Goal: Task Accomplishment & Management: Manage account settings

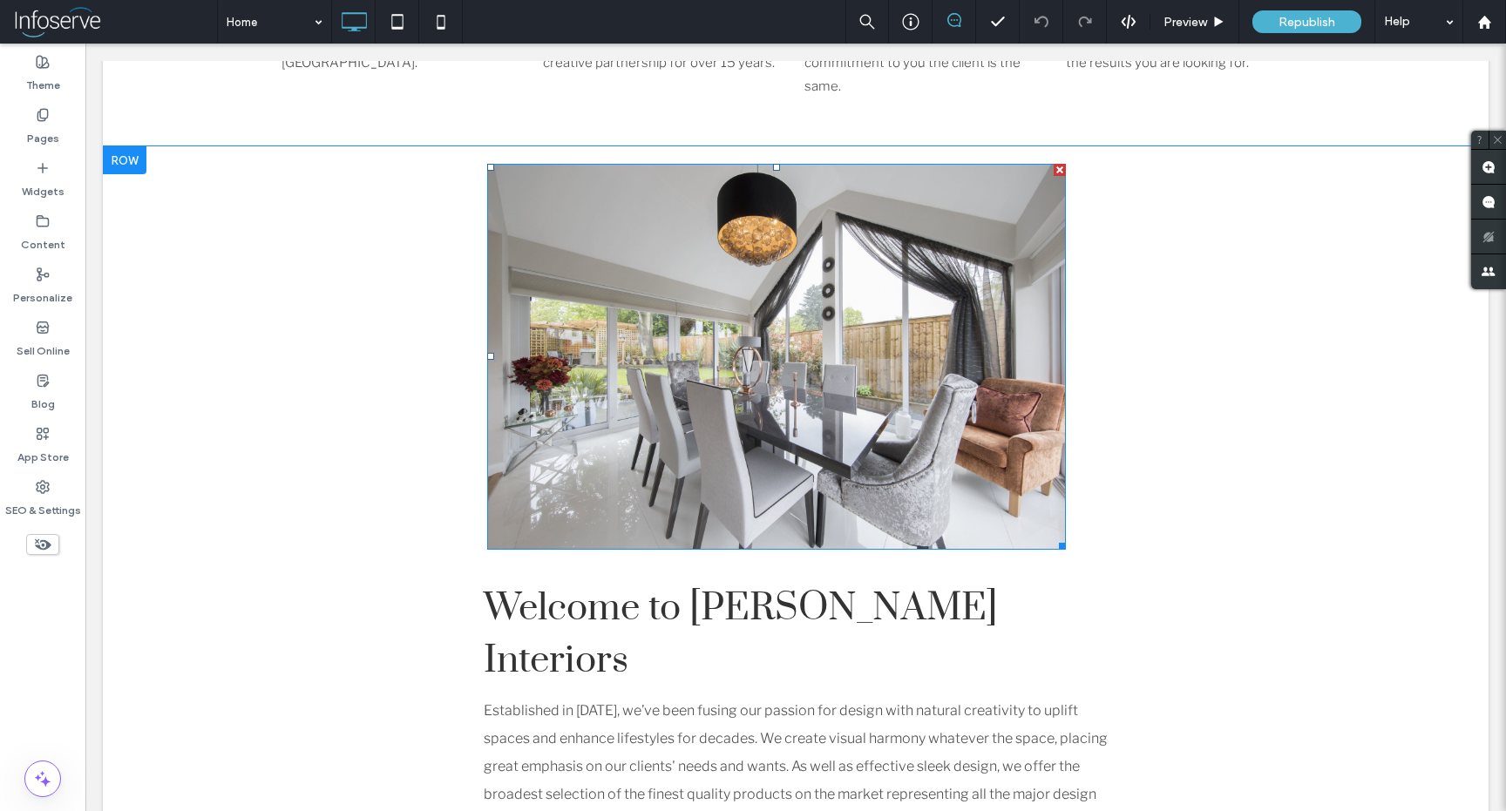
scroll to position [822, 0]
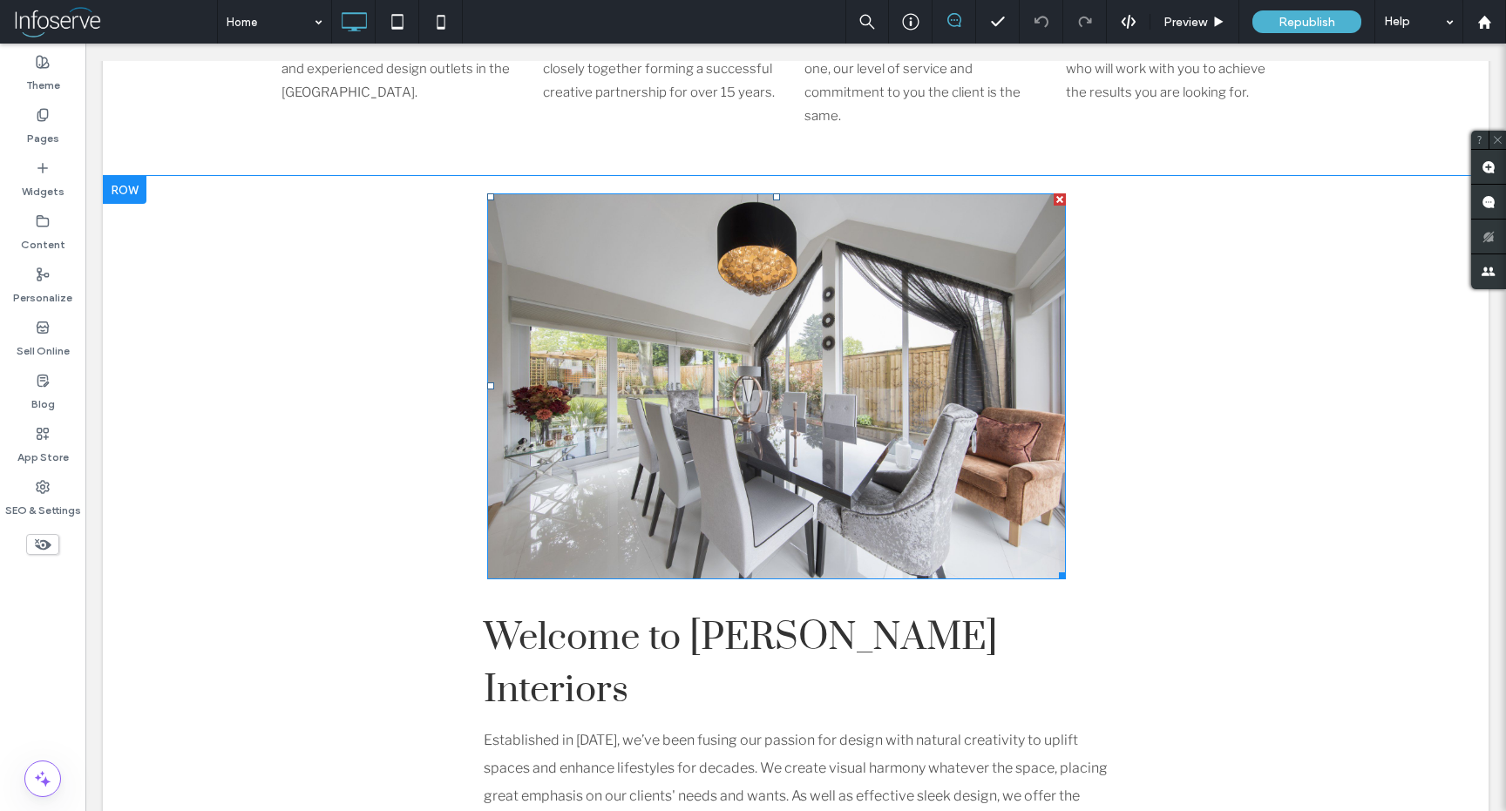
click at [681, 289] on img at bounding box center [776, 386] width 579 height 386
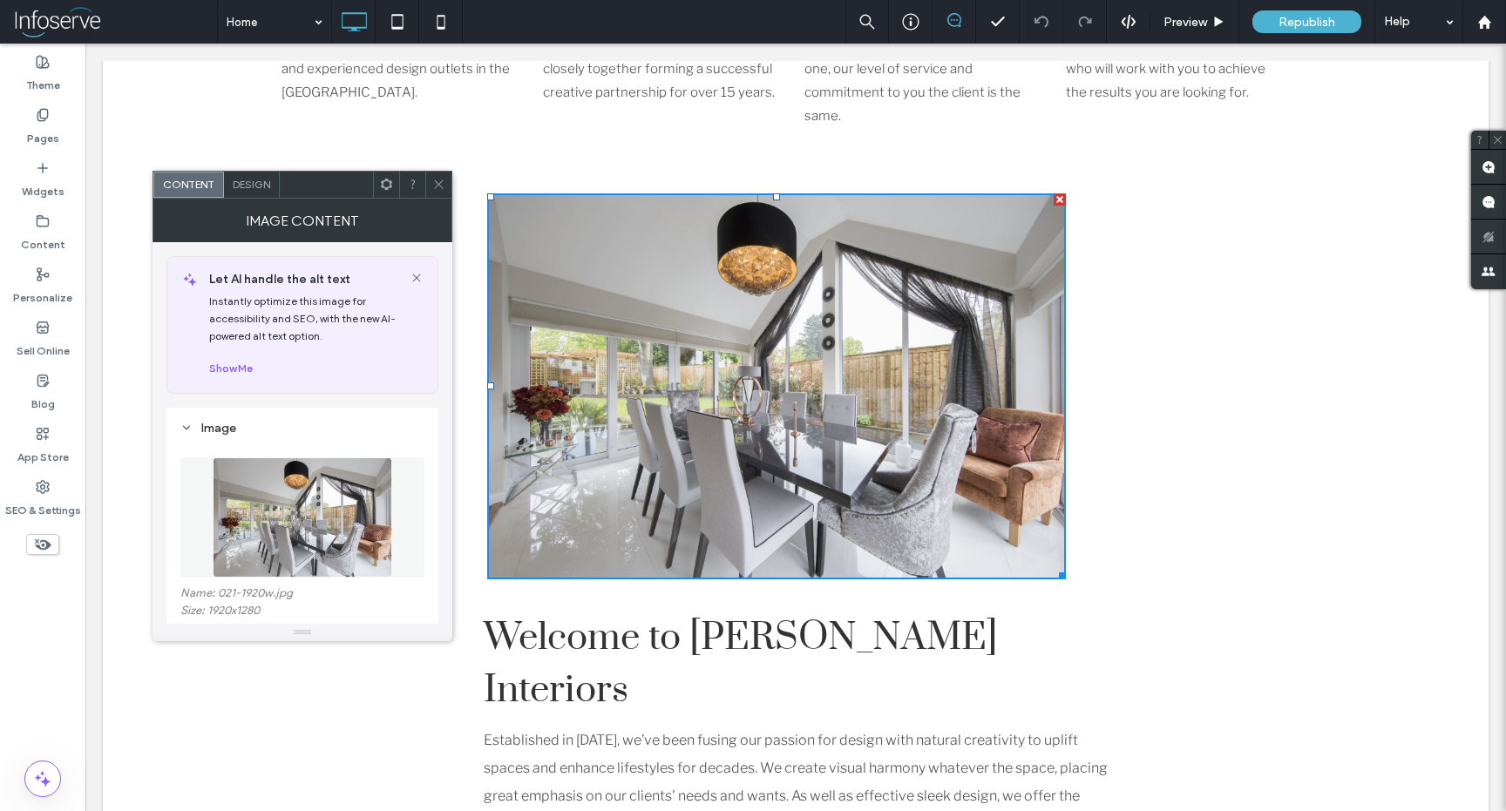
click at [444, 181] on icon at bounding box center [438, 184] width 13 height 13
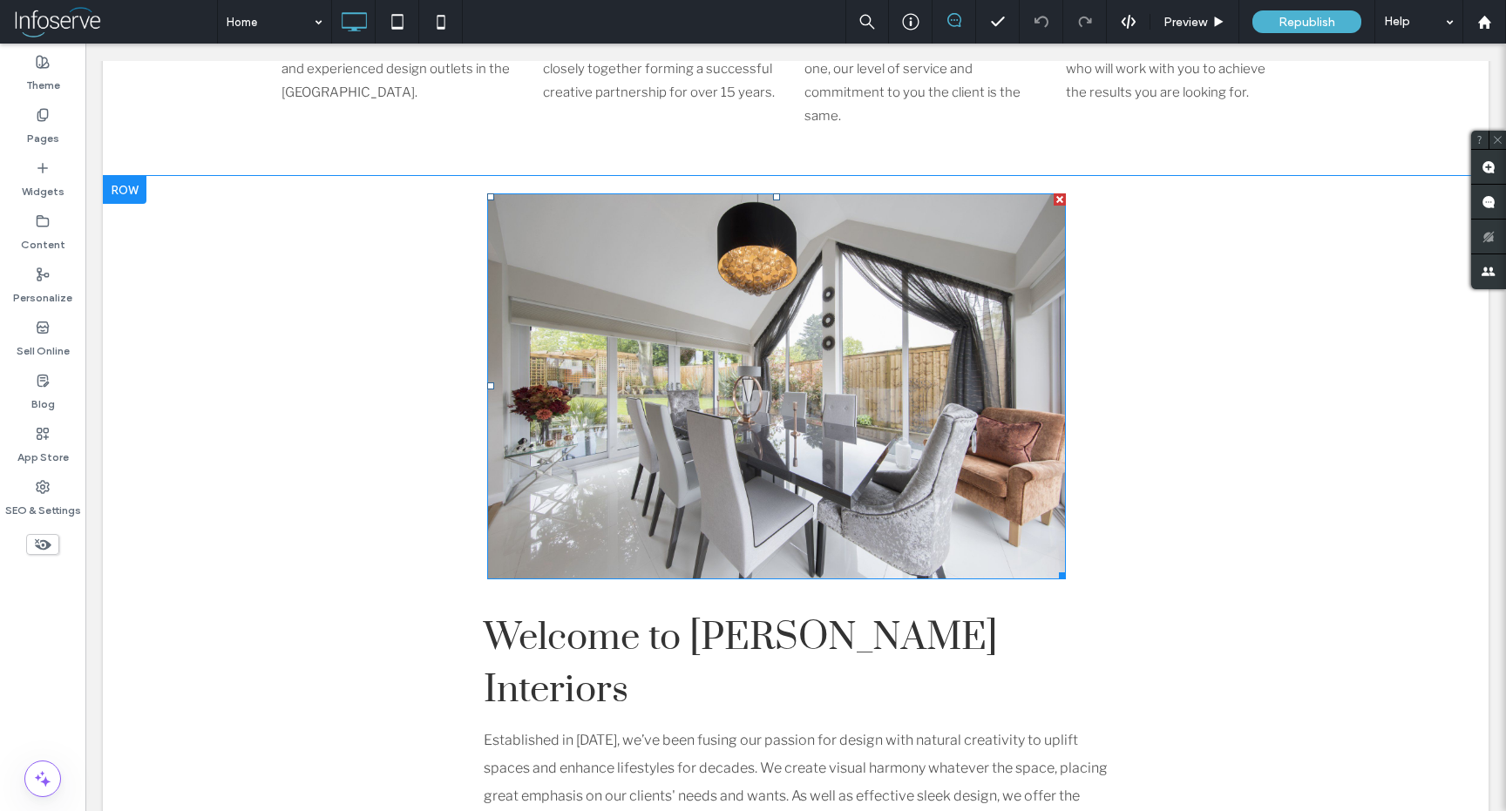
click at [952, 309] on img at bounding box center [776, 386] width 579 height 386
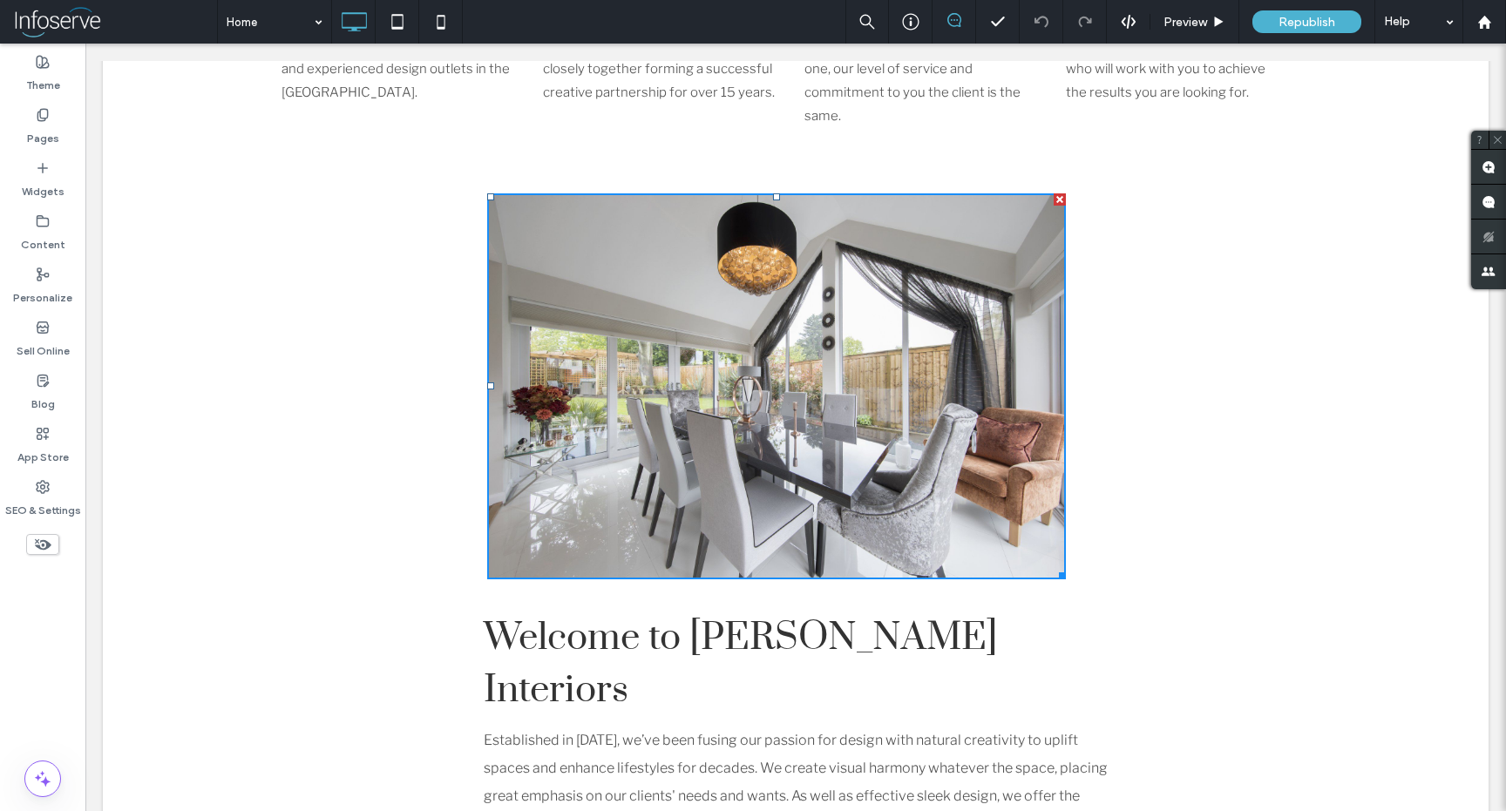
click at [952, 309] on img at bounding box center [776, 386] width 579 height 386
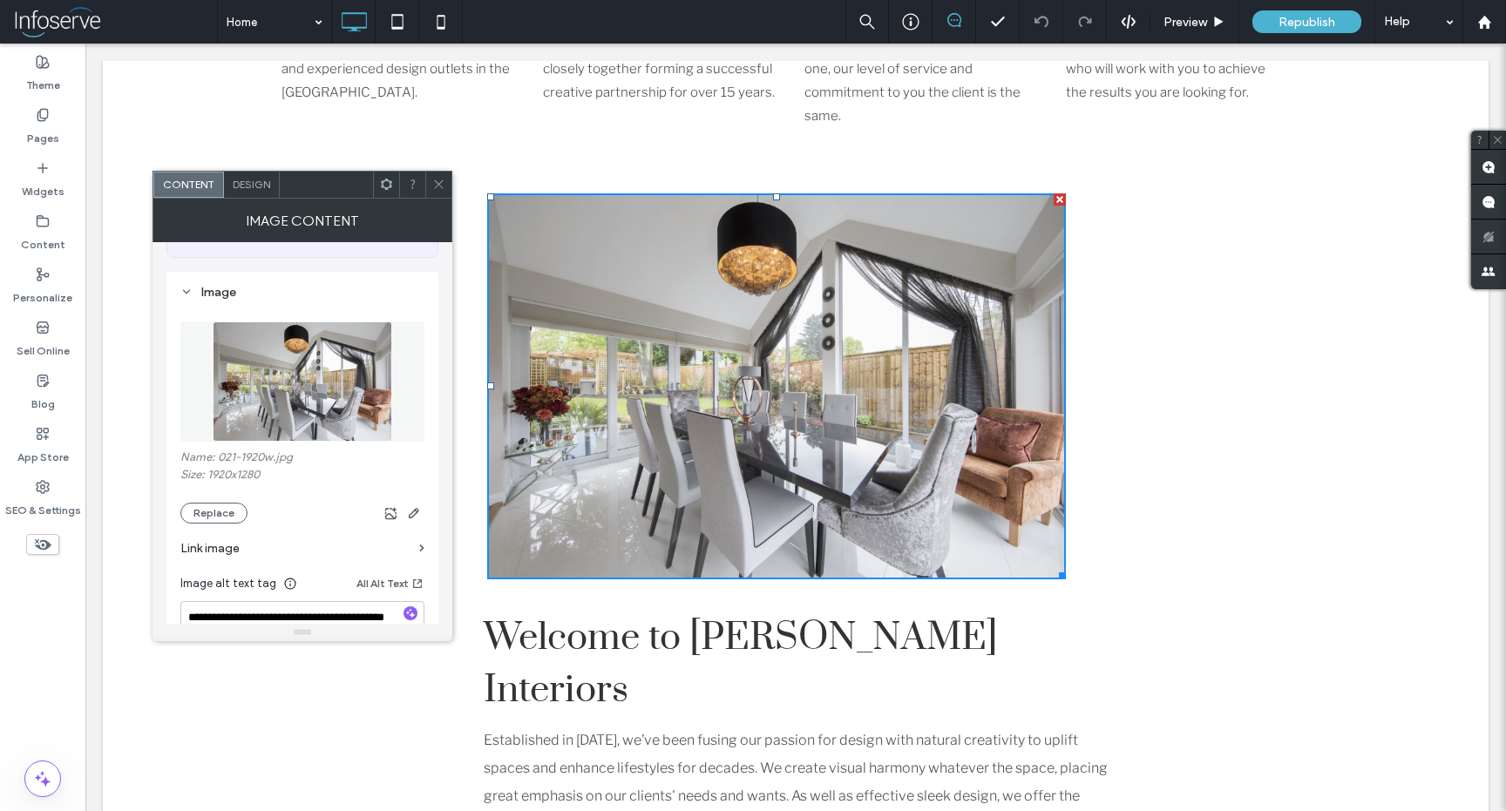
scroll to position [170, 0]
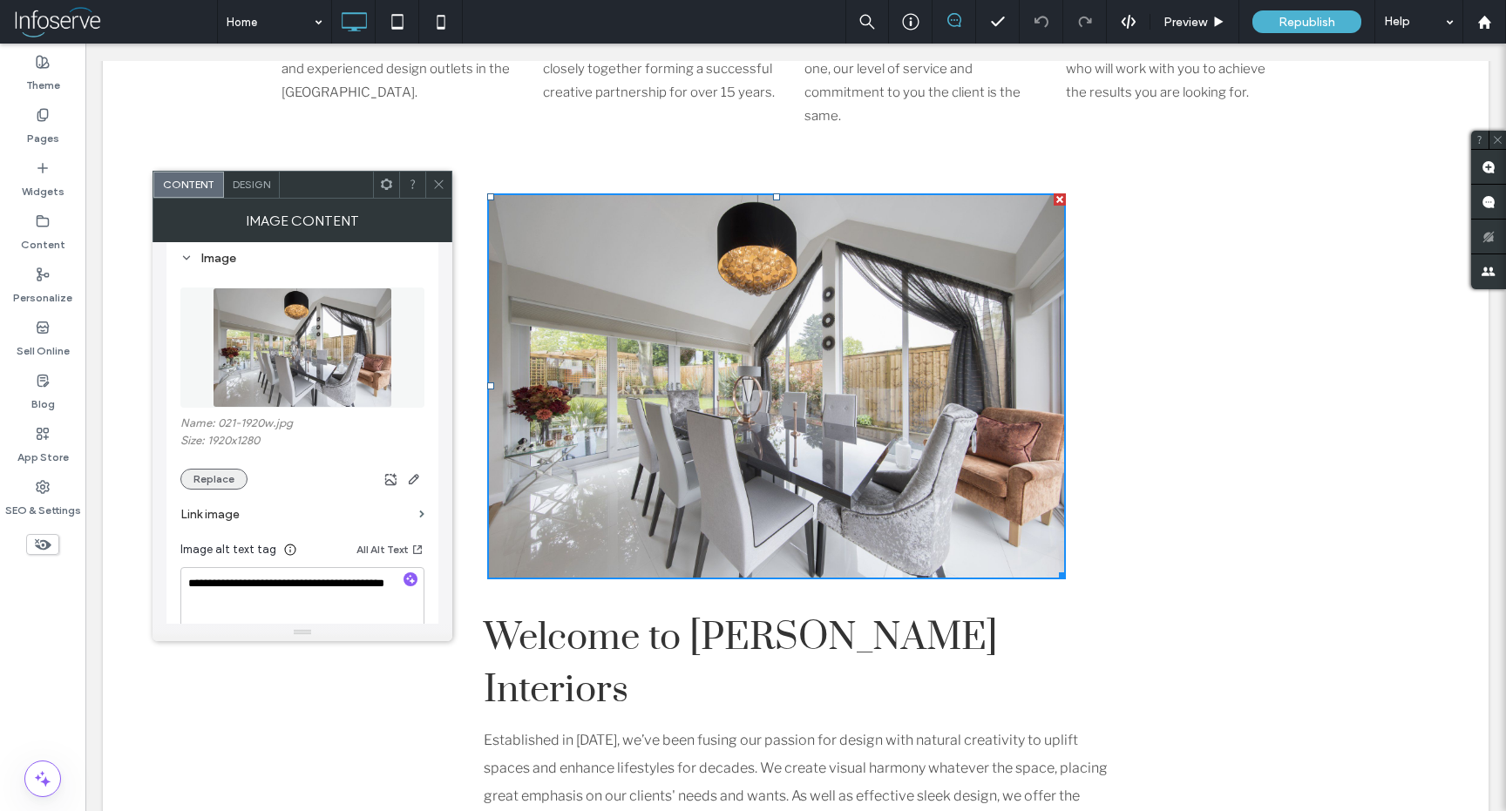
click at [207, 481] on button "Replace" at bounding box center [213, 479] width 67 height 21
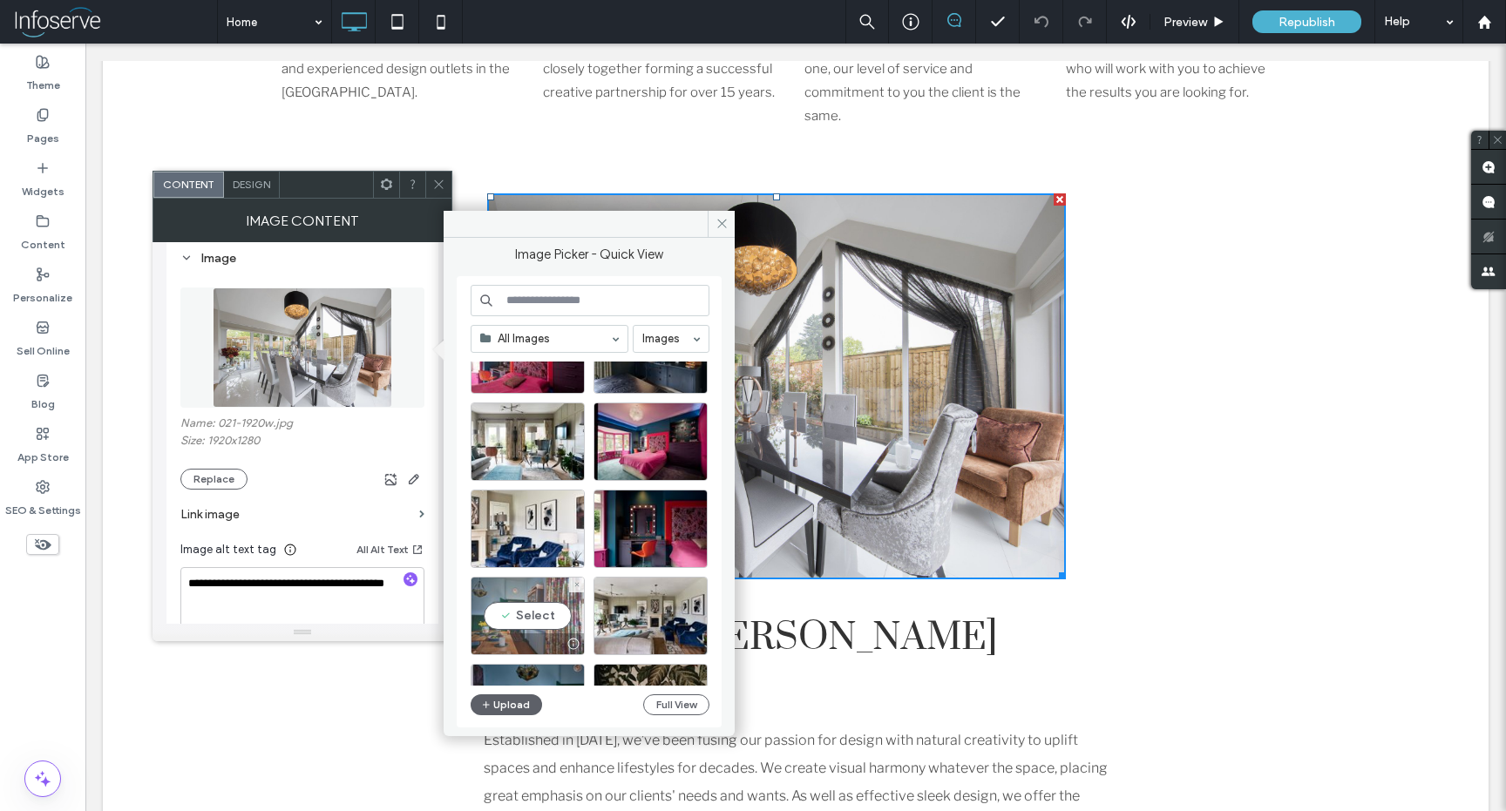
scroll to position [0, 0]
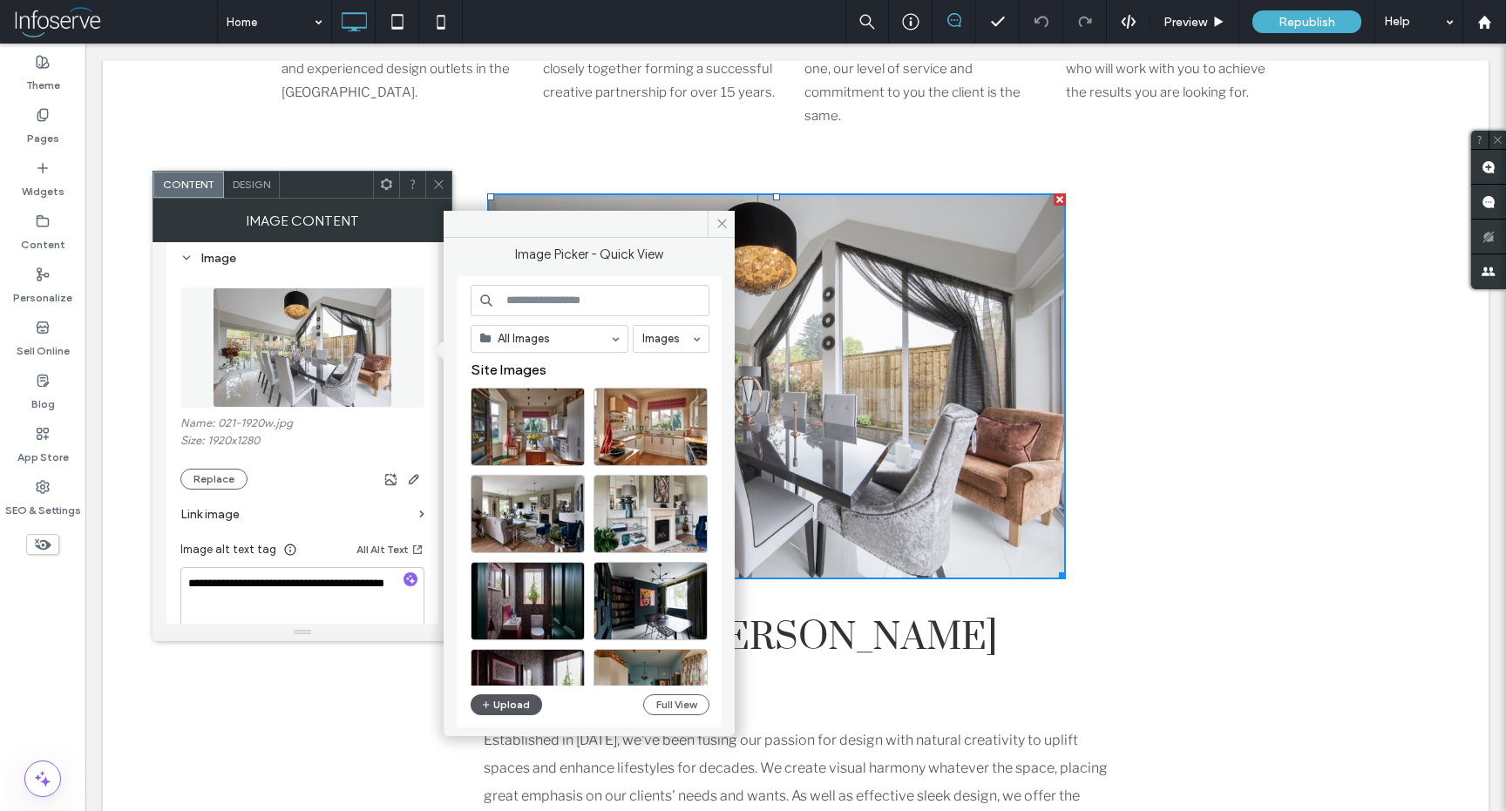
click at [505, 707] on button "Upload" at bounding box center [506, 705] width 71 height 21
click at [251, 176] on div "Design" at bounding box center [252, 185] width 56 height 26
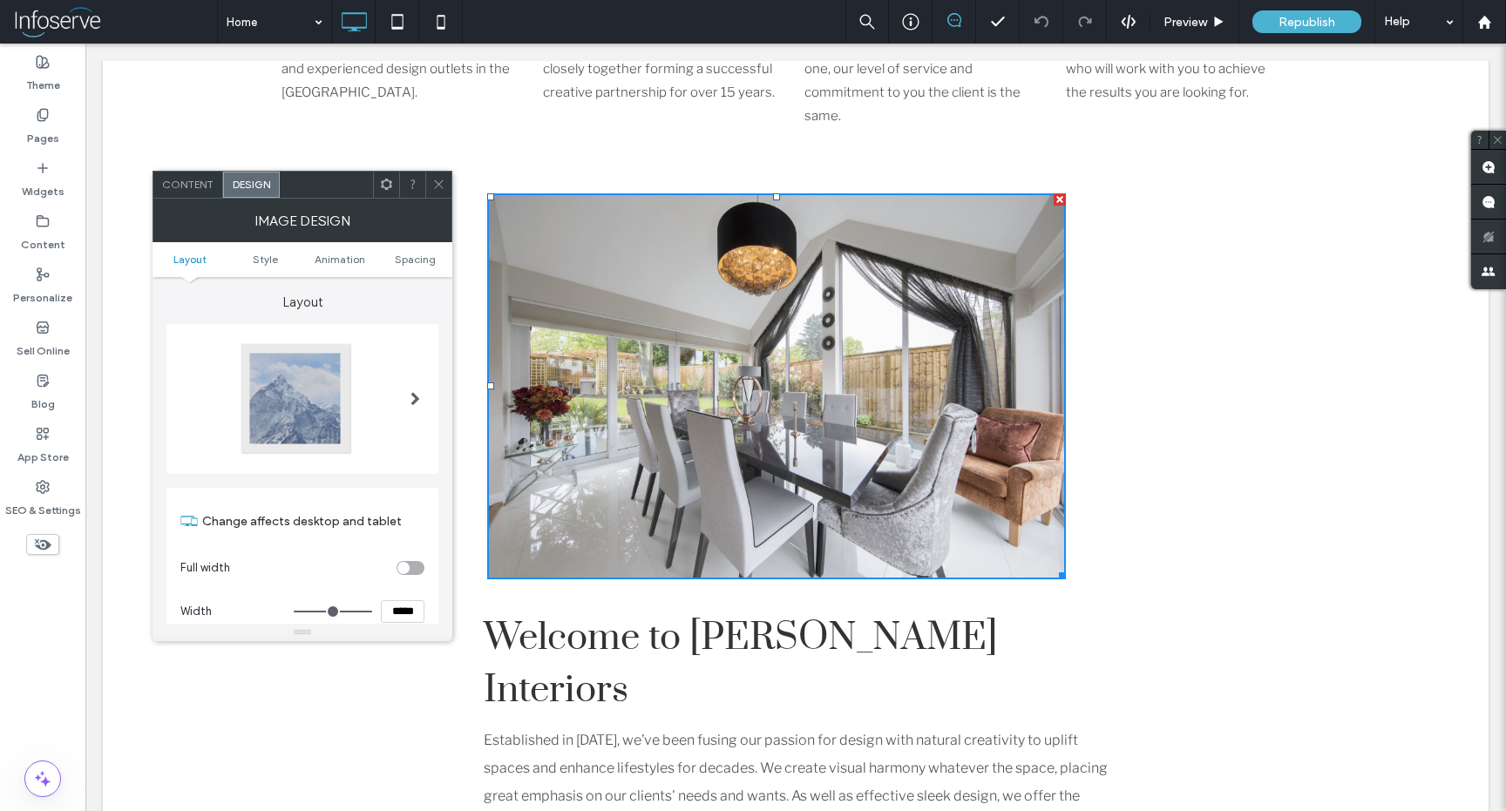
click at [172, 184] on span "Content" at bounding box center [187, 184] width 51 height 13
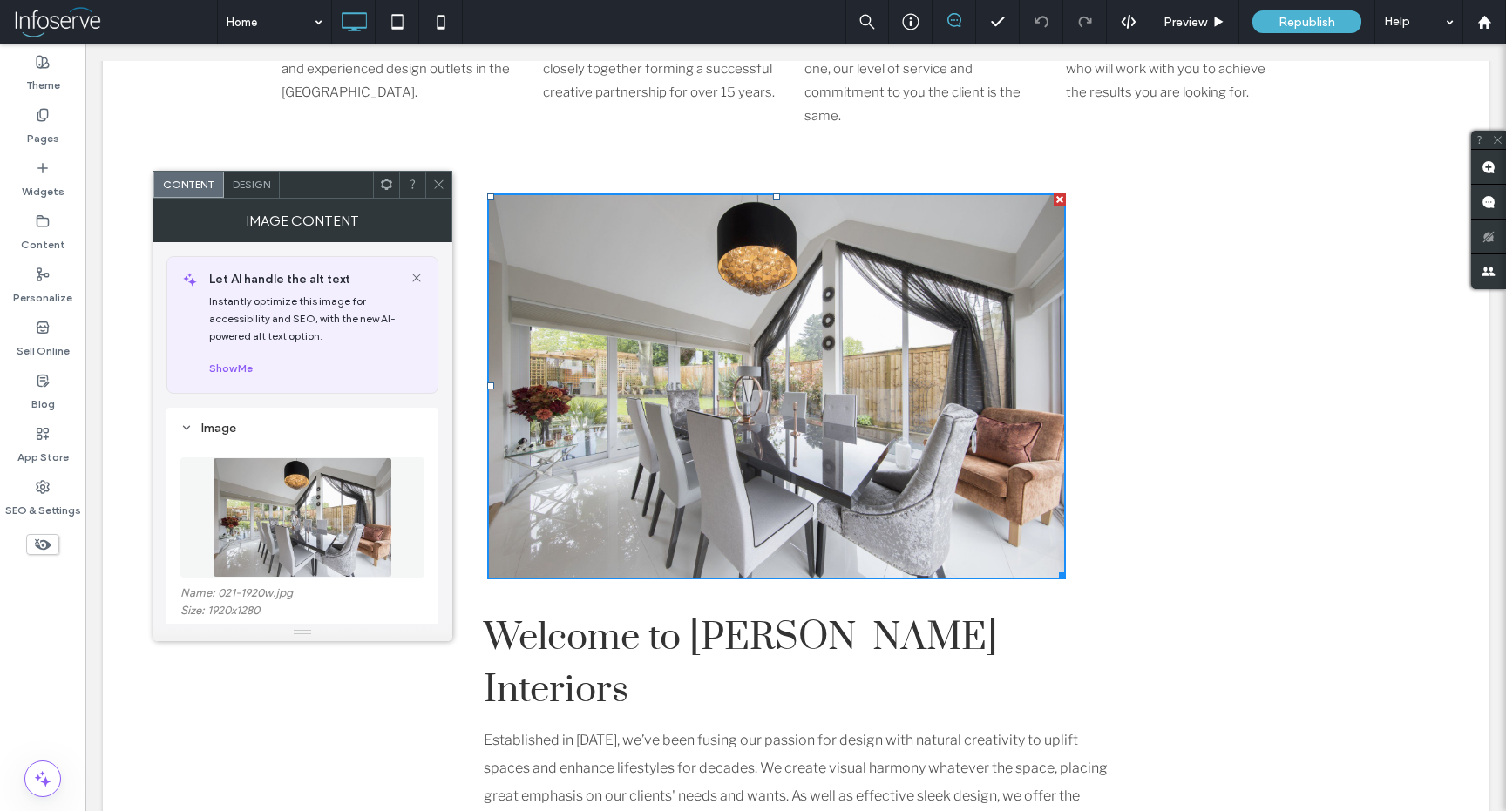
click at [438, 188] on icon at bounding box center [438, 184] width 13 height 13
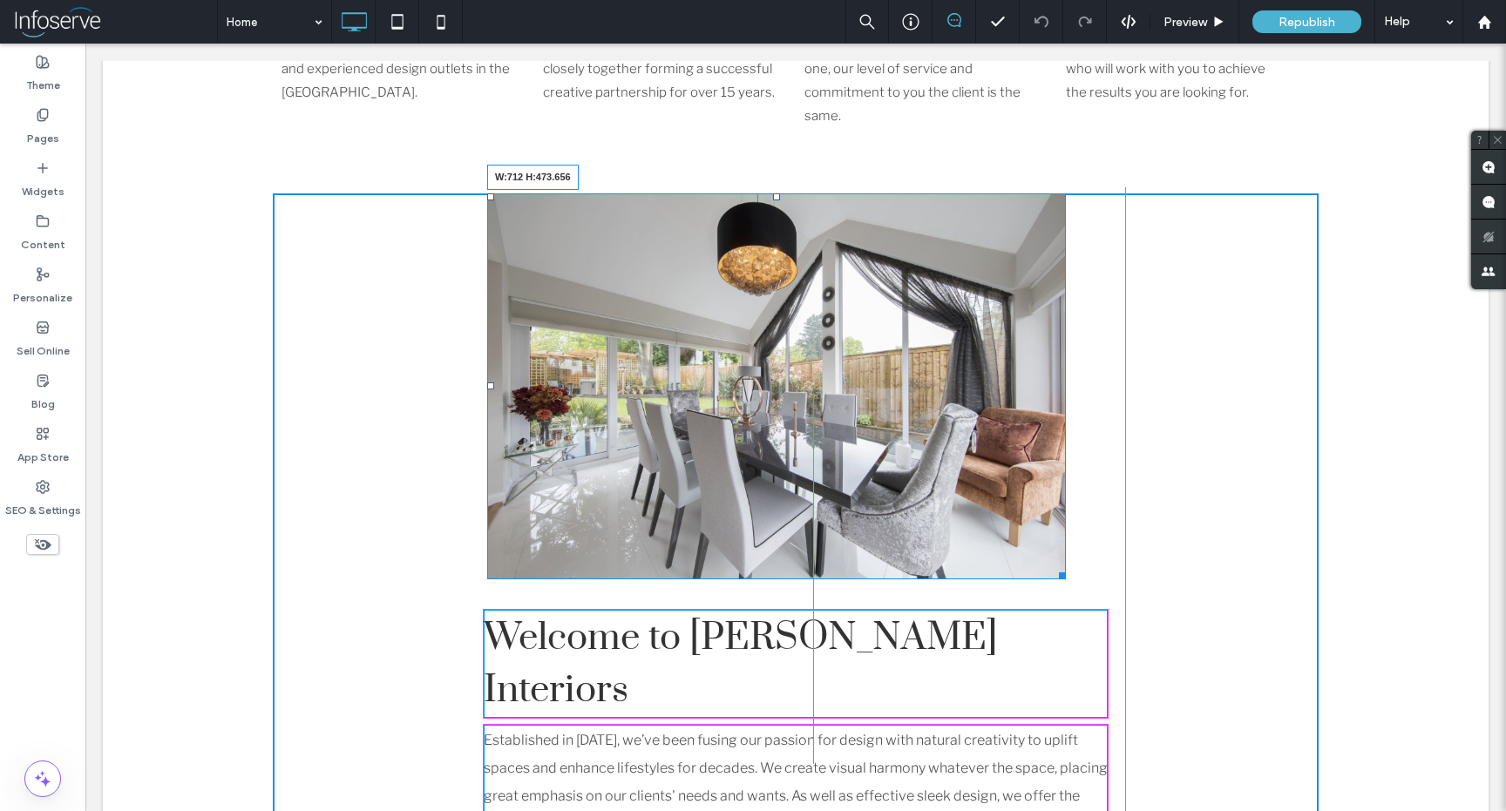
drag, startPoint x: 1061, startPoint y: 552, endPoint x: 1096, endPoint y: 579, distance: 44.1
click at [1066, 579] on div at bounding box center [1059, 572] width 13 height 13
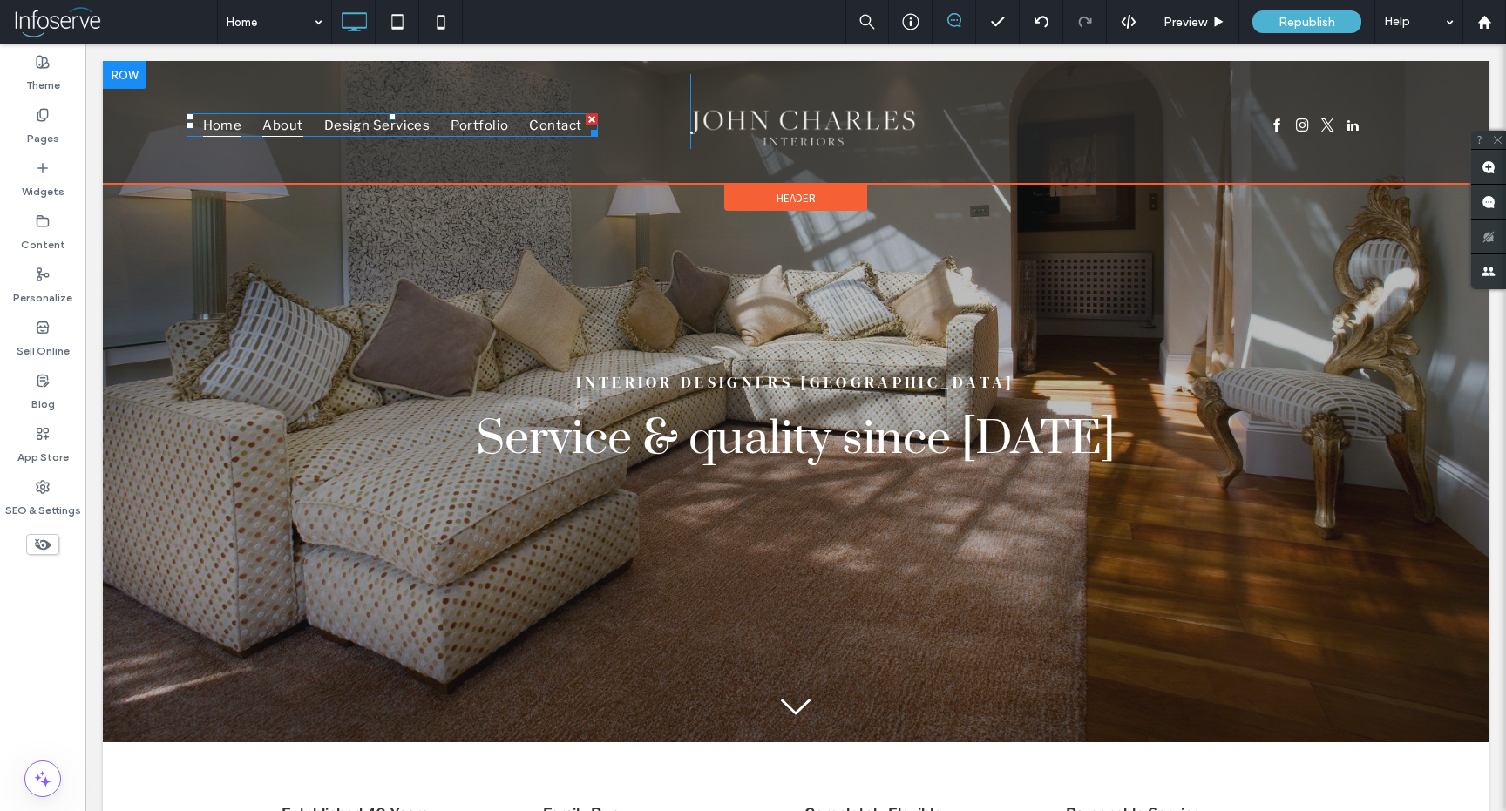
click at [300, 123] on span "About" at bounding box center [282, 125] width 40 height 24
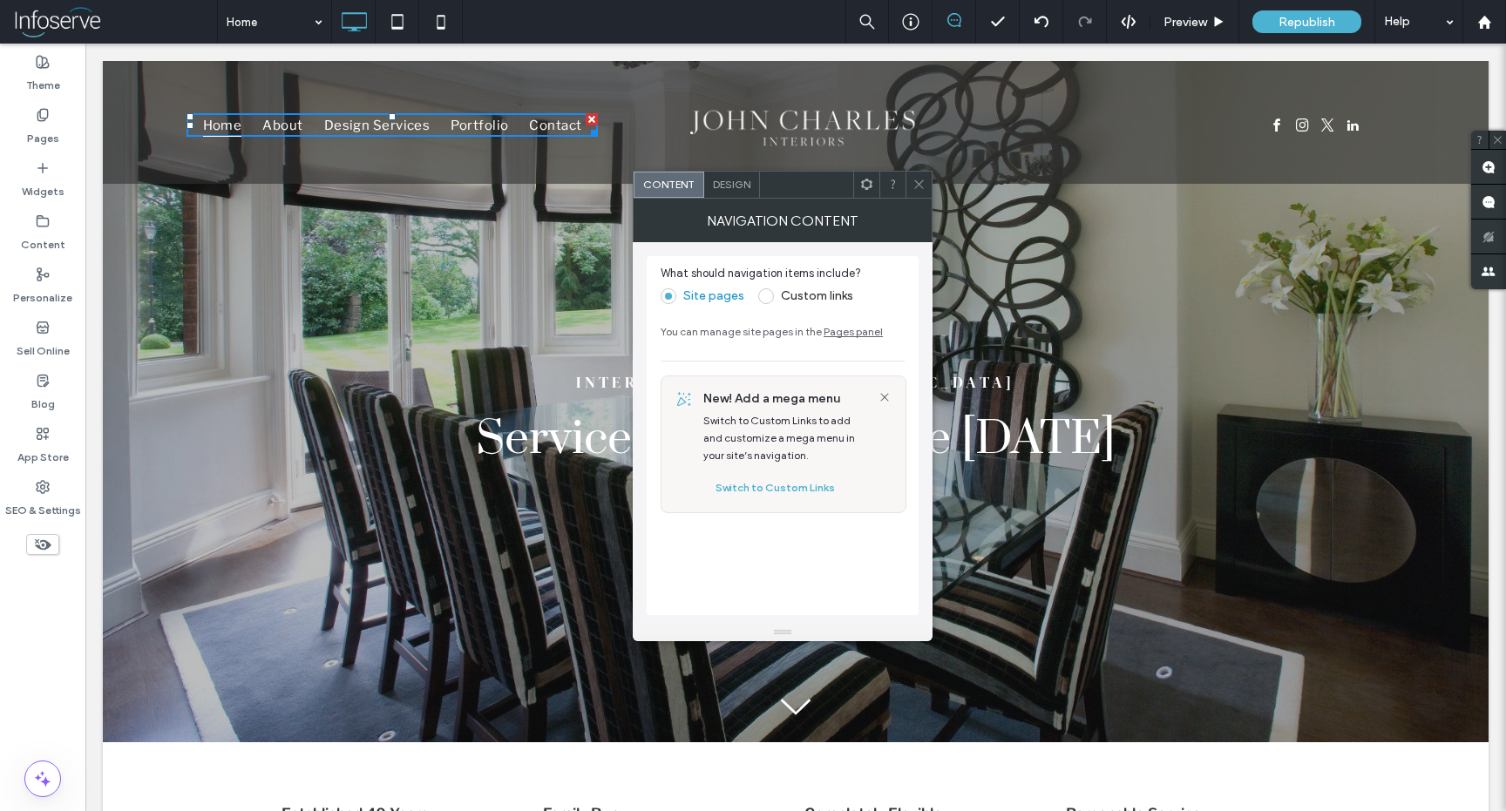
click at [916, 185] on icon at bounding box center [918, 184] width 13 height 13
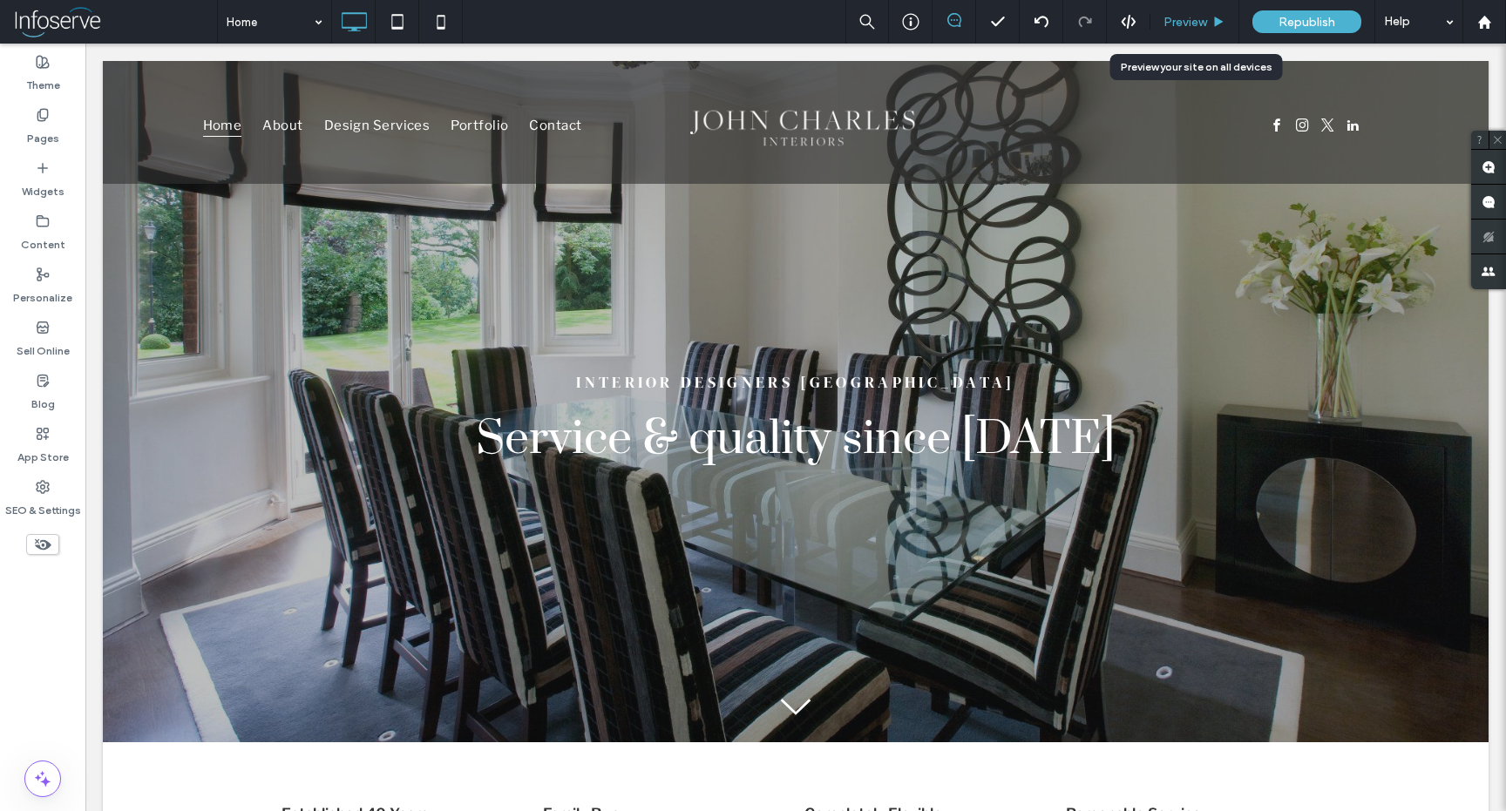
click at [1210, 17] on div "Preview" at bounding box center [1194, 22] width 88 height 15
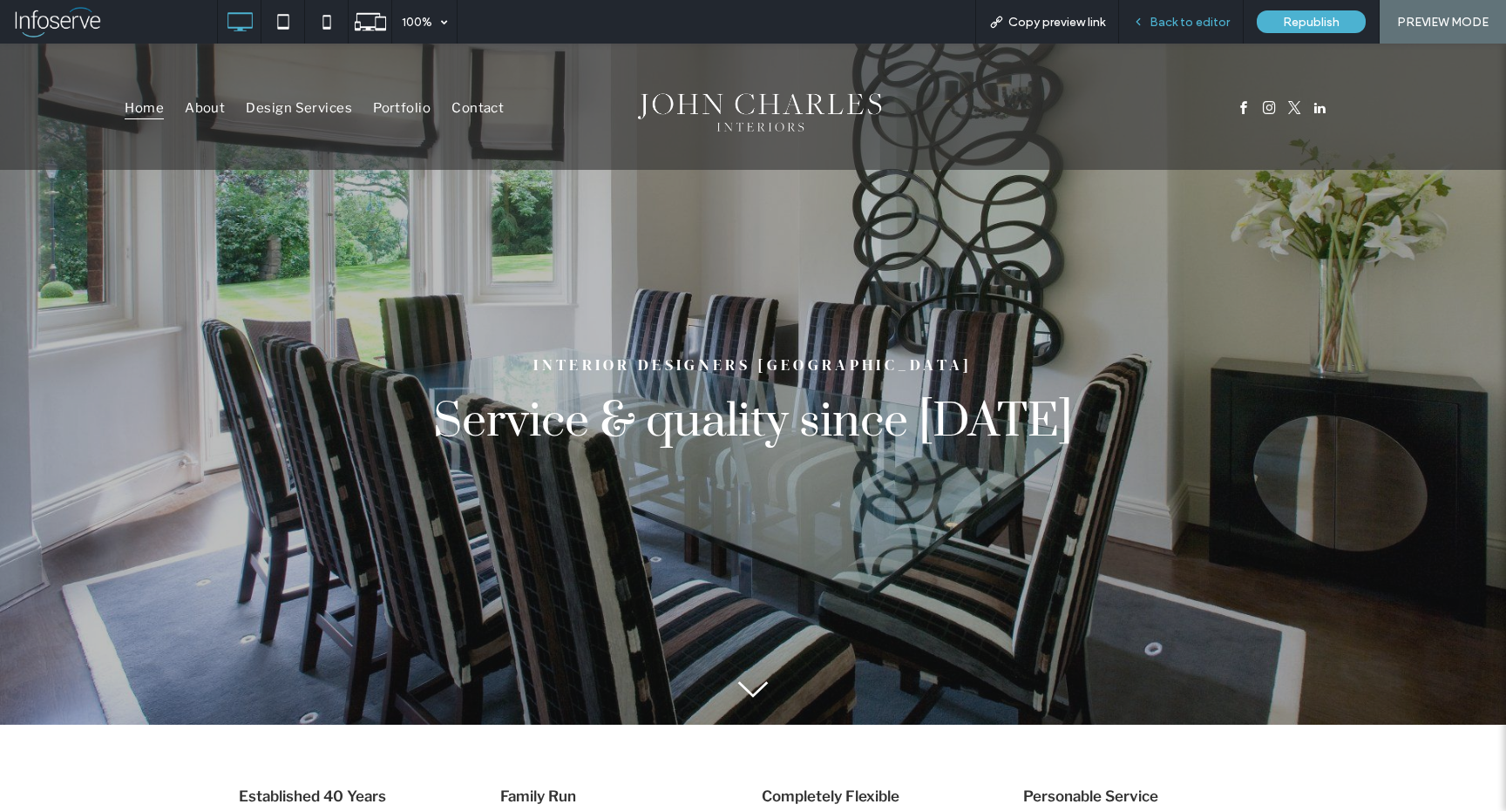
click at [1204, 25] on span "Back to editor" at bounding box center [1189, 22] width 80 height 15
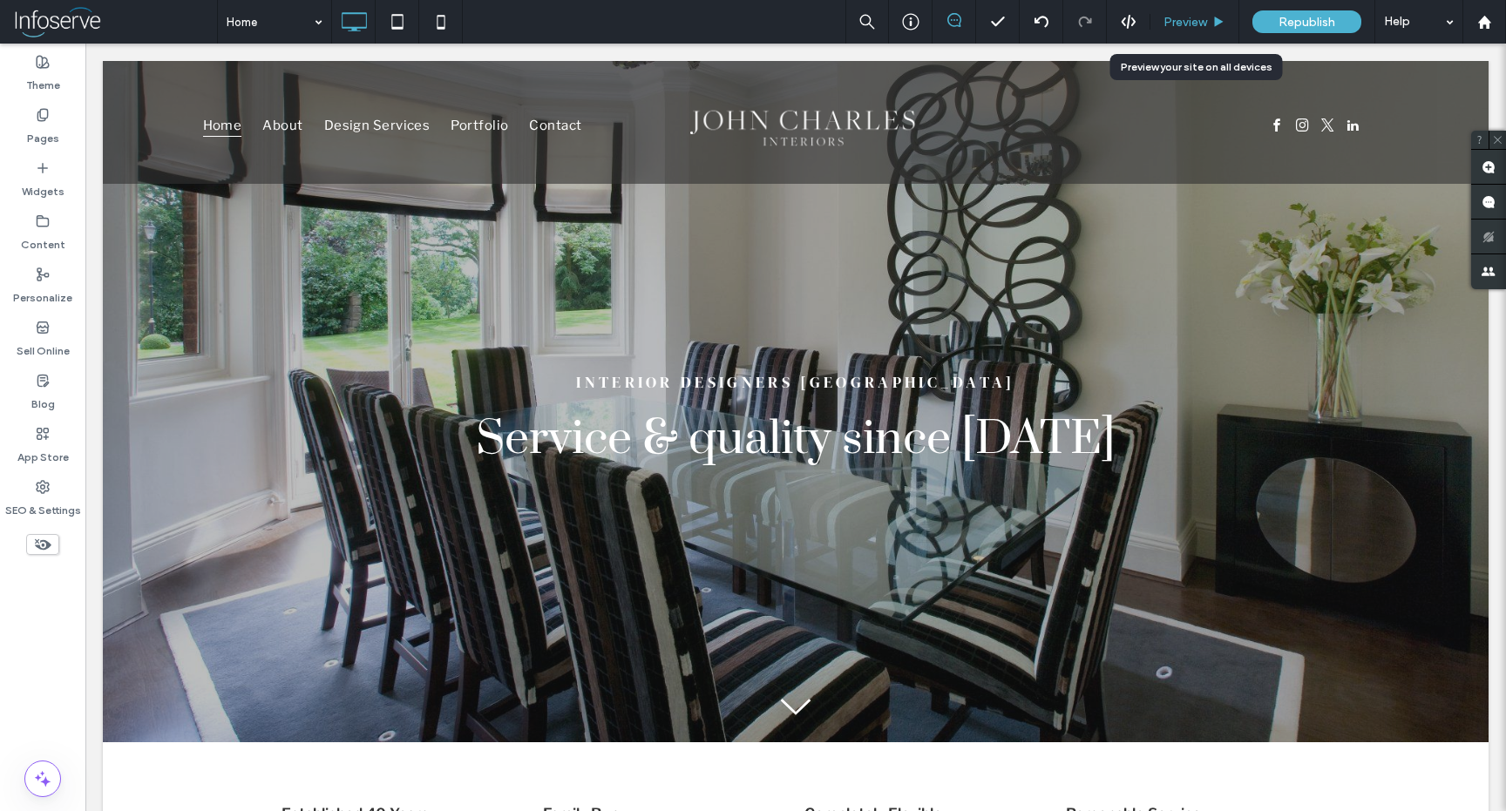
click at [1201, 28] on span "Preview" at bounding box center [1185, 22] width 44 height 15
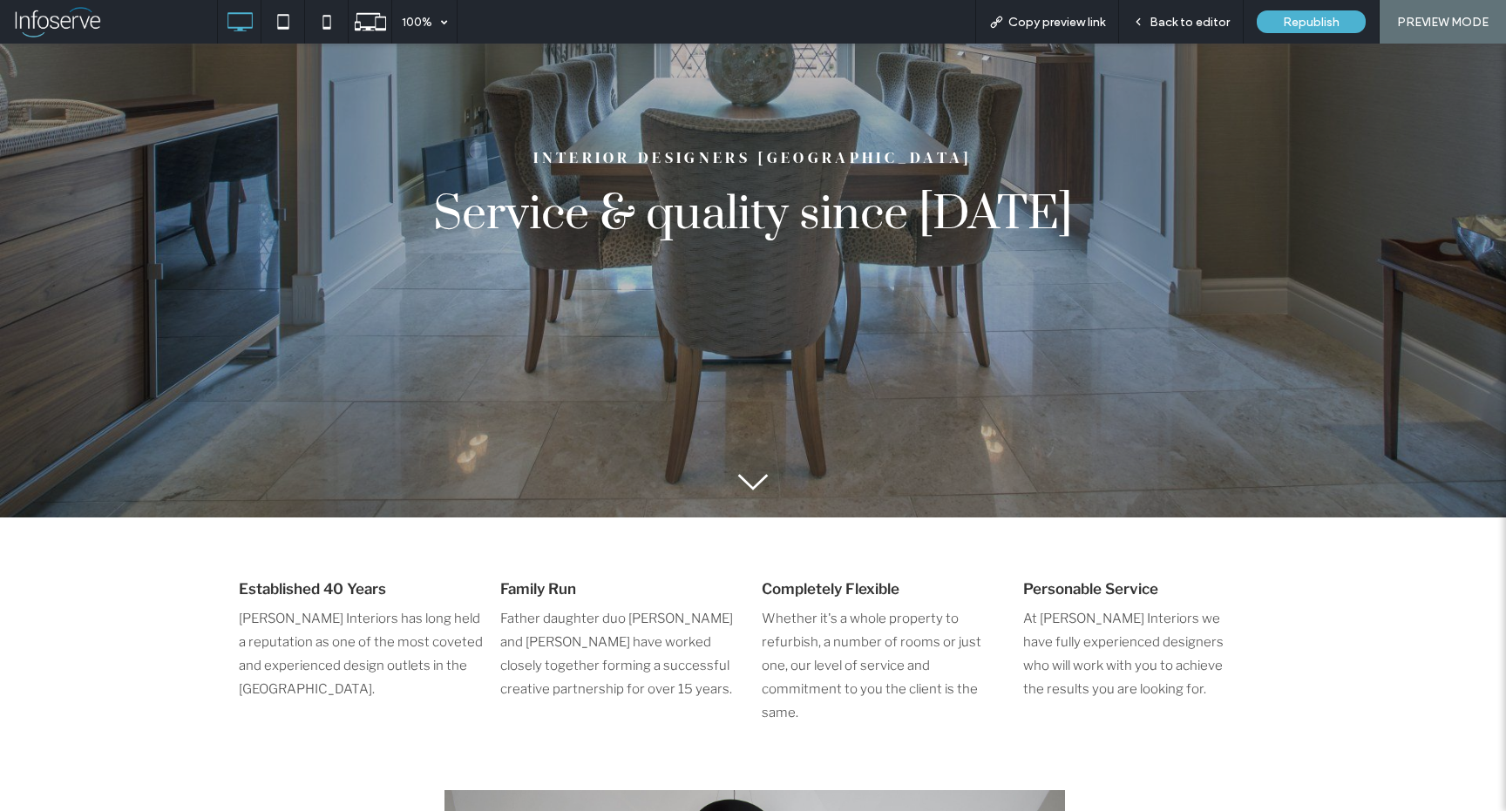
scroll to position [400, 0]
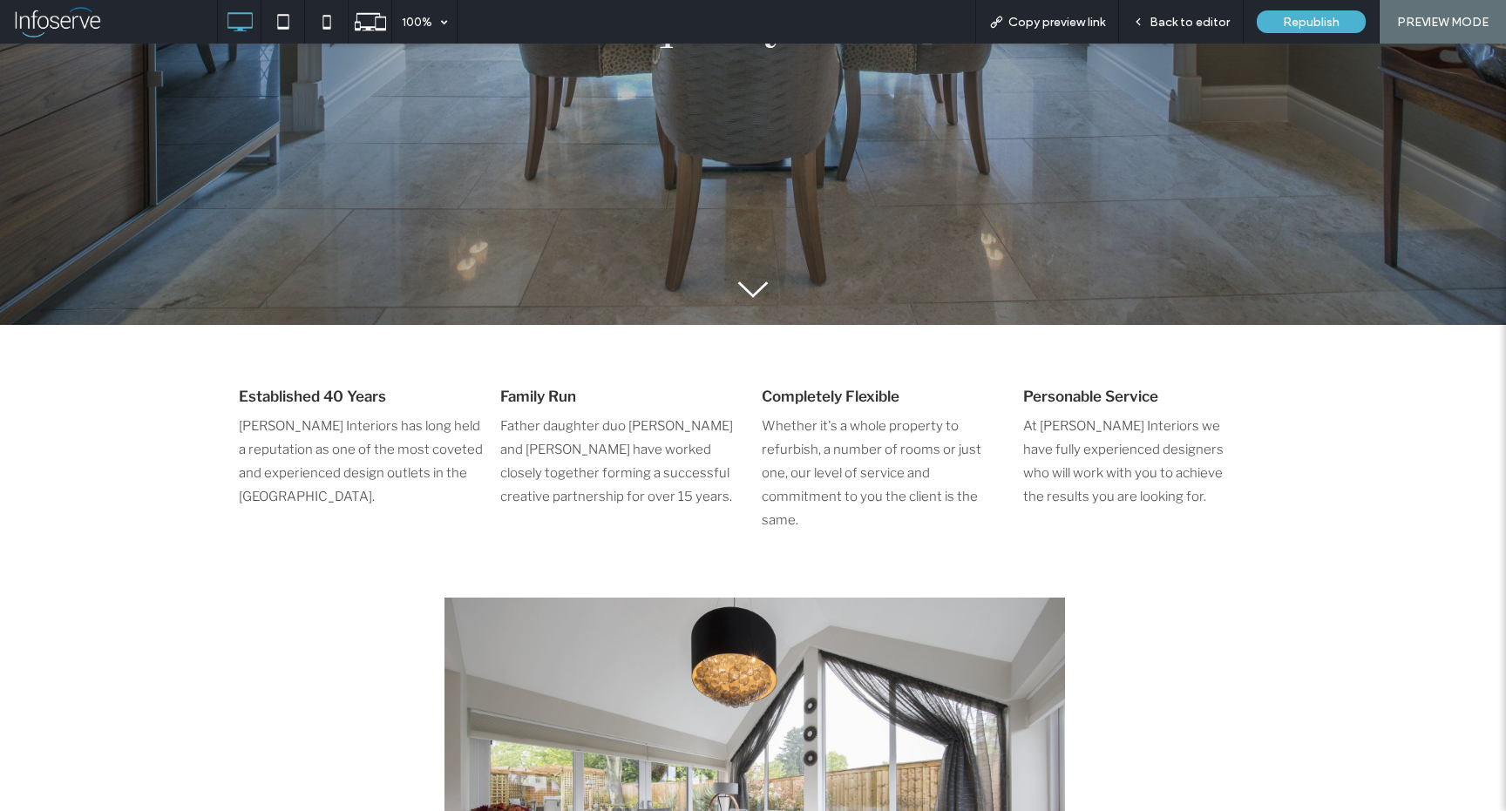
click at [571, 431] on span "Father daughter duo [PERSON_NAME] and [PERSON_NAME] have worked closely togethe…" at bounding box center [616, 461] width 233 height 86
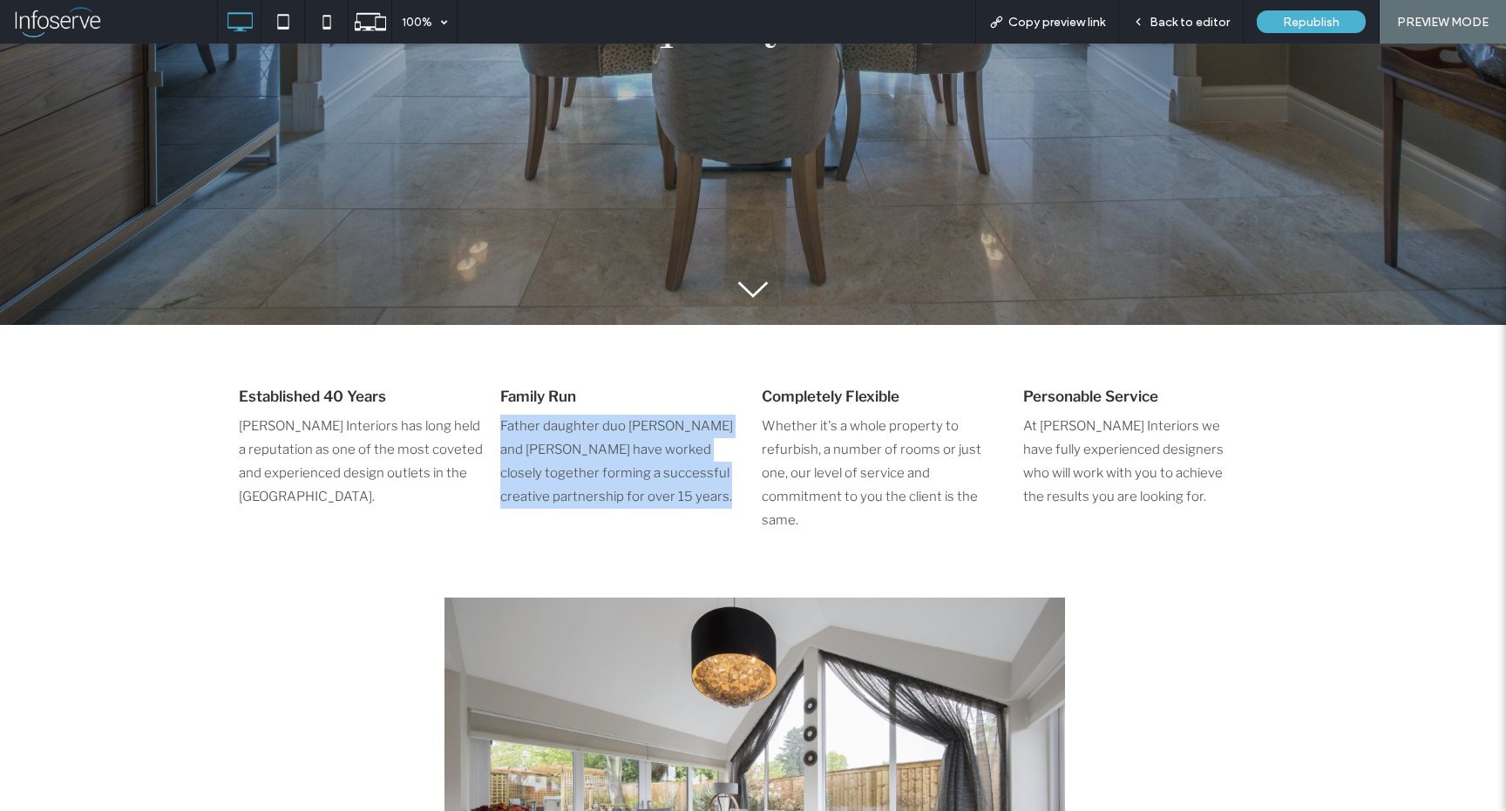
click at [571, 431] on span "Father daughter duo [PERSON_NAME] and [PERSON_NAME] have worked closely togethe…" at bounding box center [616, 461] width 233 height 86
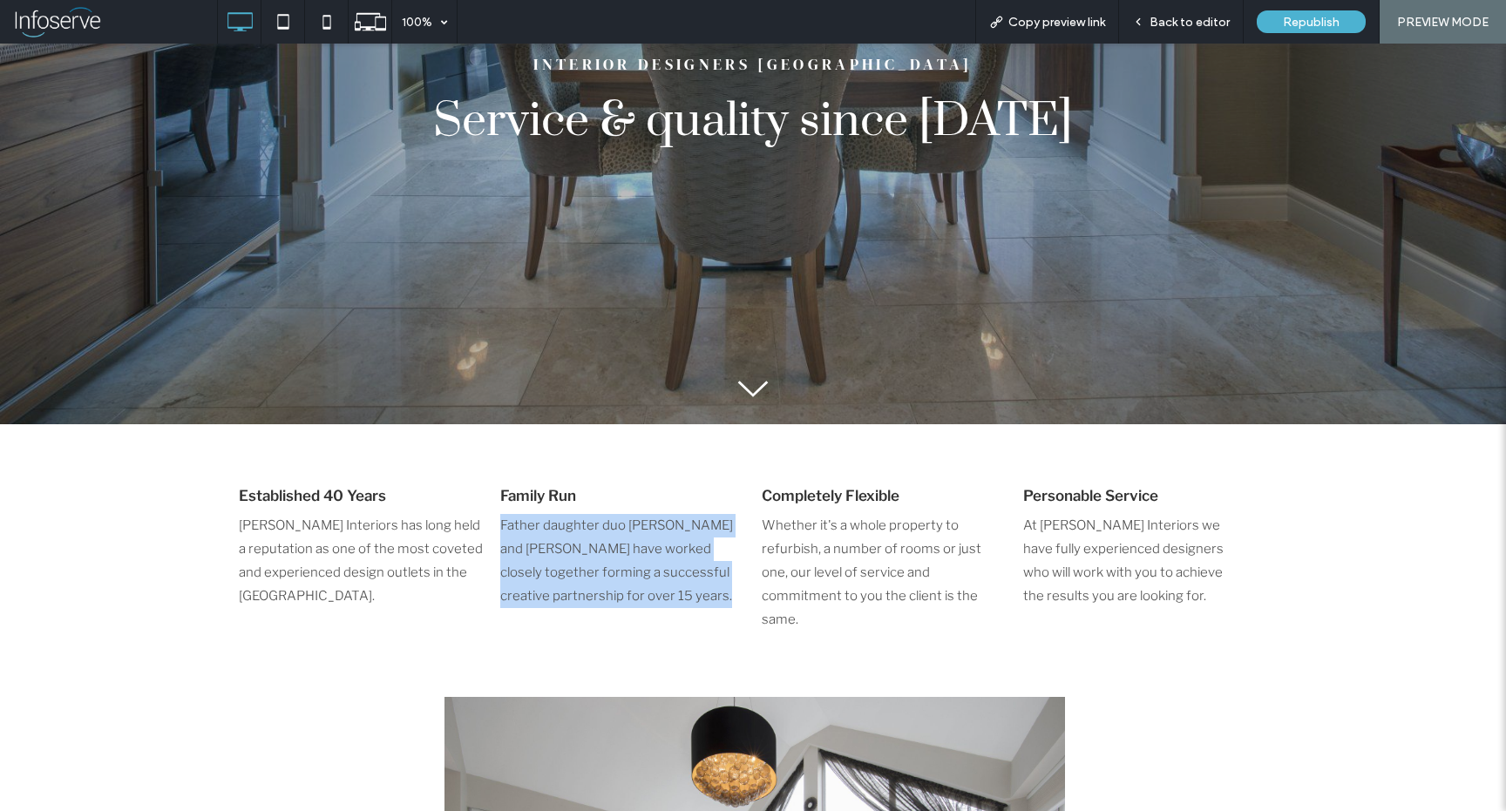
scroll to position [0, 0]
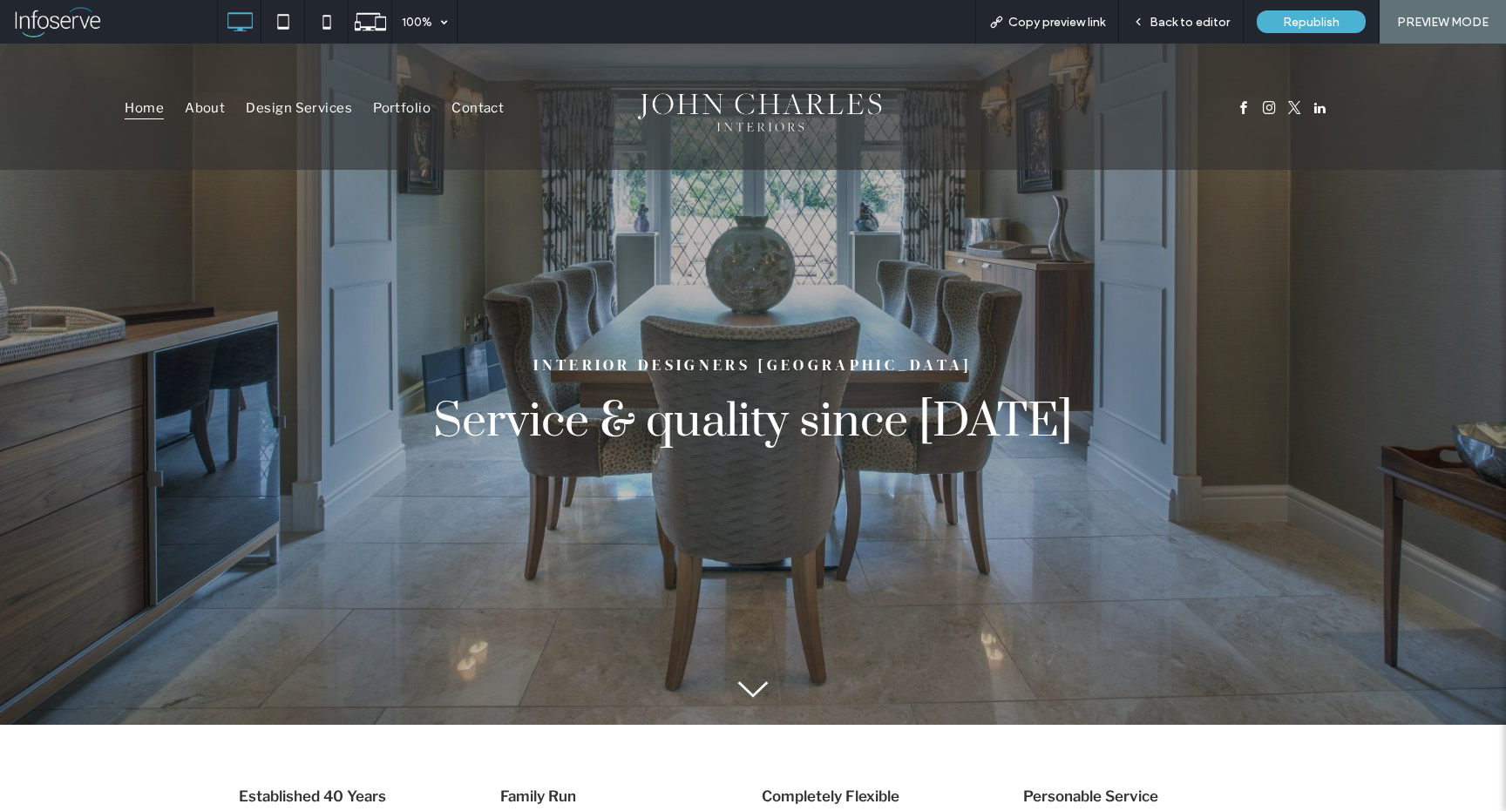
click at [569, 384] on div "INTERIOR DESIGNERS BIRMINGHAM Service & quality since [DATE] Click To Paste" at bounding box center [753, 496] width 1046 height 457
click at [1201, 15] on span "Back to editor" at bounding box center [1189, 22] width 80 height 15
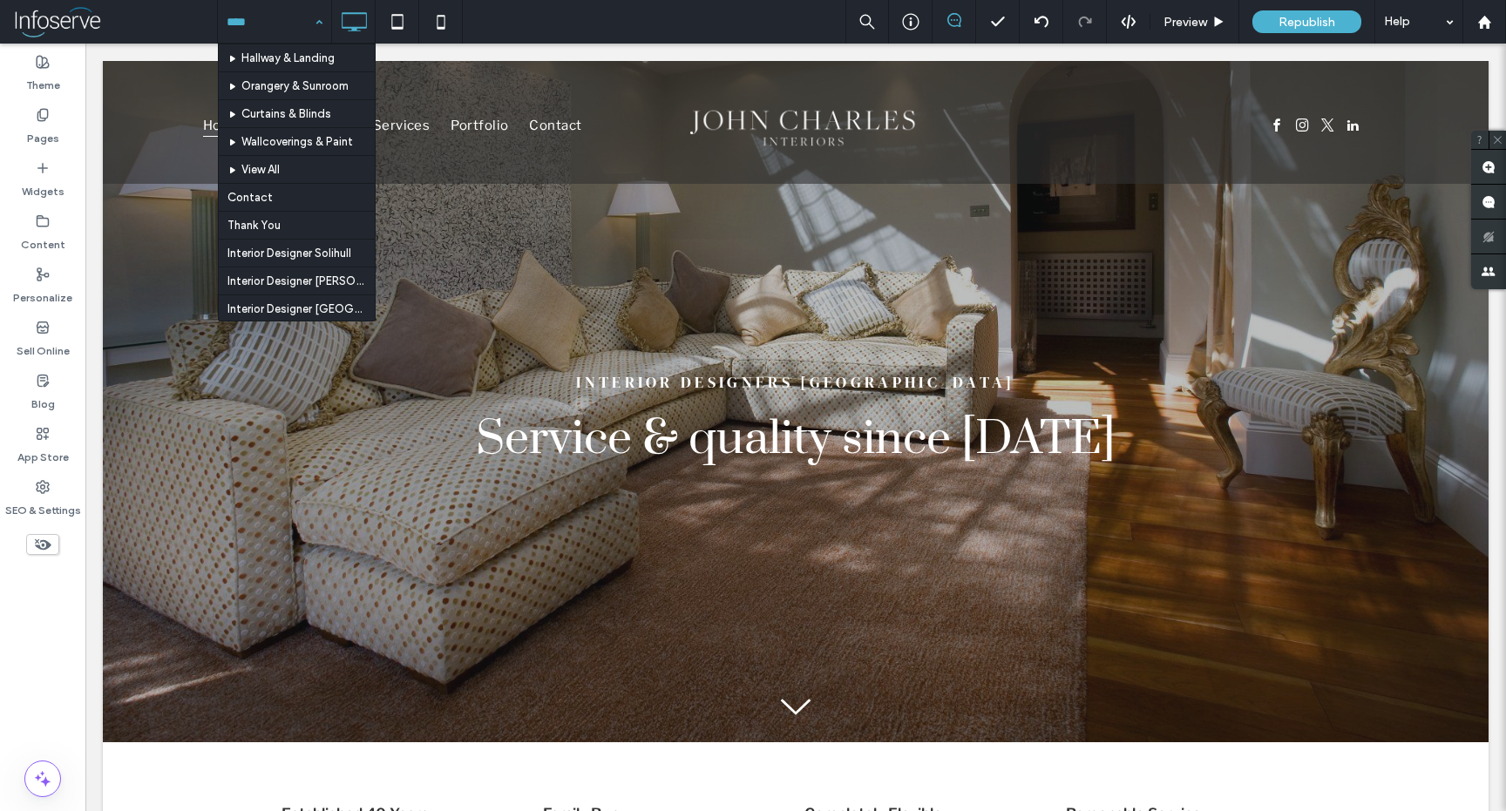
scroll to position [295, 0]
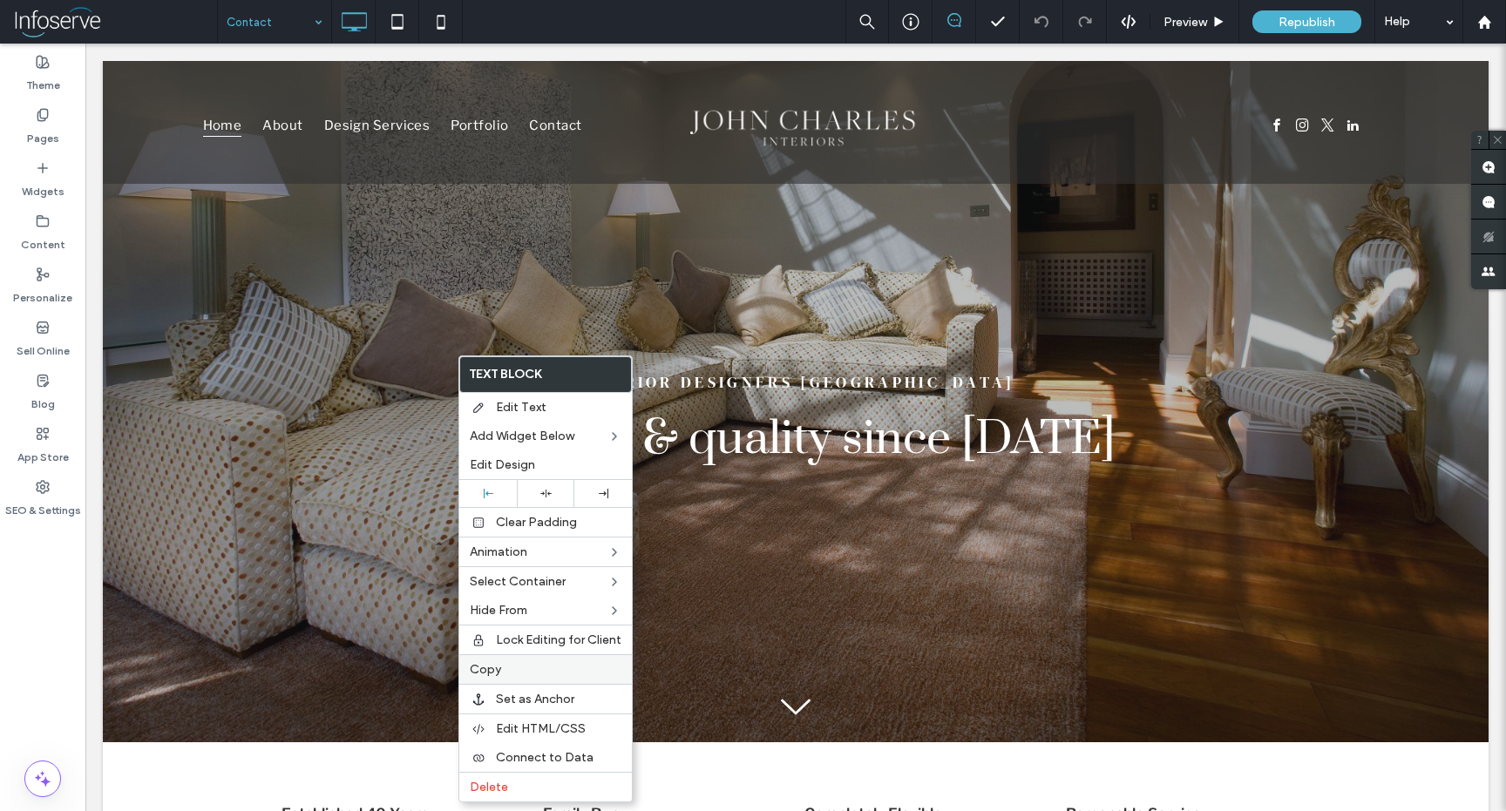
click at [493, 668] on span "Copy" at bounding box center [485, 669] width 31 height 15
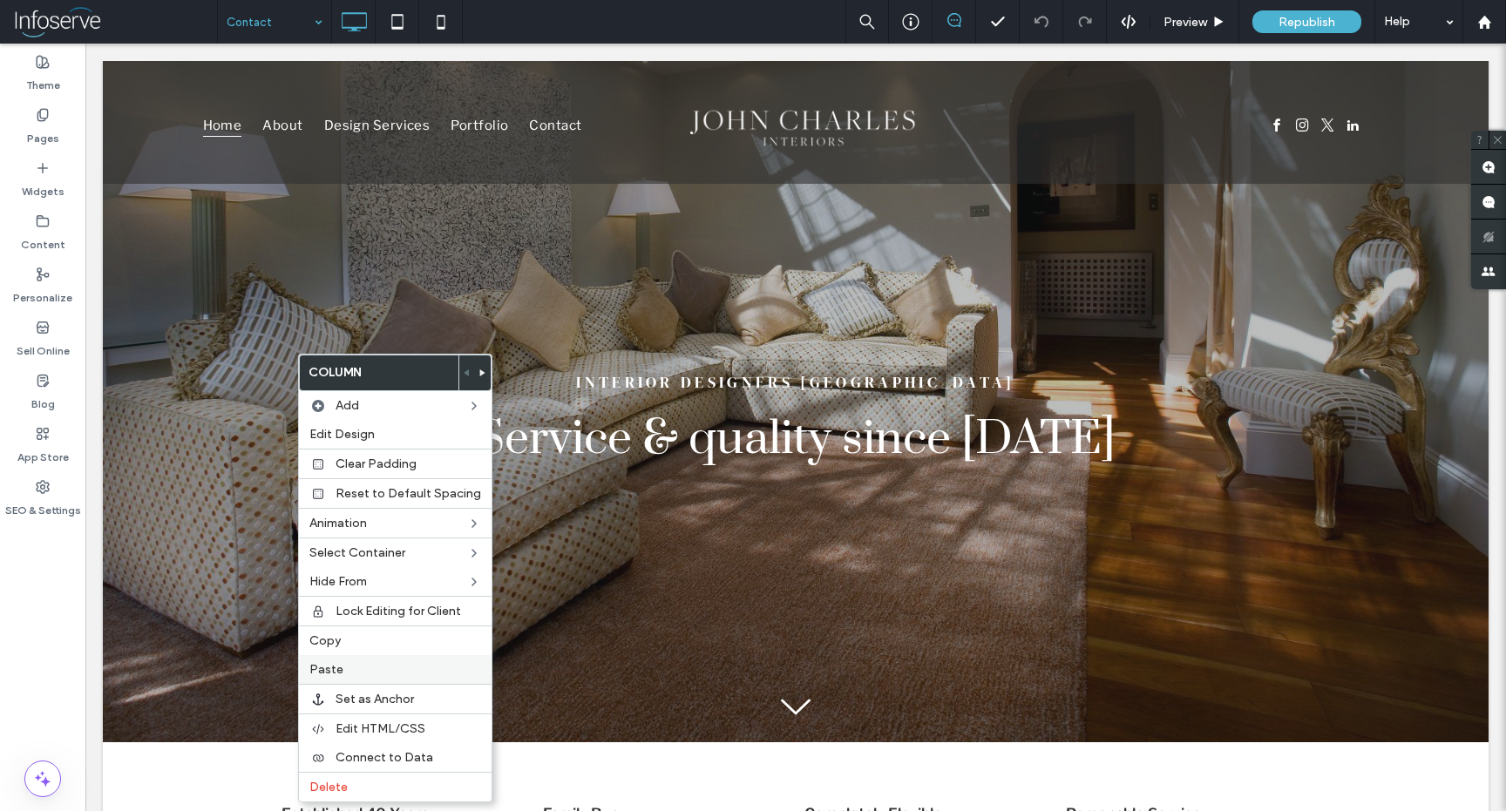
click at [374, 670] on label "Paste" at bounding box center [395, 669] width 172 height 15
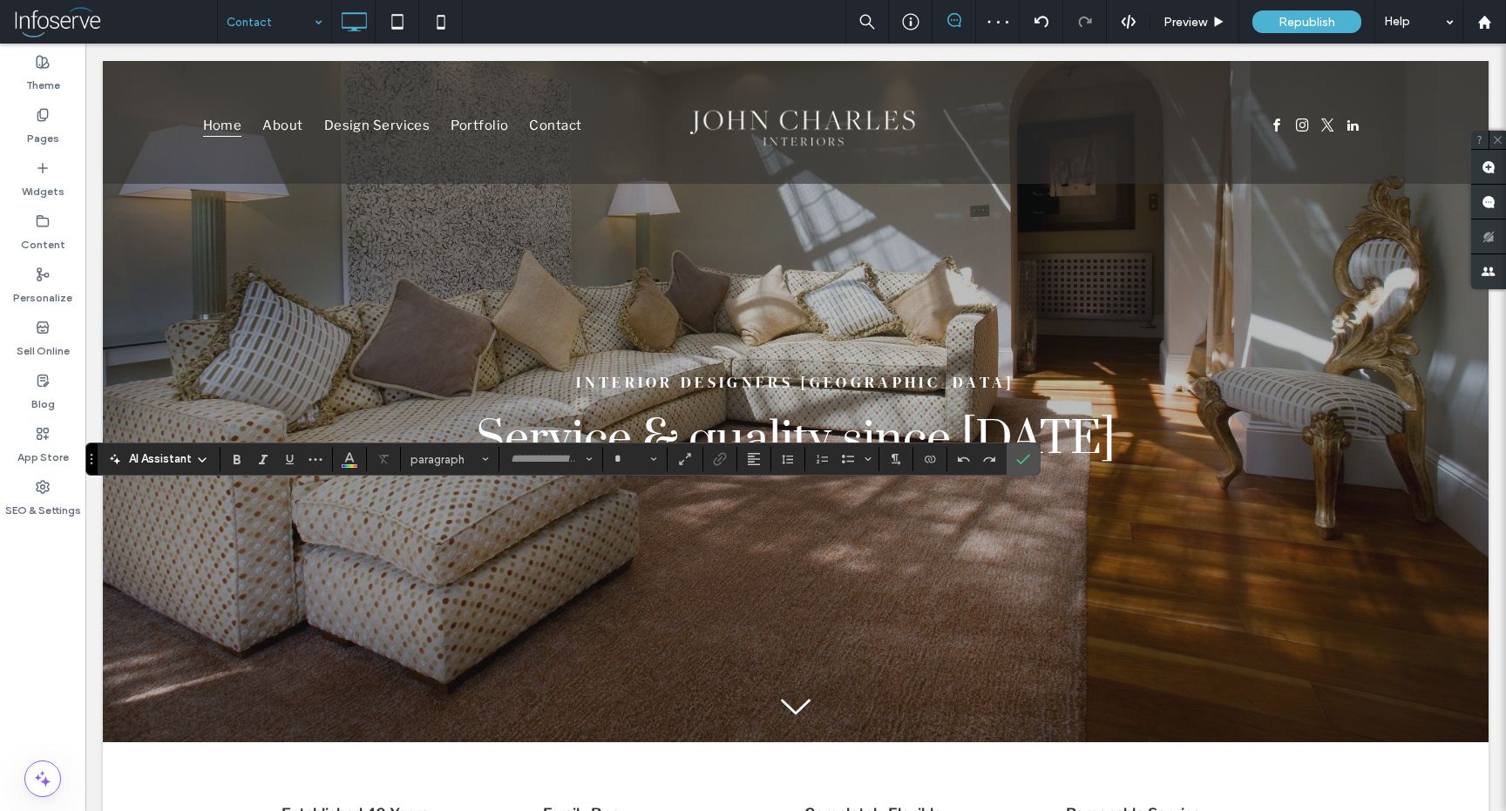
type input "**********"
type input "**"
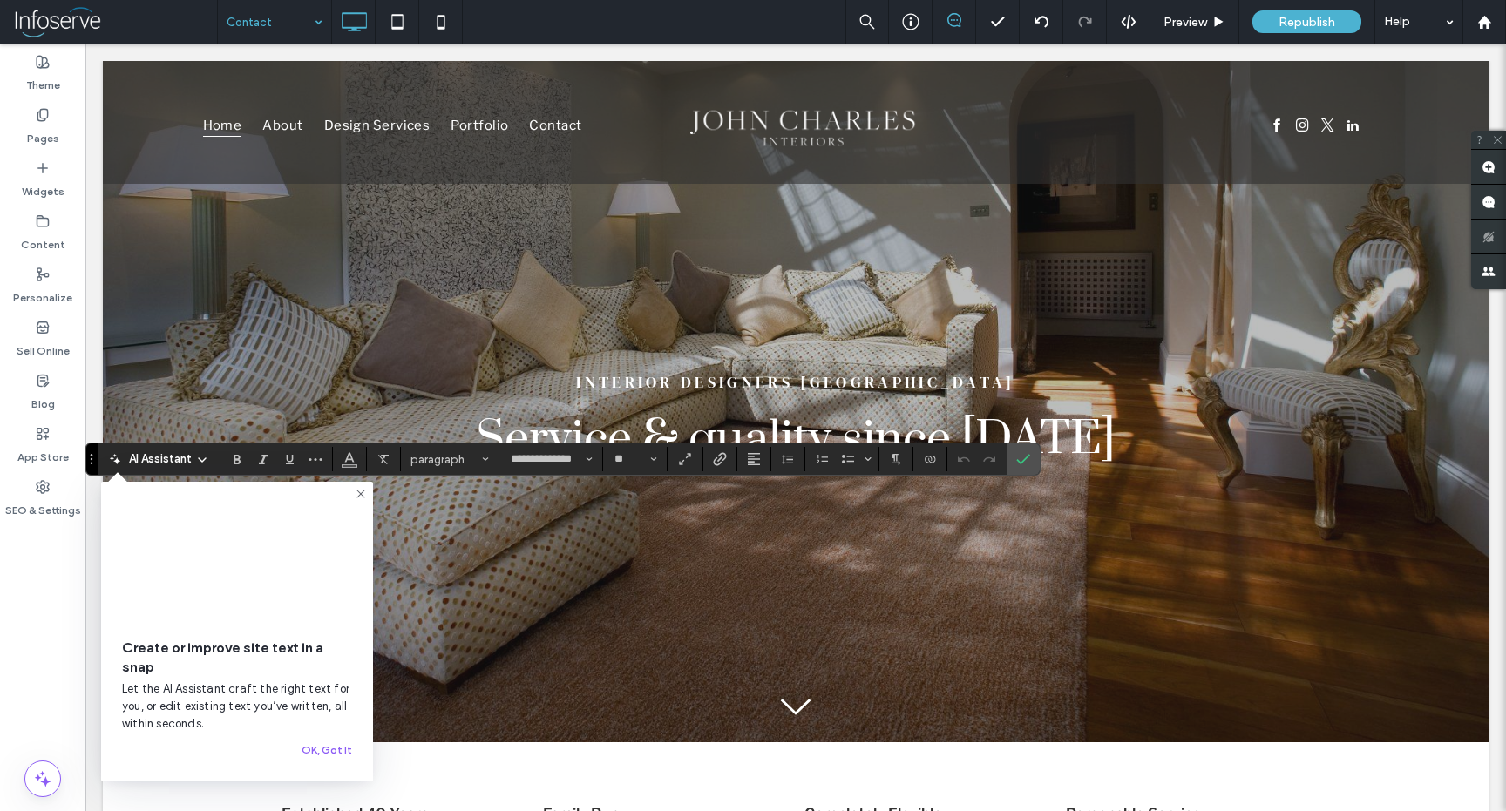
click at [358, 491] on icon at bounding box center [361, 494] width 14 height 14
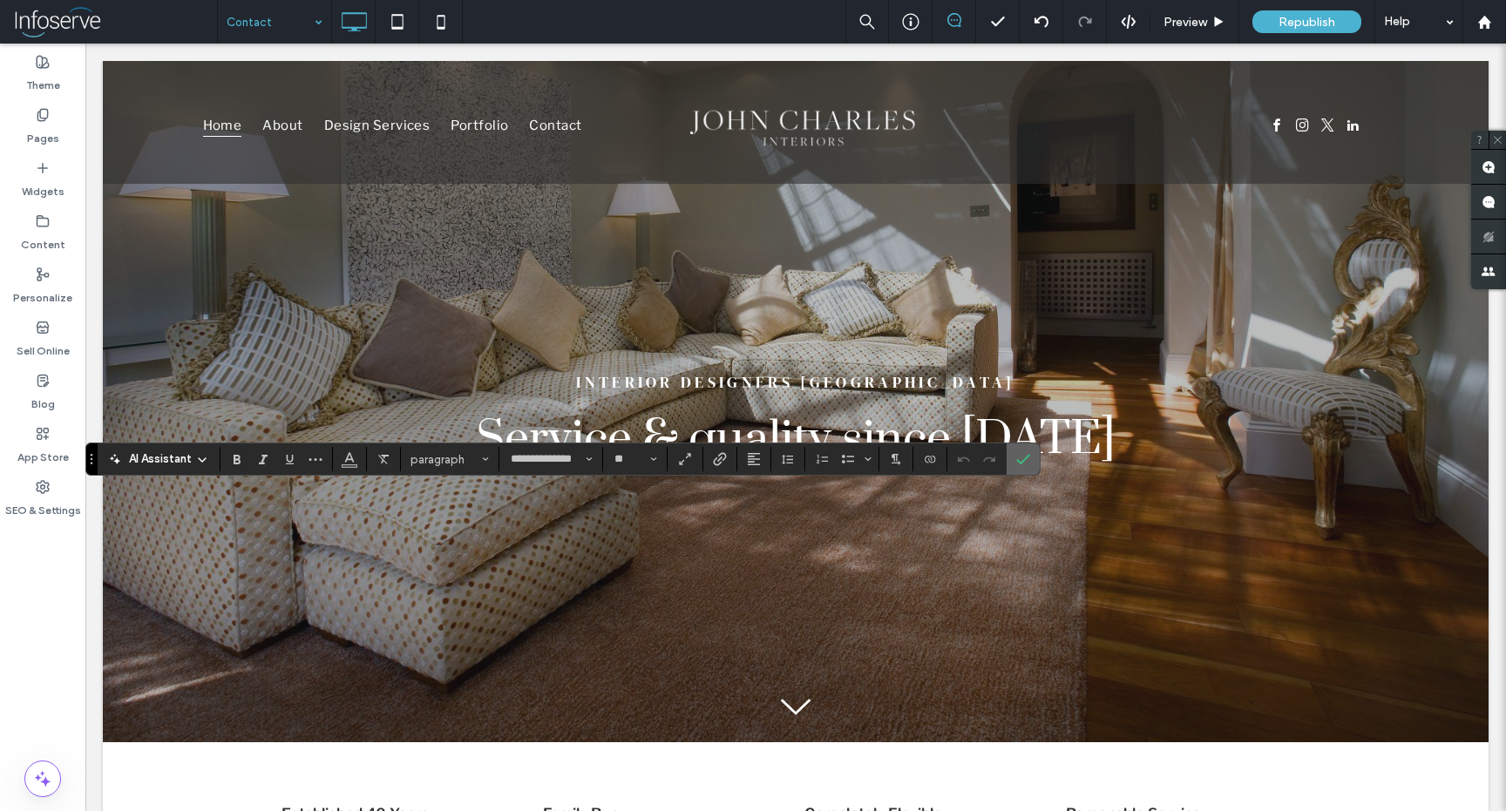
click at [1029, 459] on icon "Confirm" at bounding box center [1023, 459] width 14 height 14
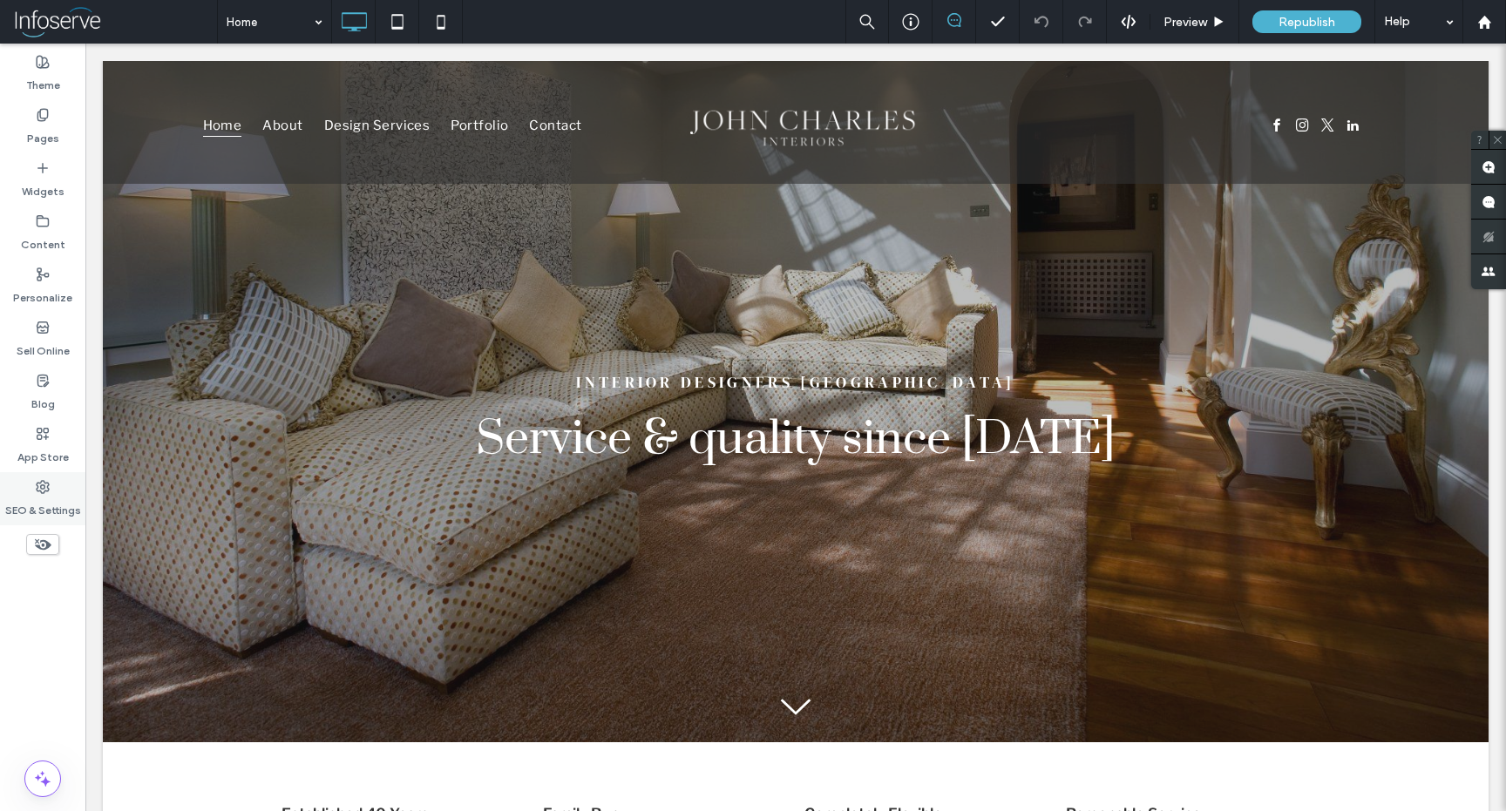
click at [39, 482] on icon at bounding box center [43, 487] width 14 height 14
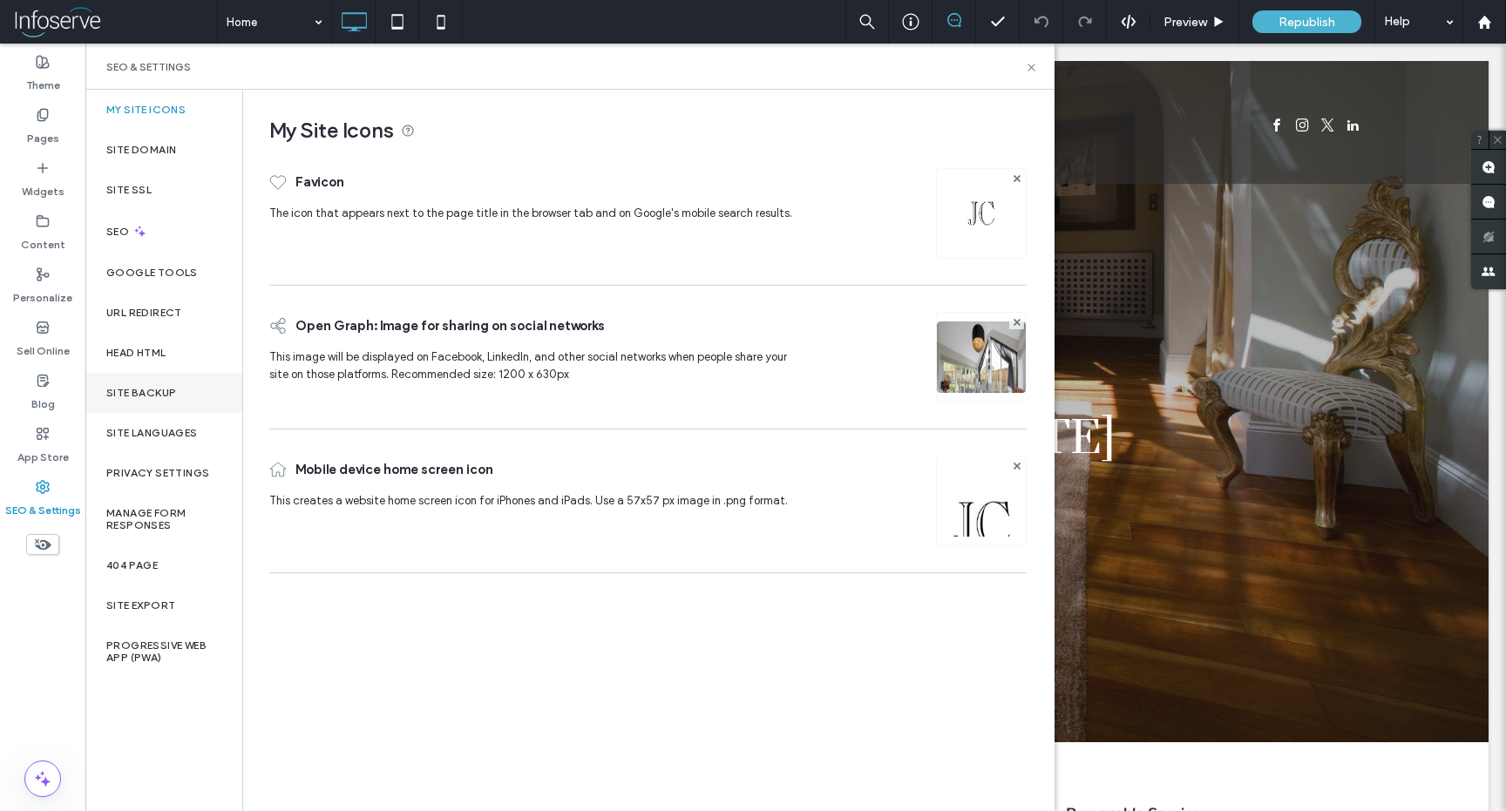
click at [177, 384] on div "Site Backup" at bounding box center [163, 393] width 157 height 40
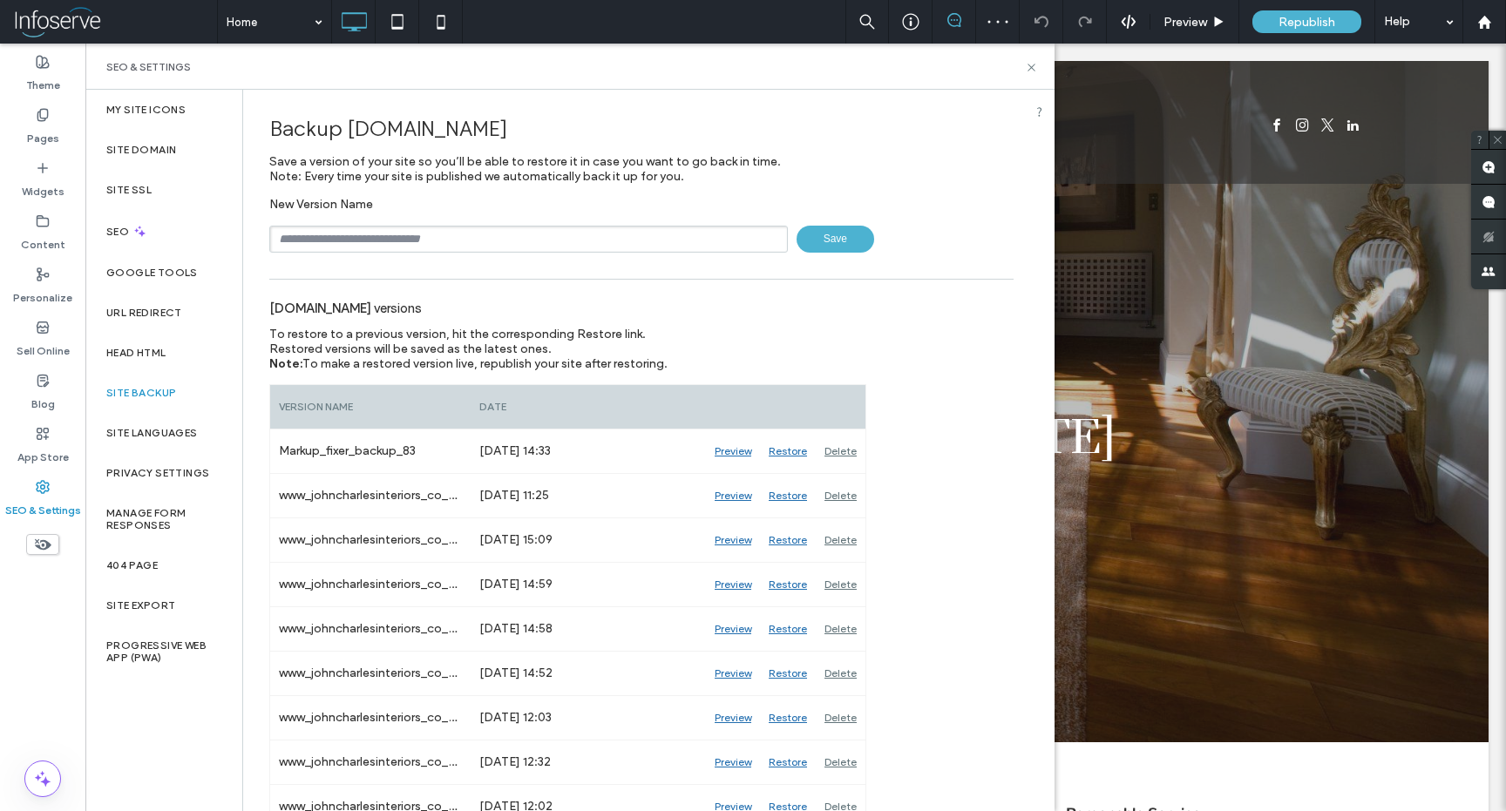
click at [485, 239] on input "text" at bounding box center [528, 239] width 519 height 27
click at [376, 227] on input "text" at bounding box center [528, 239] width 519 height 27
click at [507, 164] on span "Save a version of your site so you’ll be able to restore it in case you want to…" at bounding box center [525, 169] width 512 height 30
click at [485, 232] on input "text" at bounding box center [528, 239] width 519 height 27
type input "******"
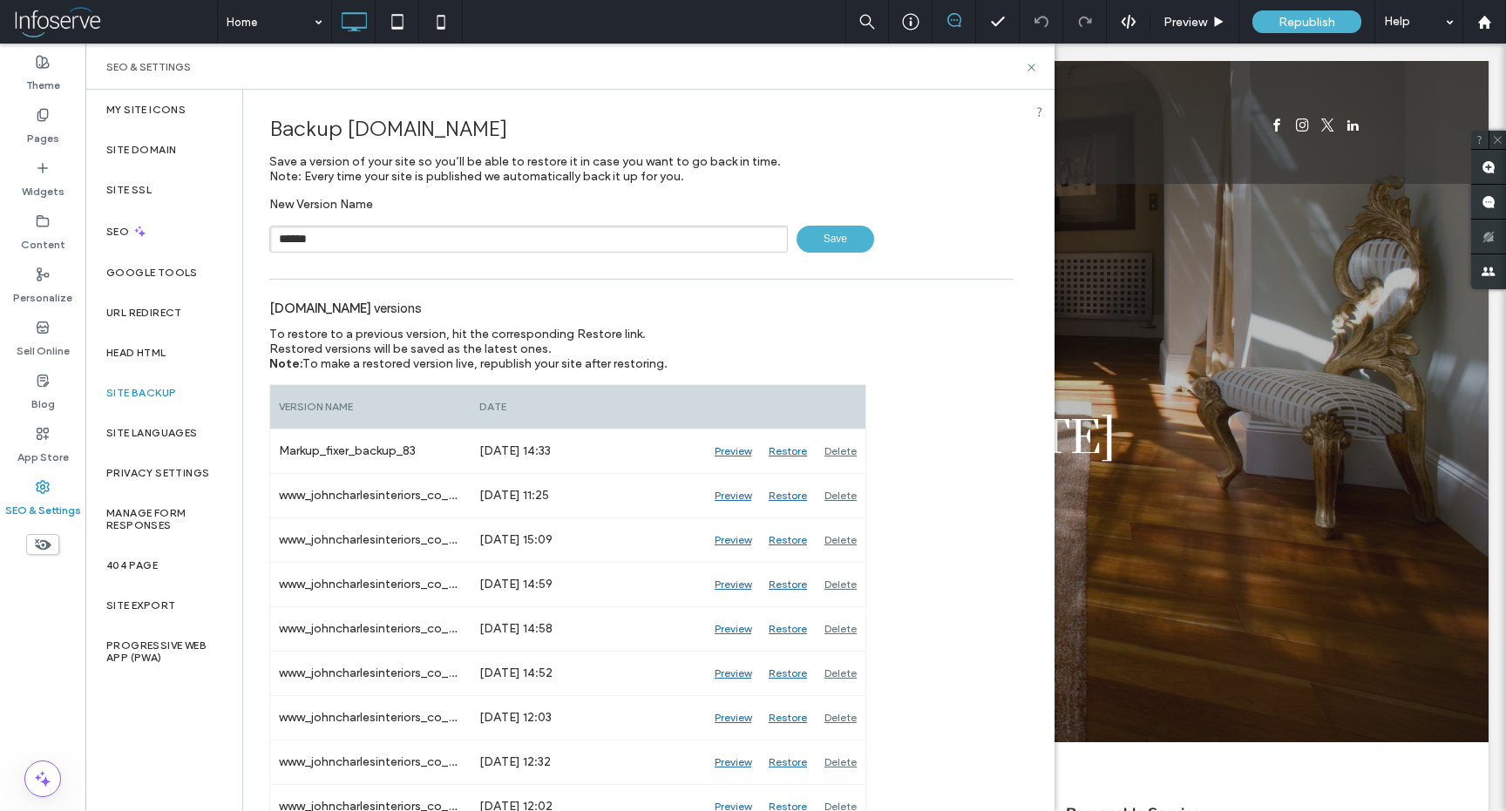
click at [679, 208] on div "New Version Name ****** Save" at bounding box center [641, 225] width 744 height 56
click at [572, 236] on input "******" at bounding box center [528, 239] width 519 height 27
click at [646, 170] on span "Save a version of your site so you’ll be able to restore it in case you want to…" at bounding box center [525, 169] width 512 height 30
click at [1032, 64] on icon at bounding box center [1031, 67] width 13 height 13
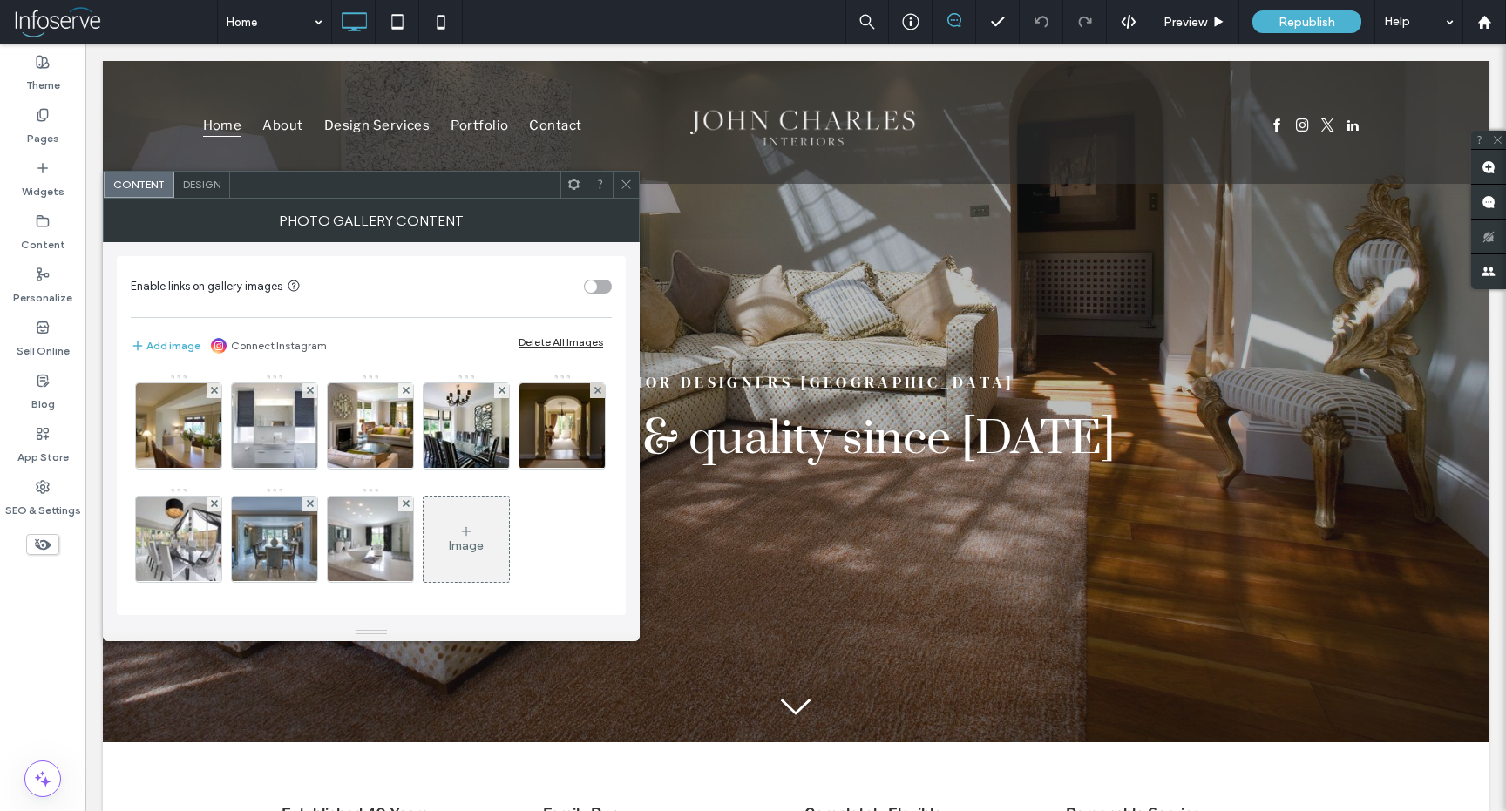
click at [625, 183] on icon at bounding box center [626, 184] width 13 height 13
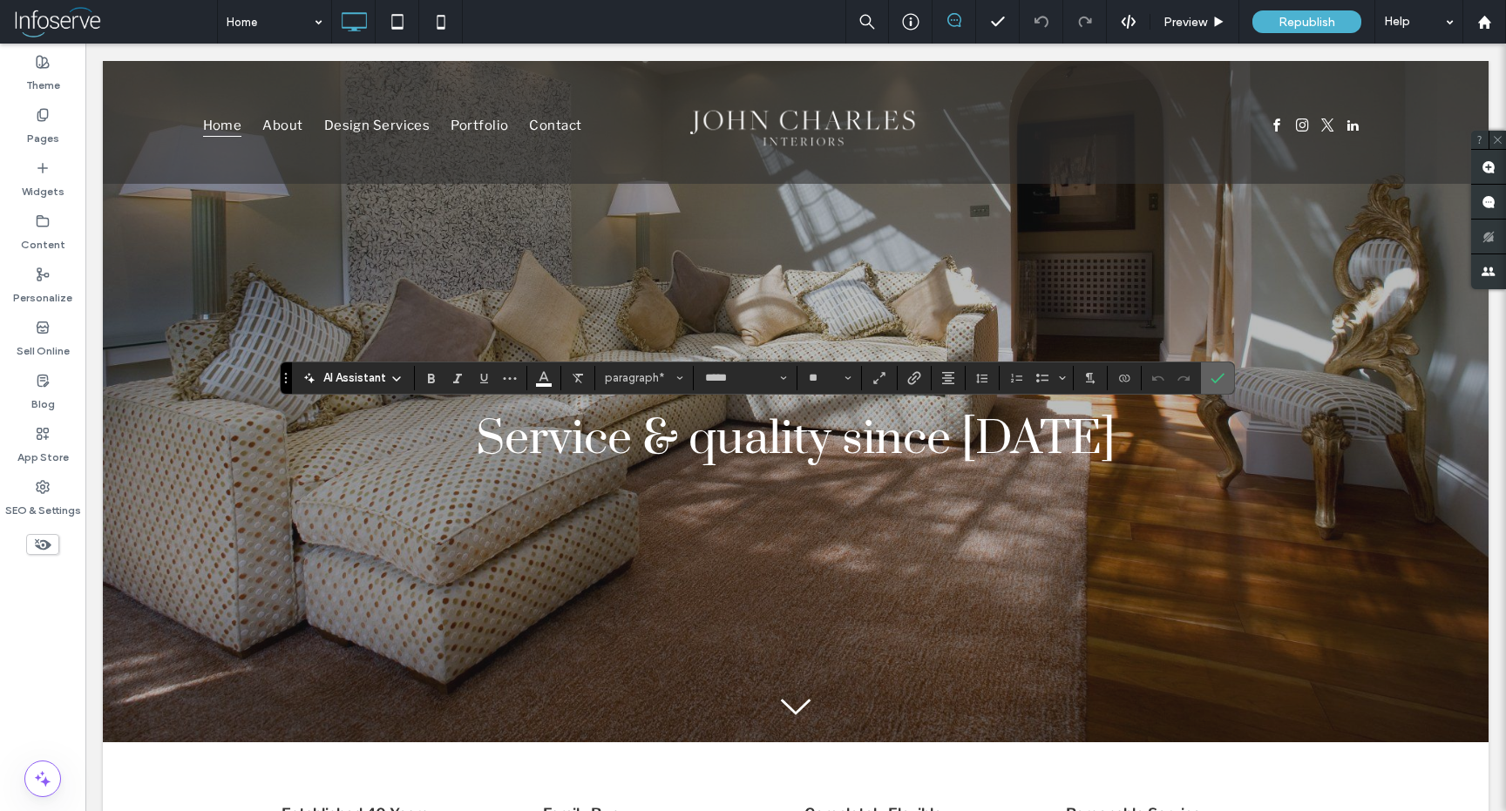
click at [1223, 389] on span "Confirm" at bounding box center [1217, 378] width 14 height 30
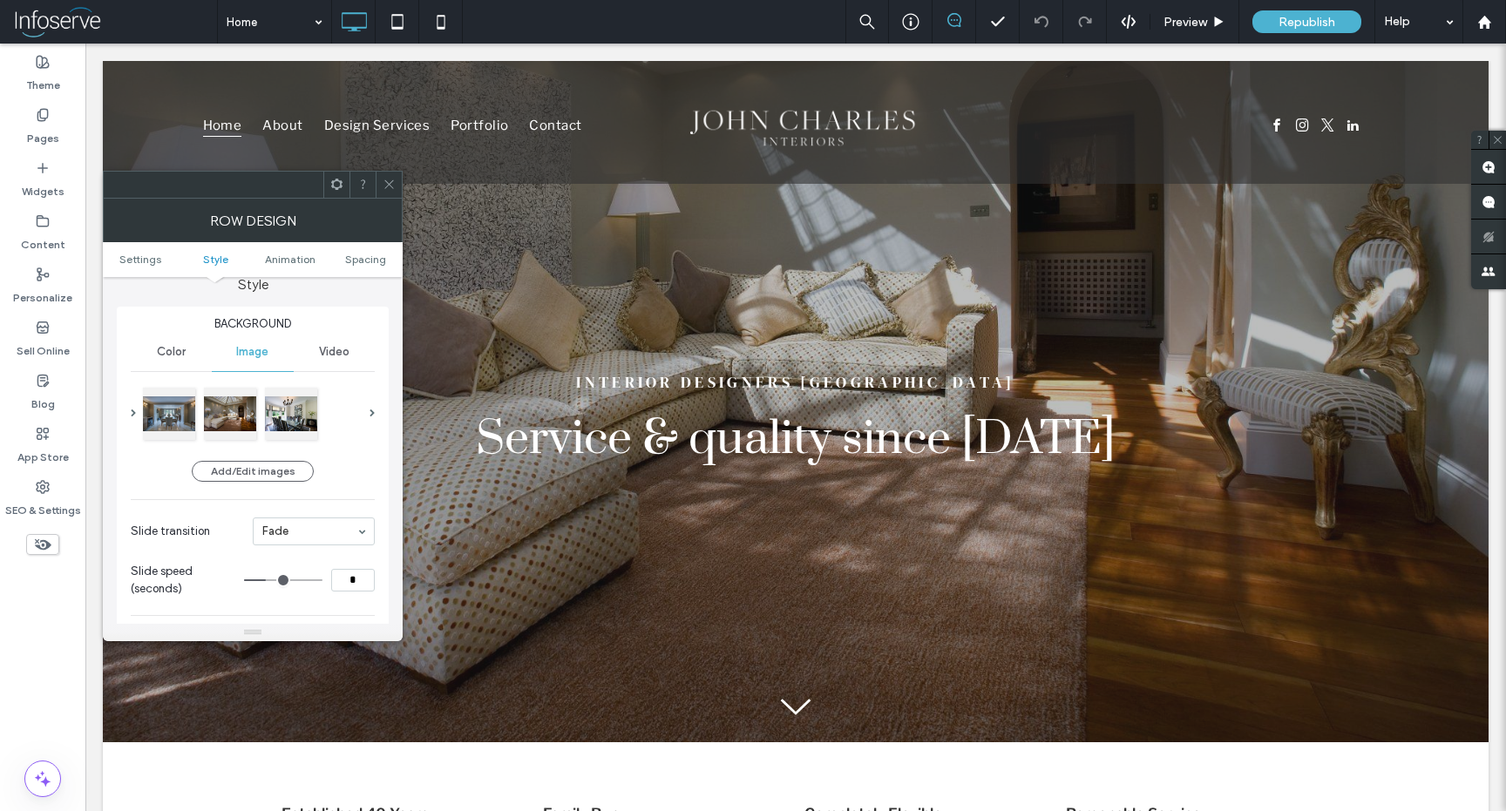
scroll to position [166, 0]
click at [390, 179] on icon at bounding box center [389, 184] width 13 height 13
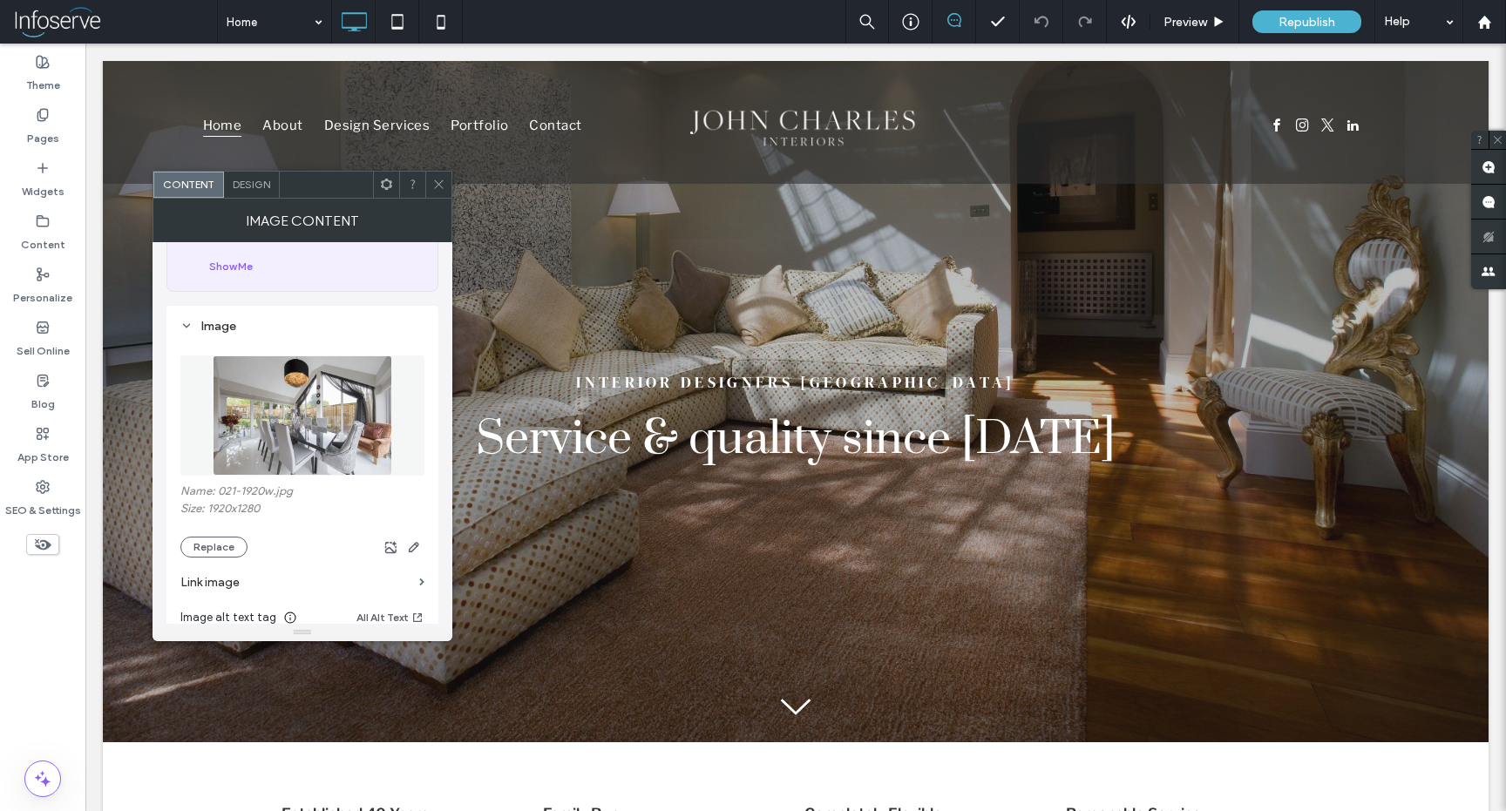
scroll to position [101, 0]
click at [436, 175] on span at bounding box center [438, 185] width 13 height 26
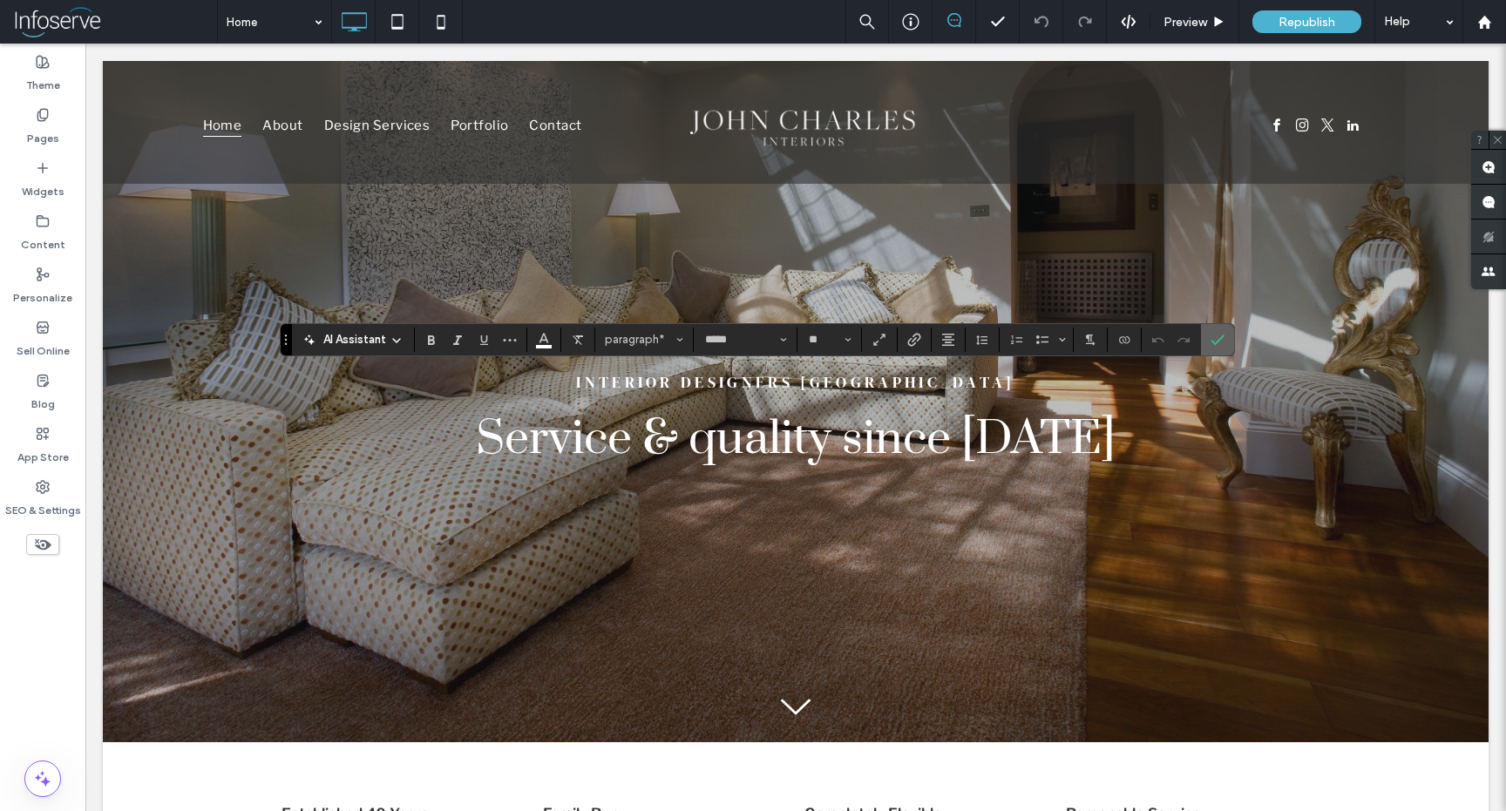
click at [1218, 336] on icon "Confirm" at bounding box center [1217, 340] width 14 height 14
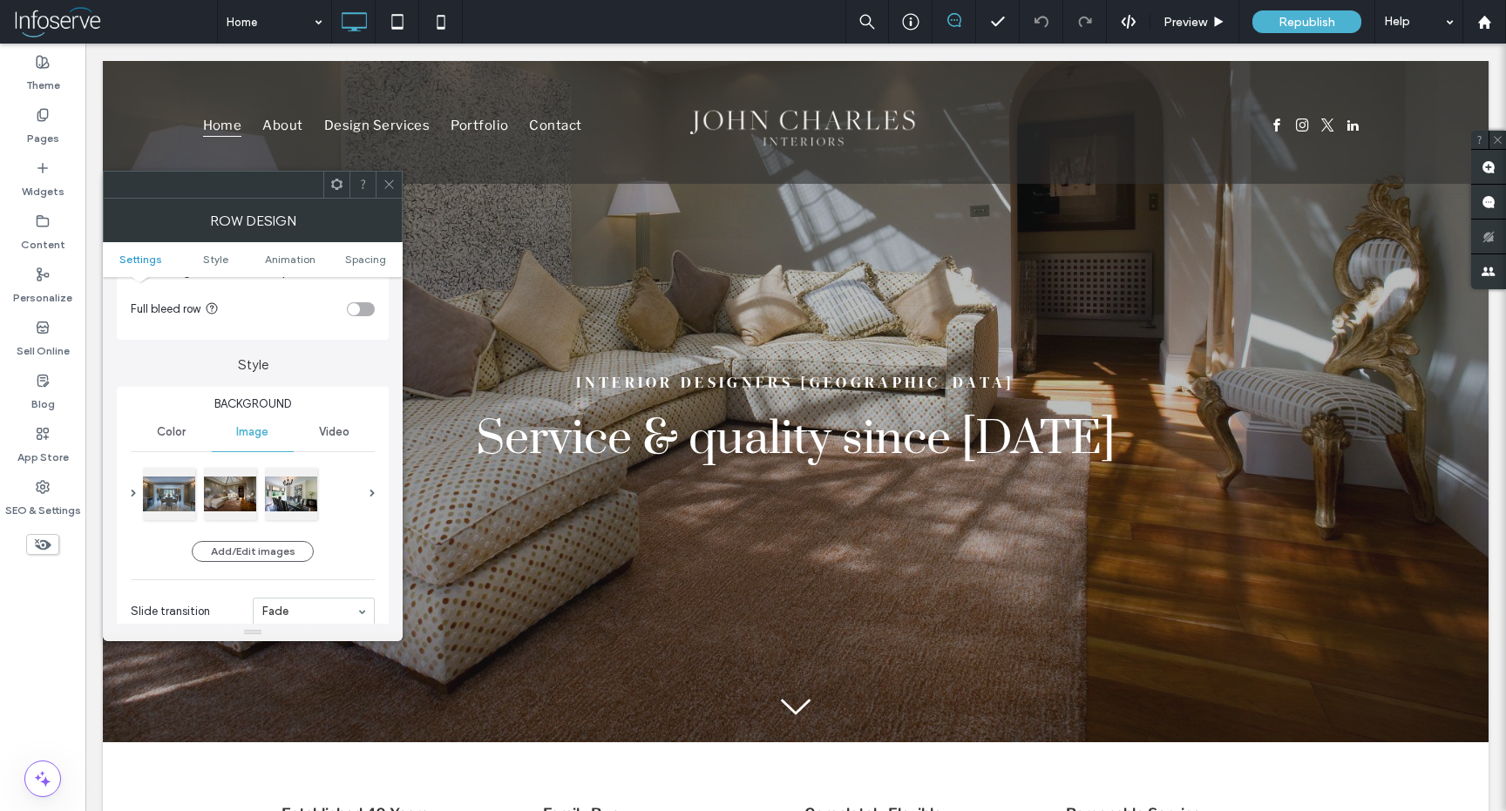
scroll to position [112, 0]
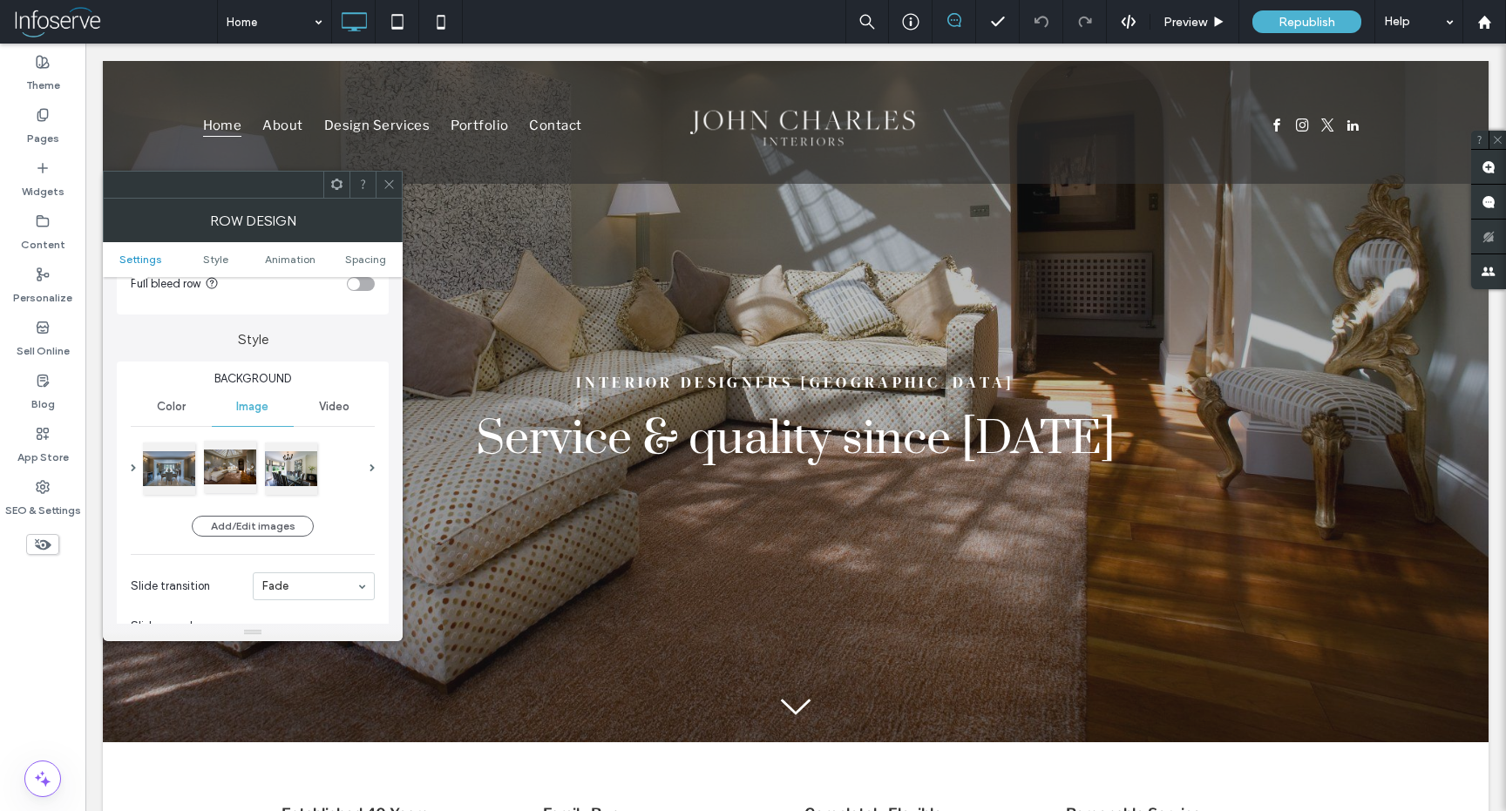
click at [250, 471] on div at bounding box center [230, 467] width 52 height 52
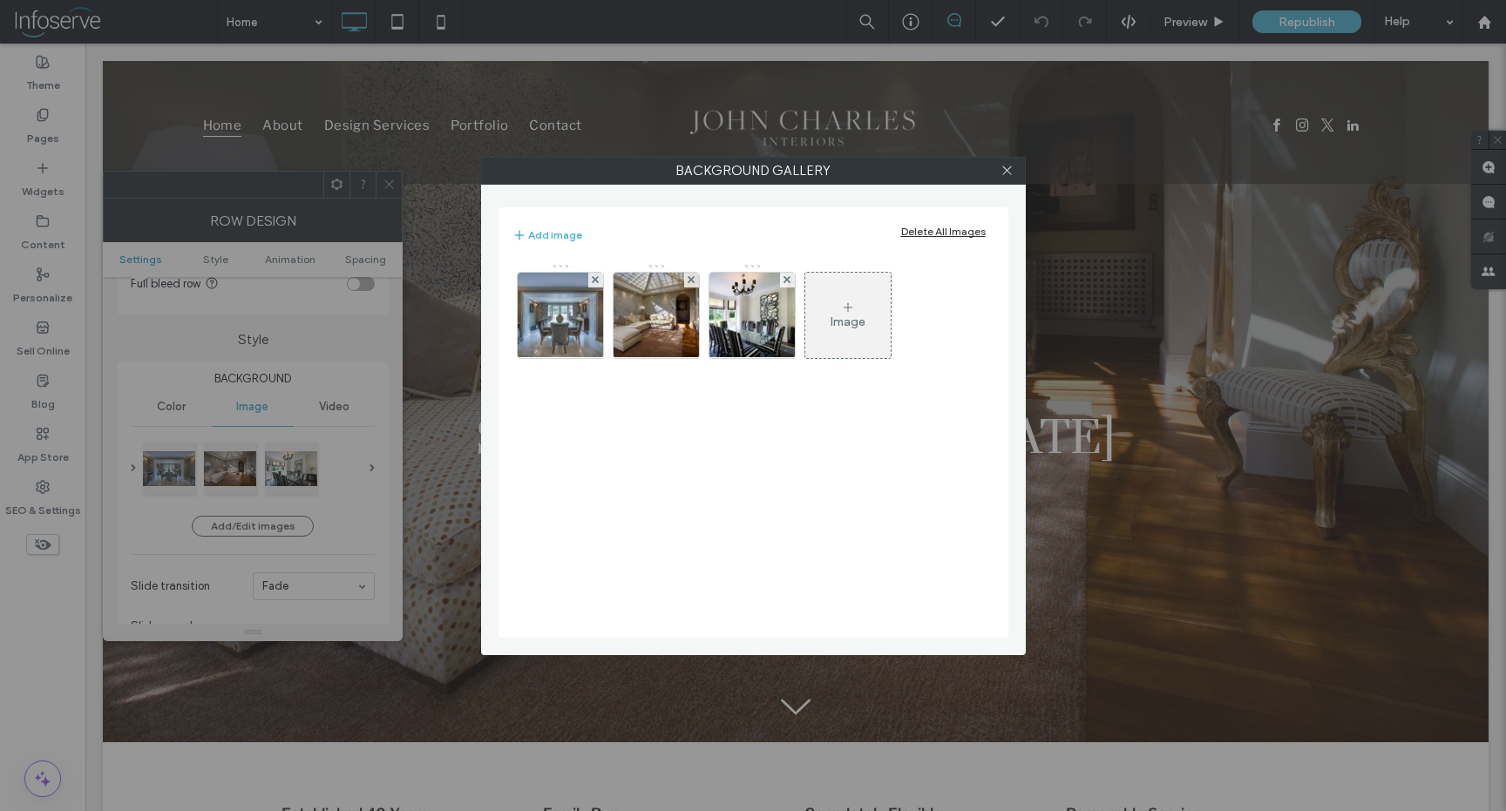
click at [860, 323] on div "Image" at bounding box center [848, 322] width 35 height 15
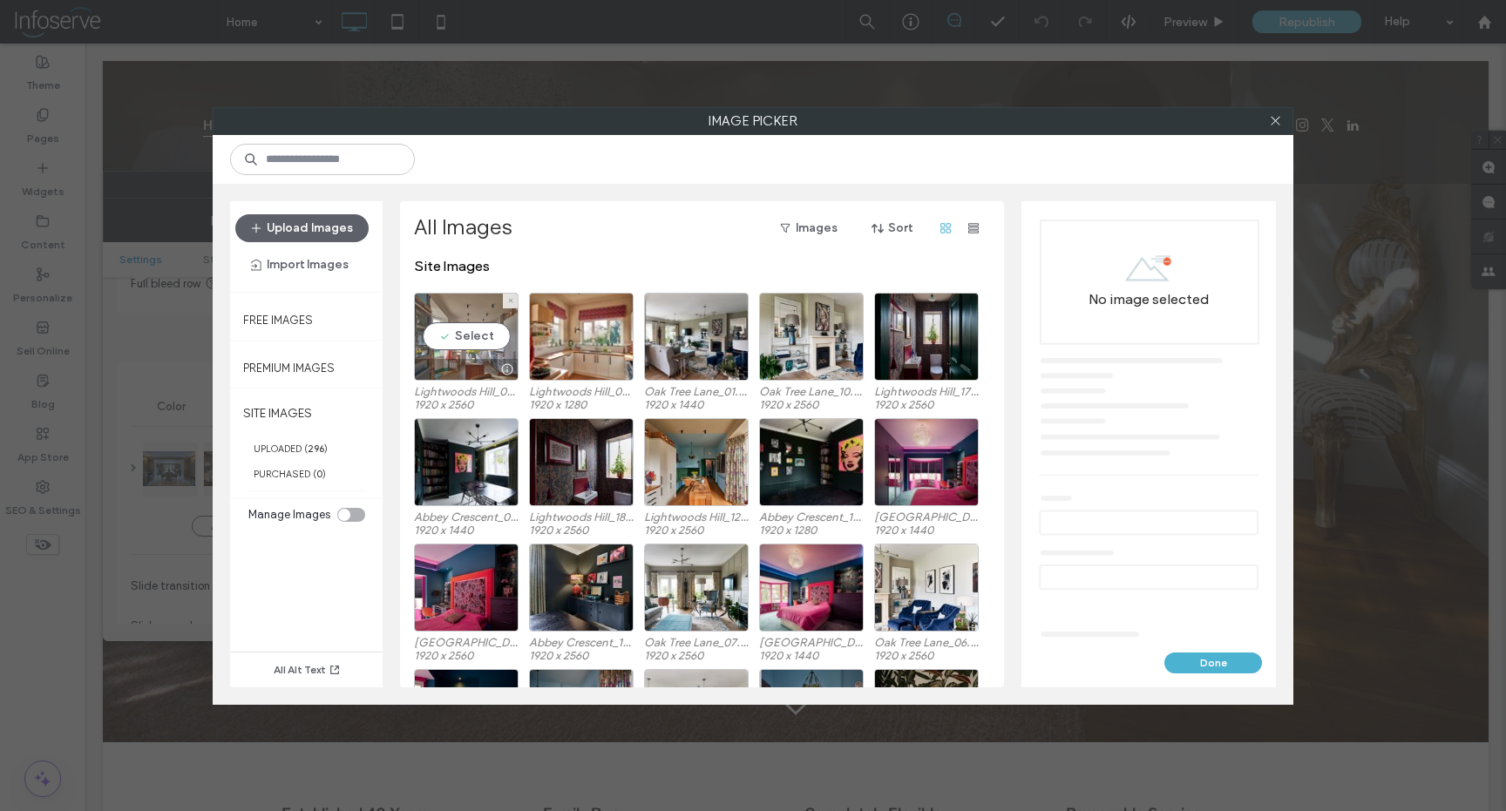
click at [434, 353] on div "Select" at bounding box center [466, 337] width 105 height 88
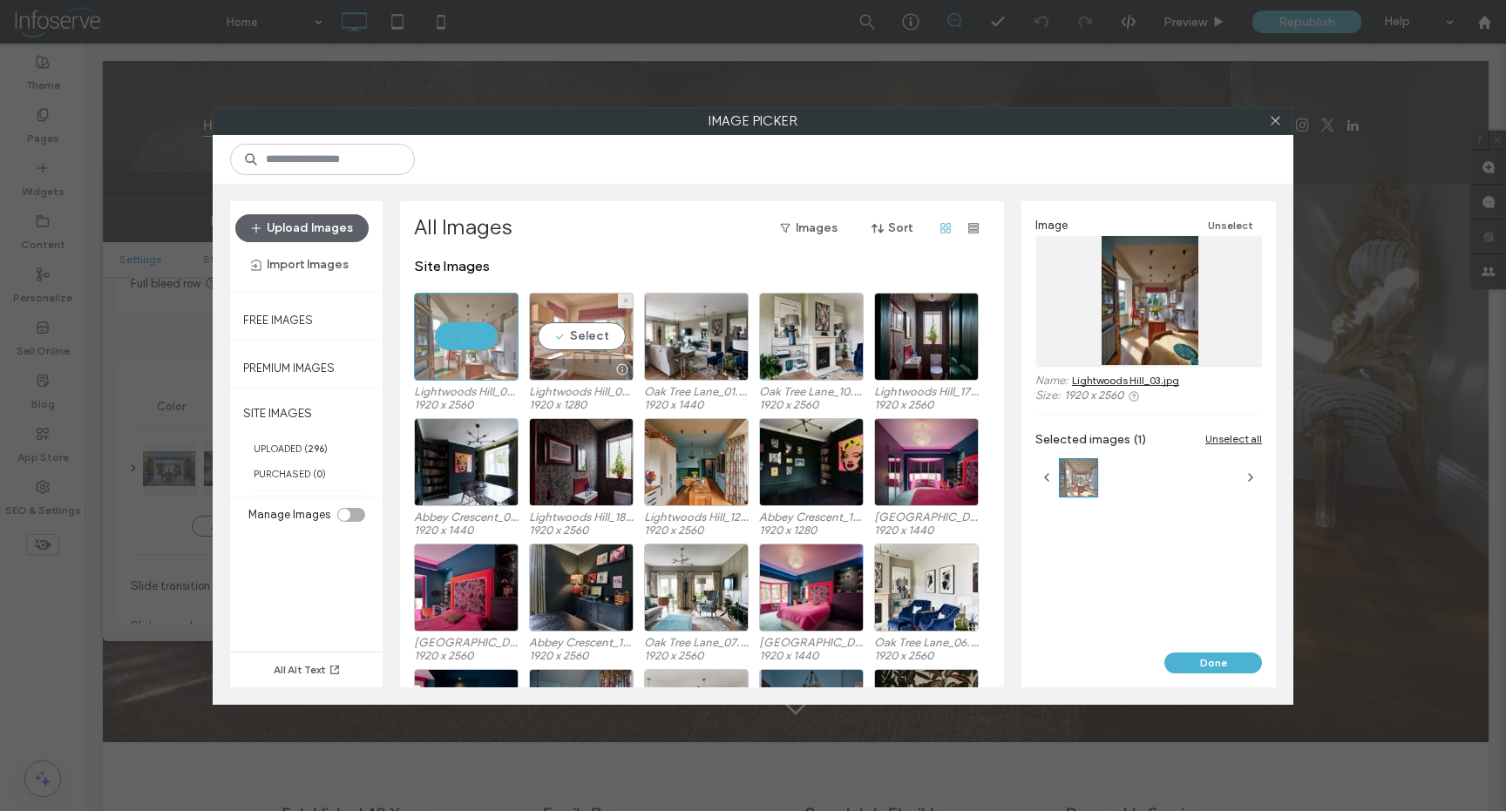
click at [576, 353] on div "Select" at bounding box center [581, 337] width 105 height 88
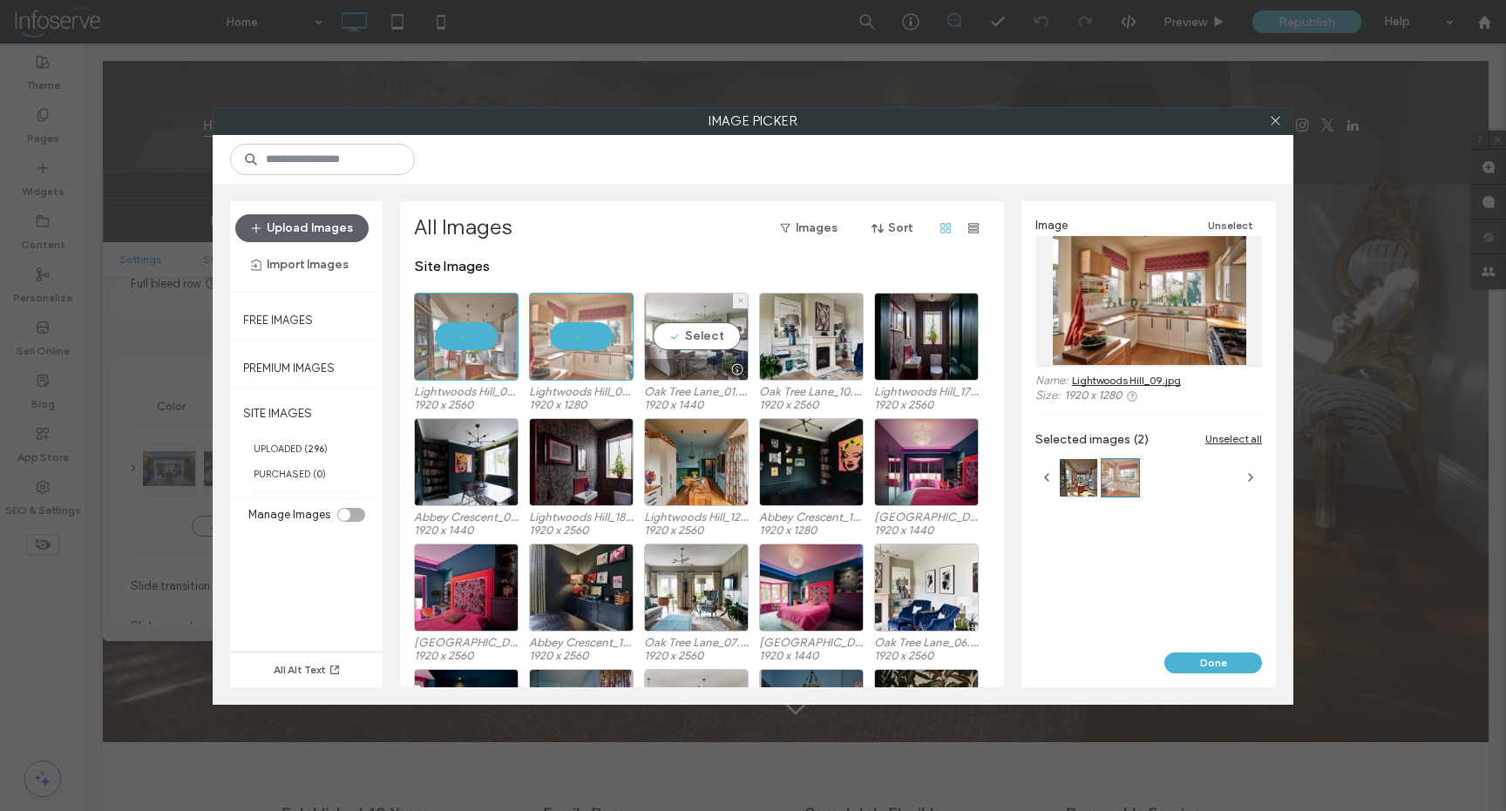
click at [714, 345] on div "Select" at bounding box center [696, 337] width 105 height 88
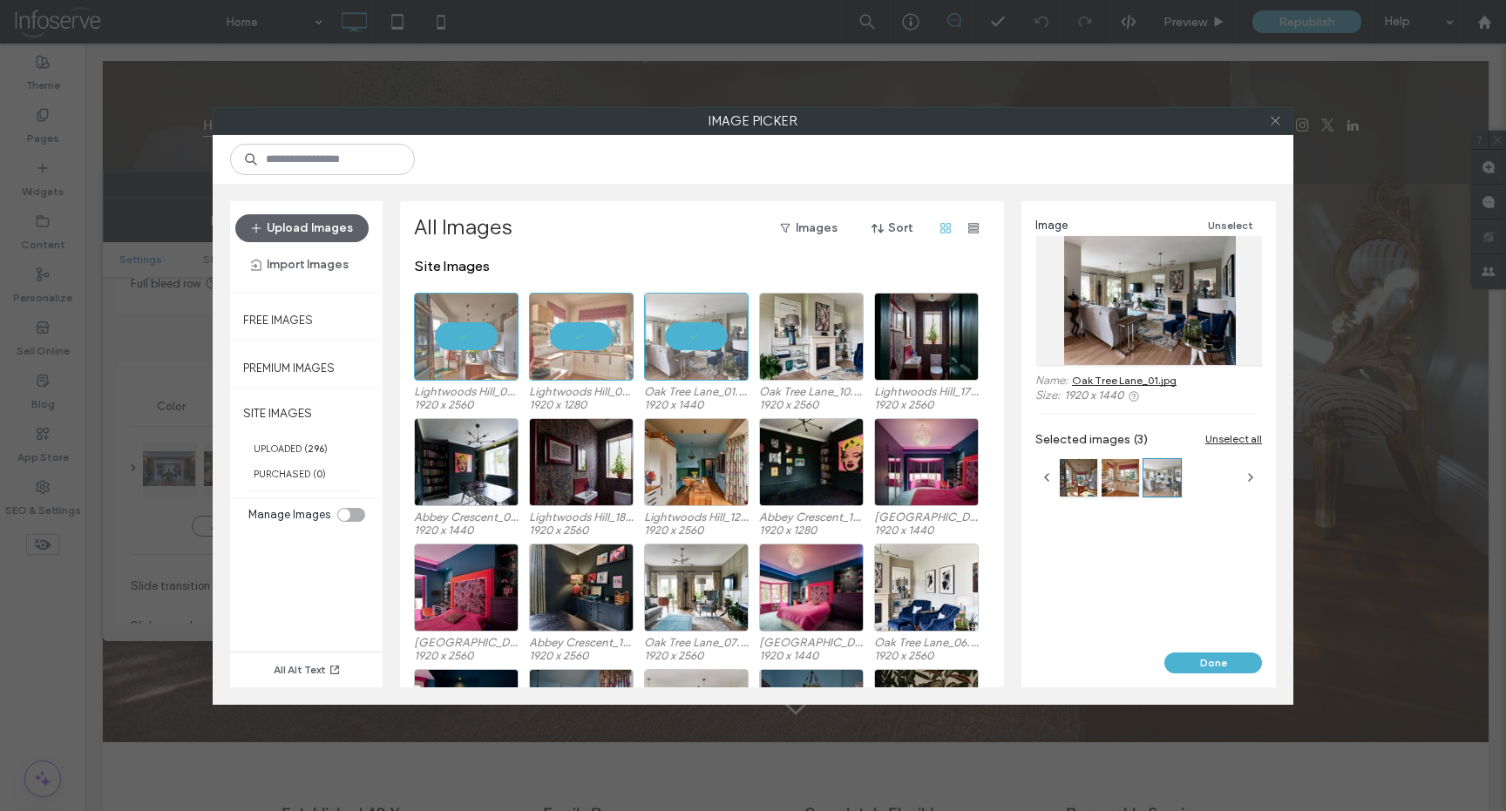
click at [1277, 117] on icon at bounding box center [1275, 120] width 13 height 13
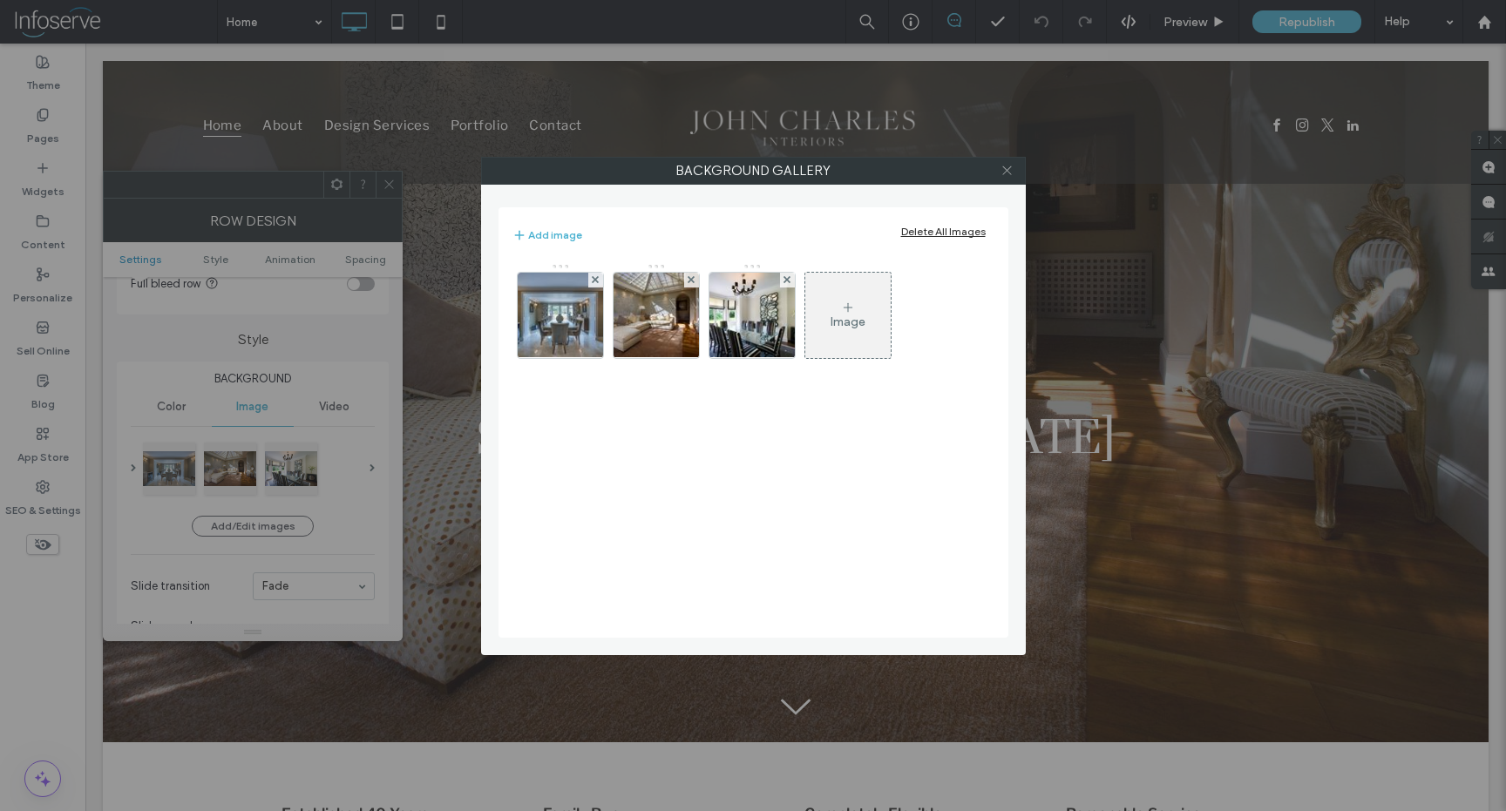
click at [1007, 168] on icon at bounding box center [1006, 170] width 13 height 13
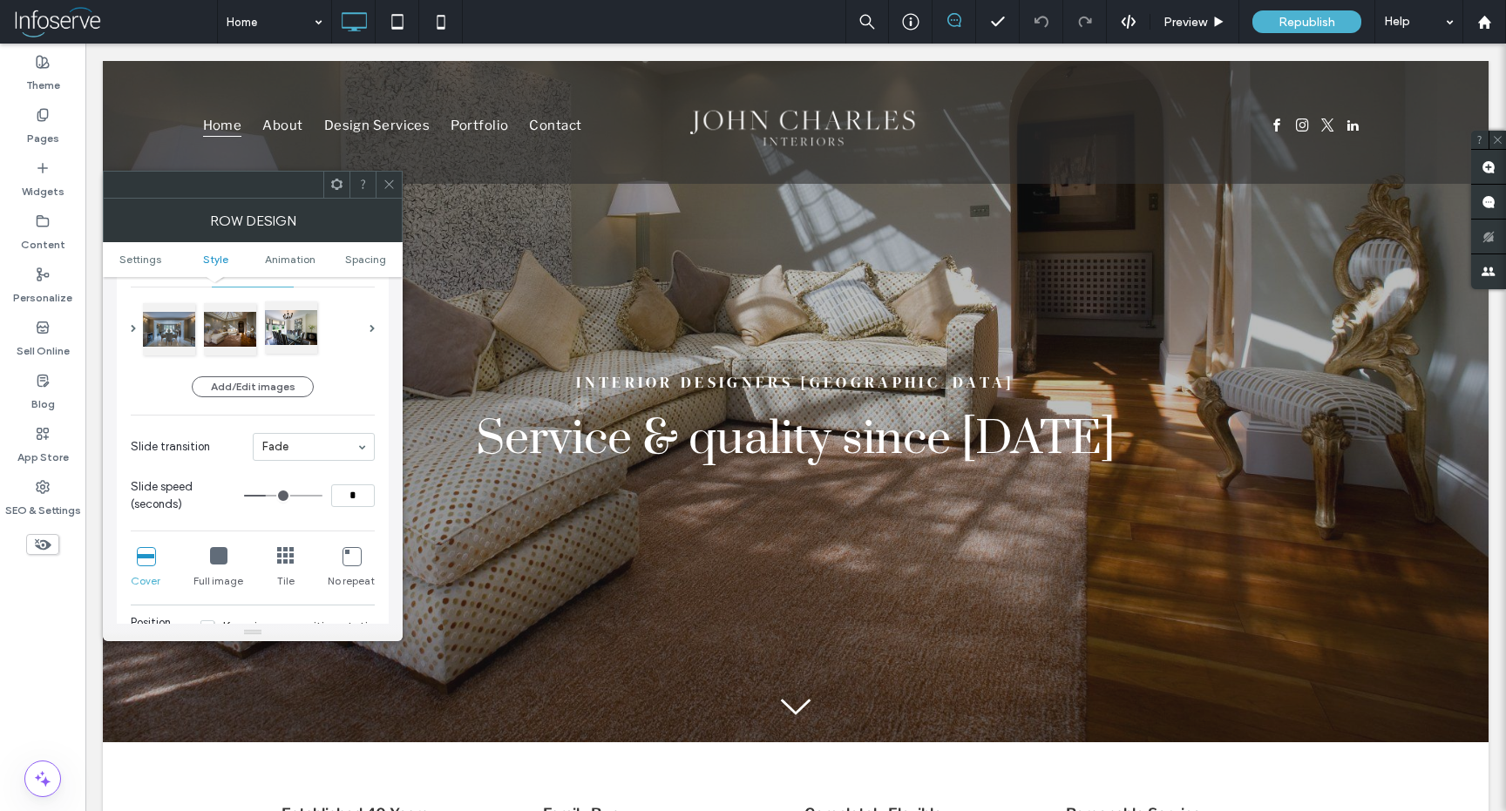
scroll to position [273, 0]
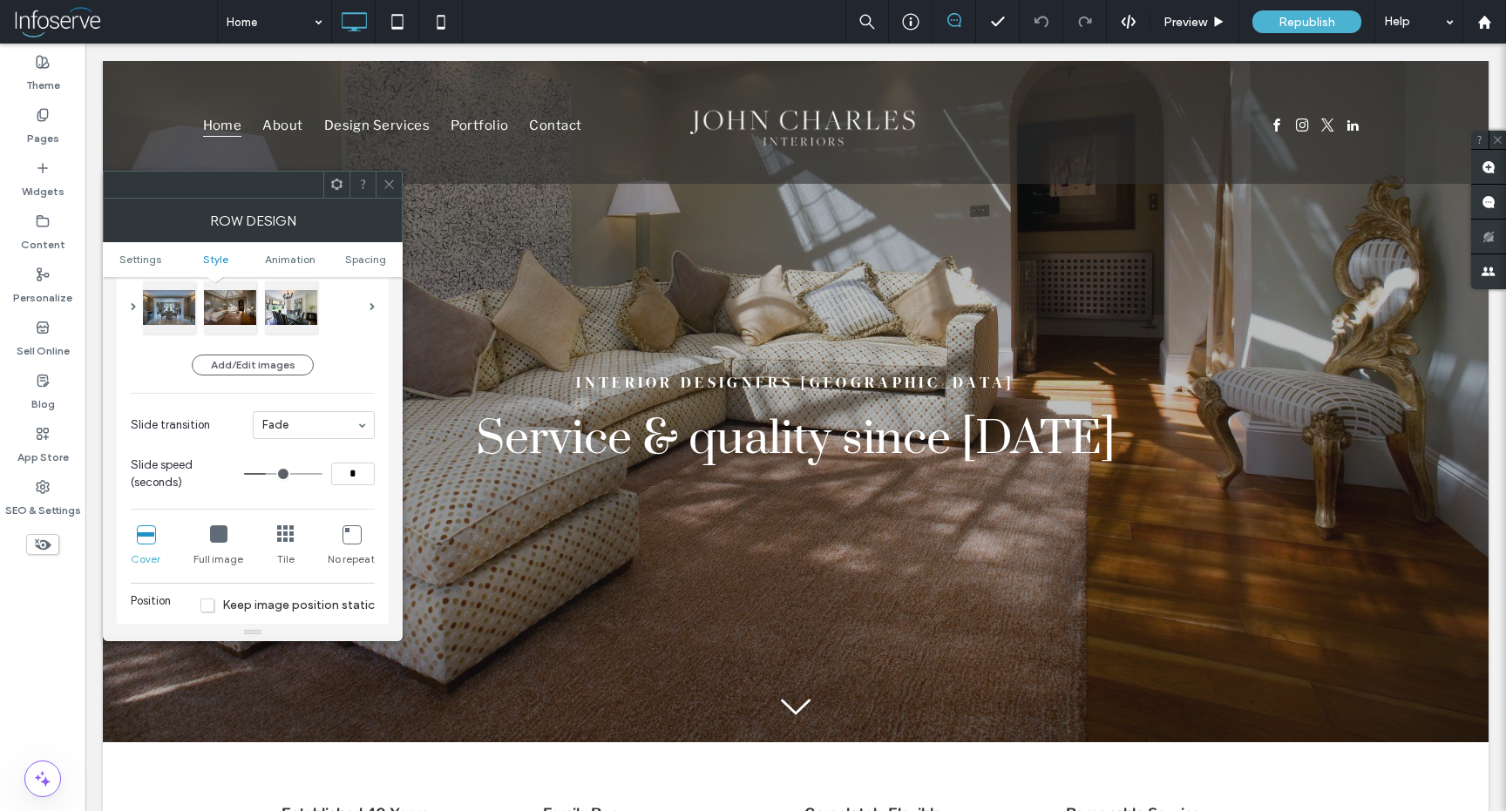
click at [395, 180] on icon at bounding box center [389, 184] width 13 height 13
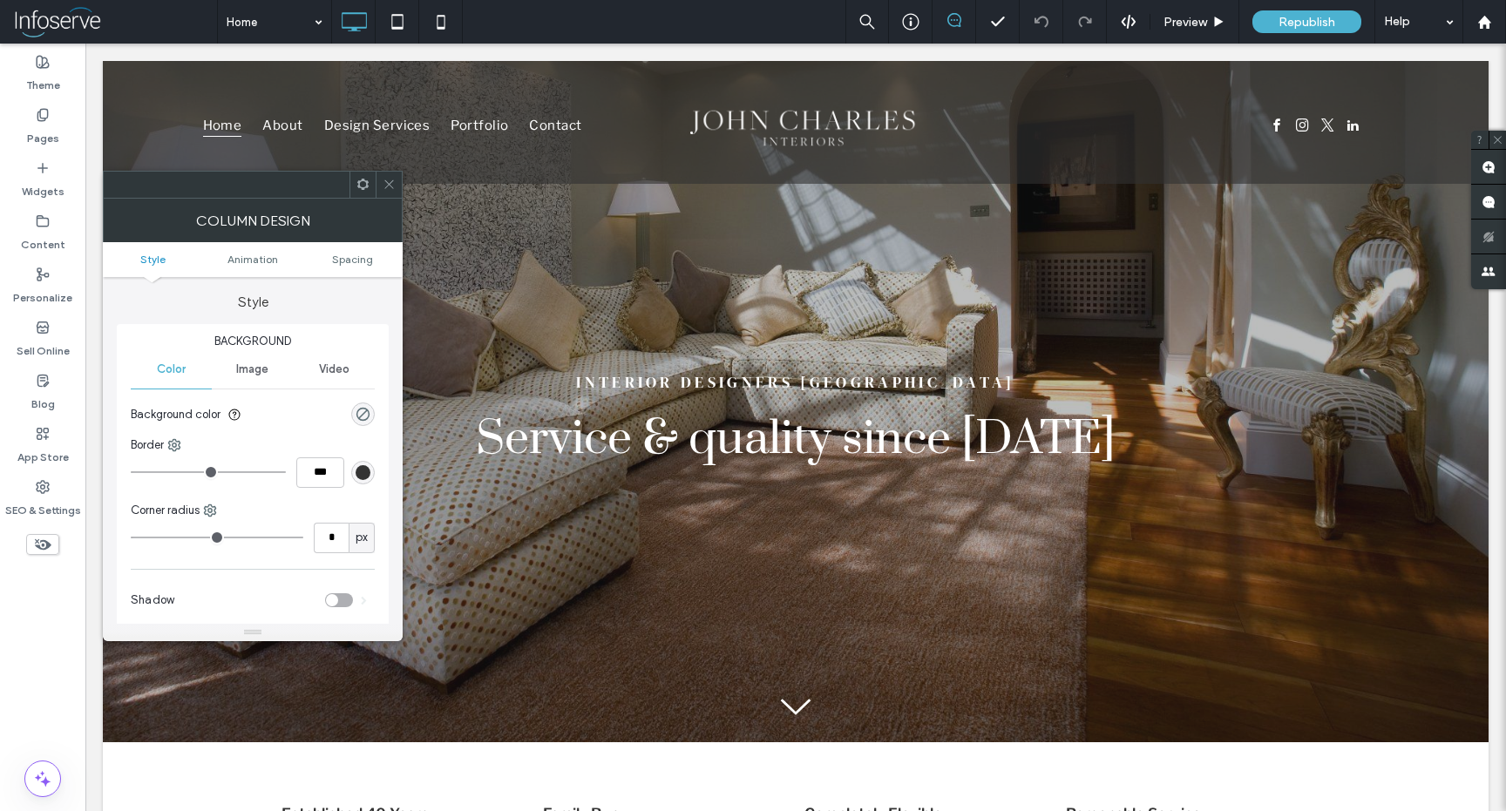
click at [390, 182] on use at bounding box center [388, 184] width 9 height 9
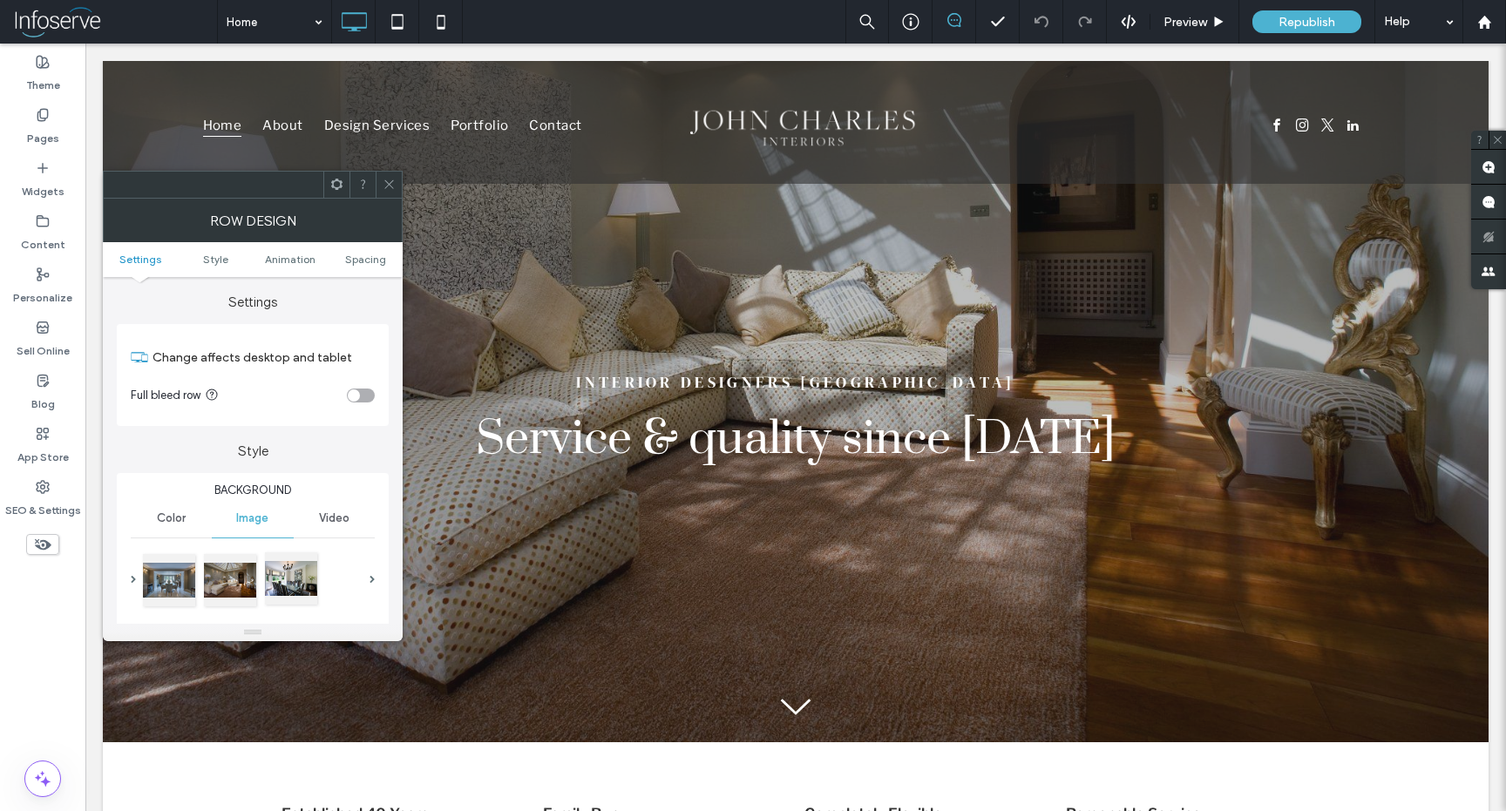
click at [312, 577] on div at bounding box center [291, 579] width 52 height 52
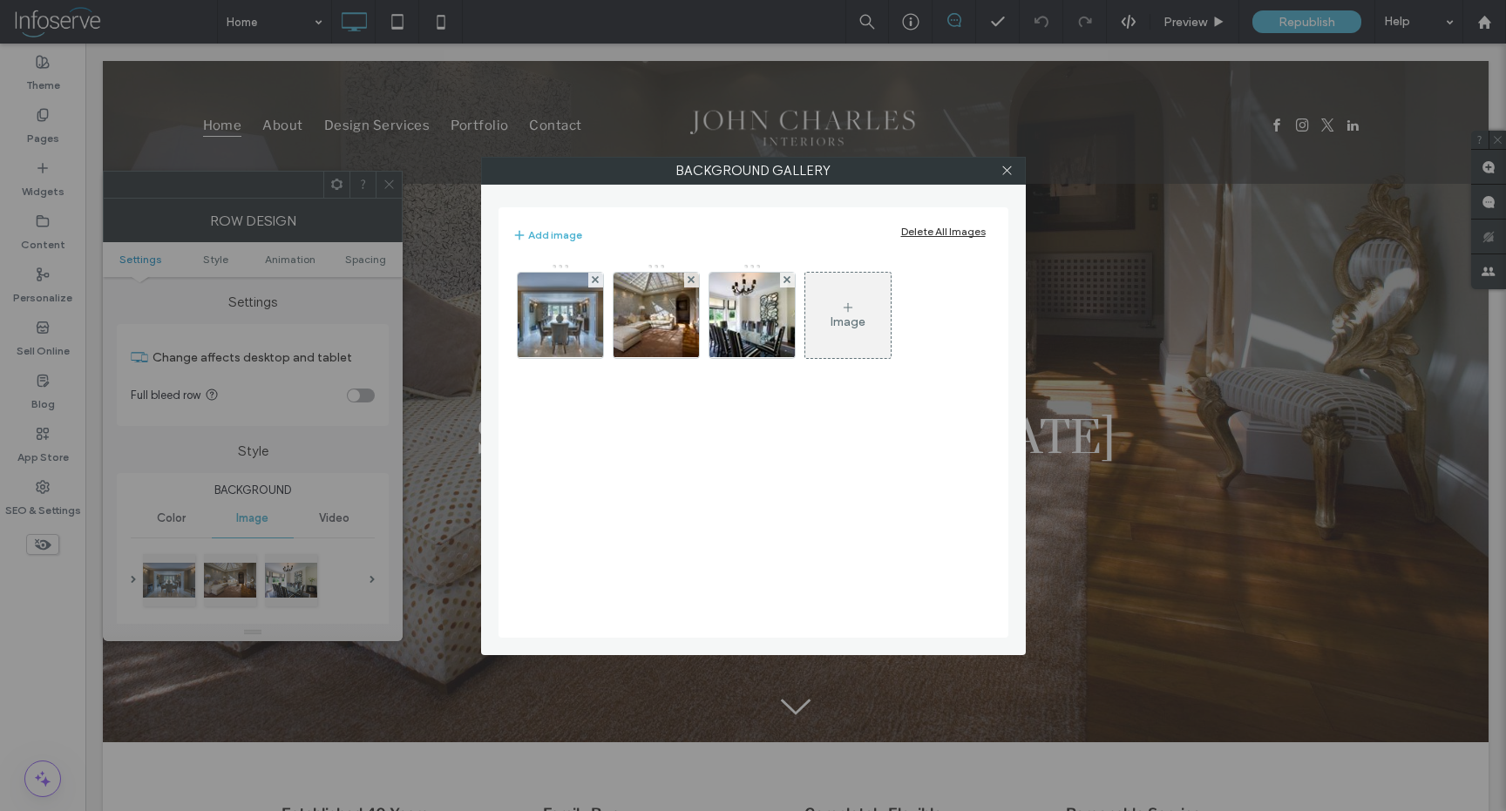
click at [870, 303] on div "Image" at bounding box center [847, 316] width 85 height 82
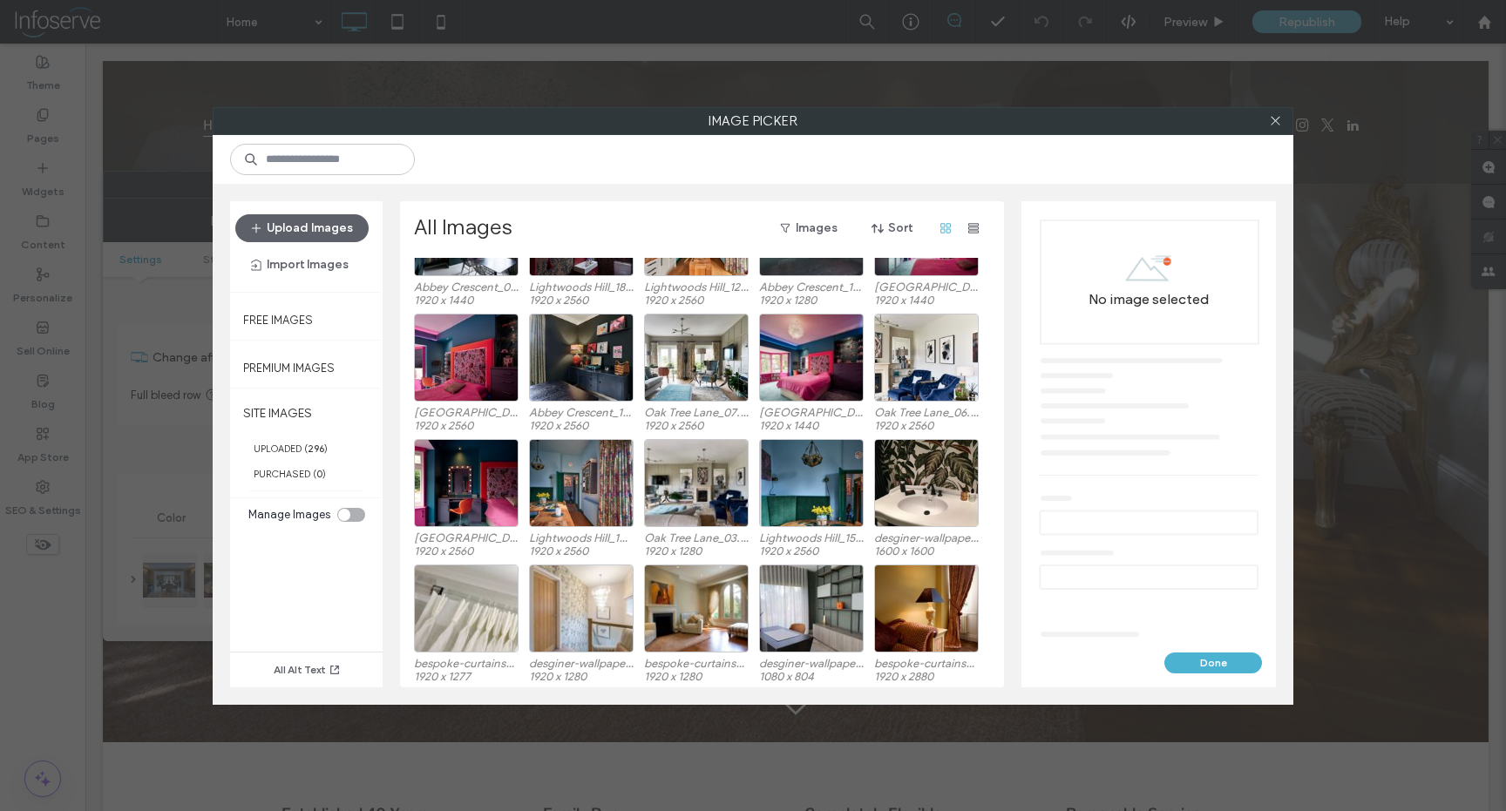
scroll to position [241, 0]
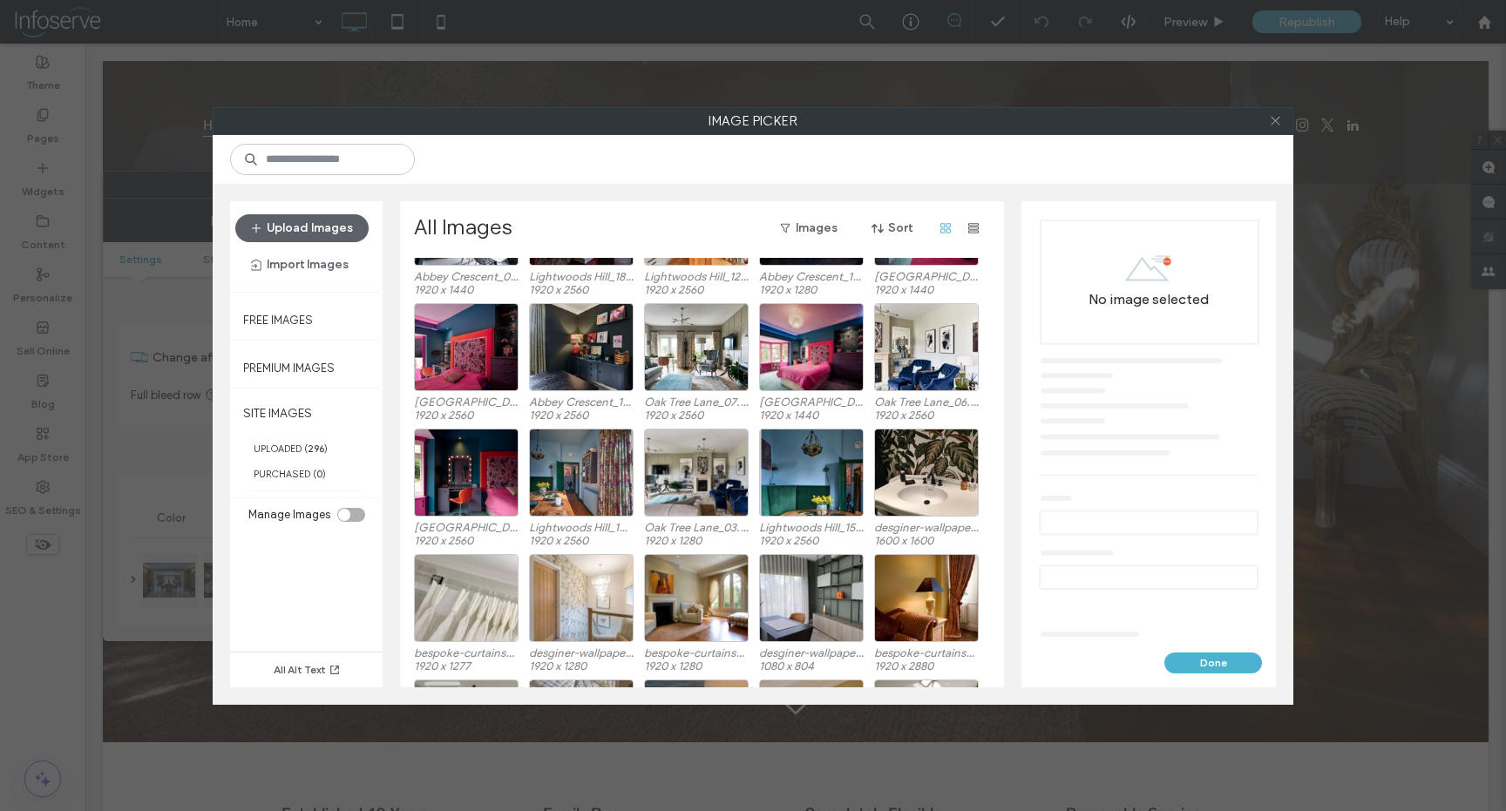
click at [1278, 125] on icon at bounding box center [1275, 120] width 13 height 13
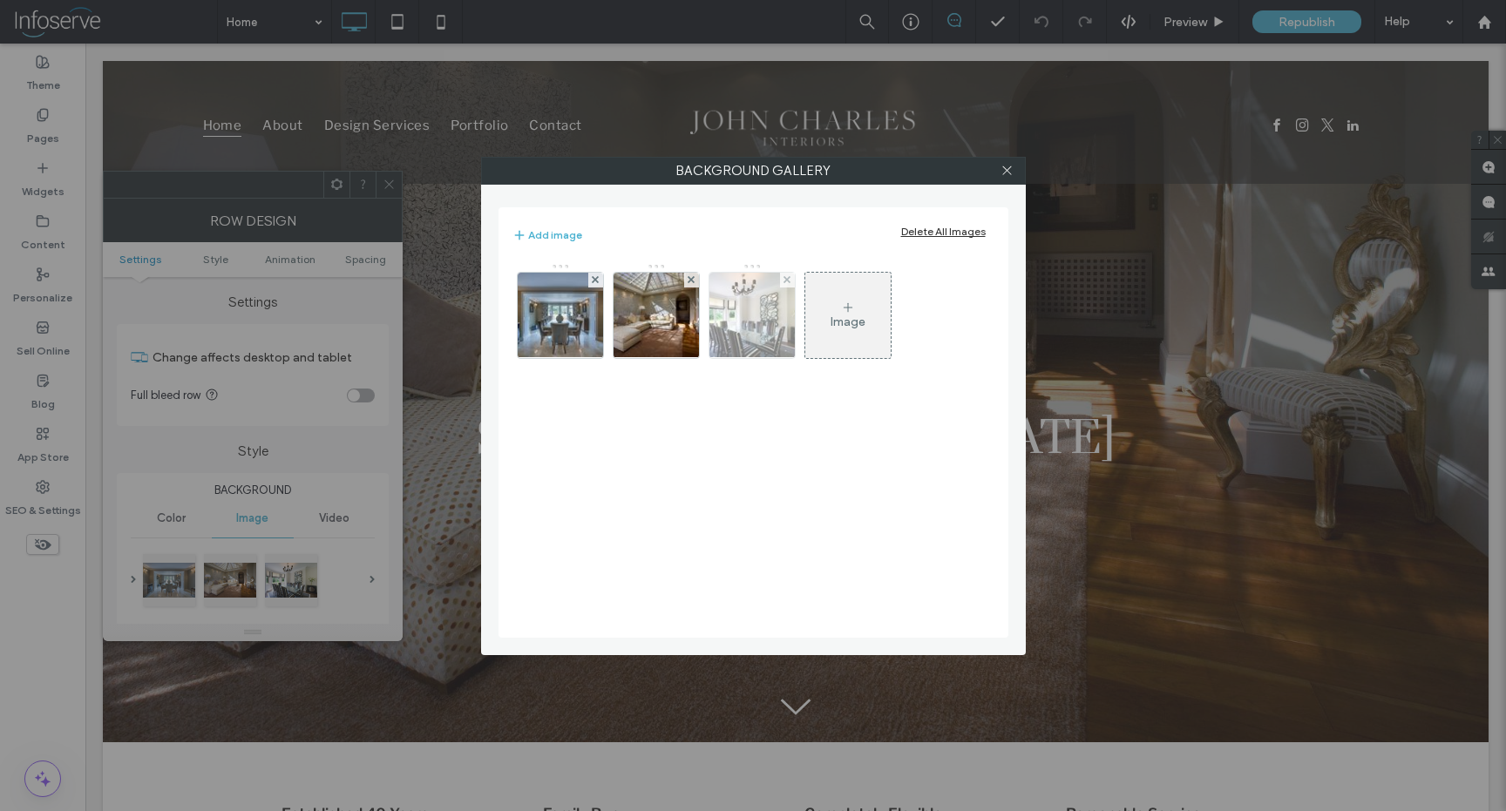
click at [571, 333] on img at bounding box center [560, 315] width 128 height 85
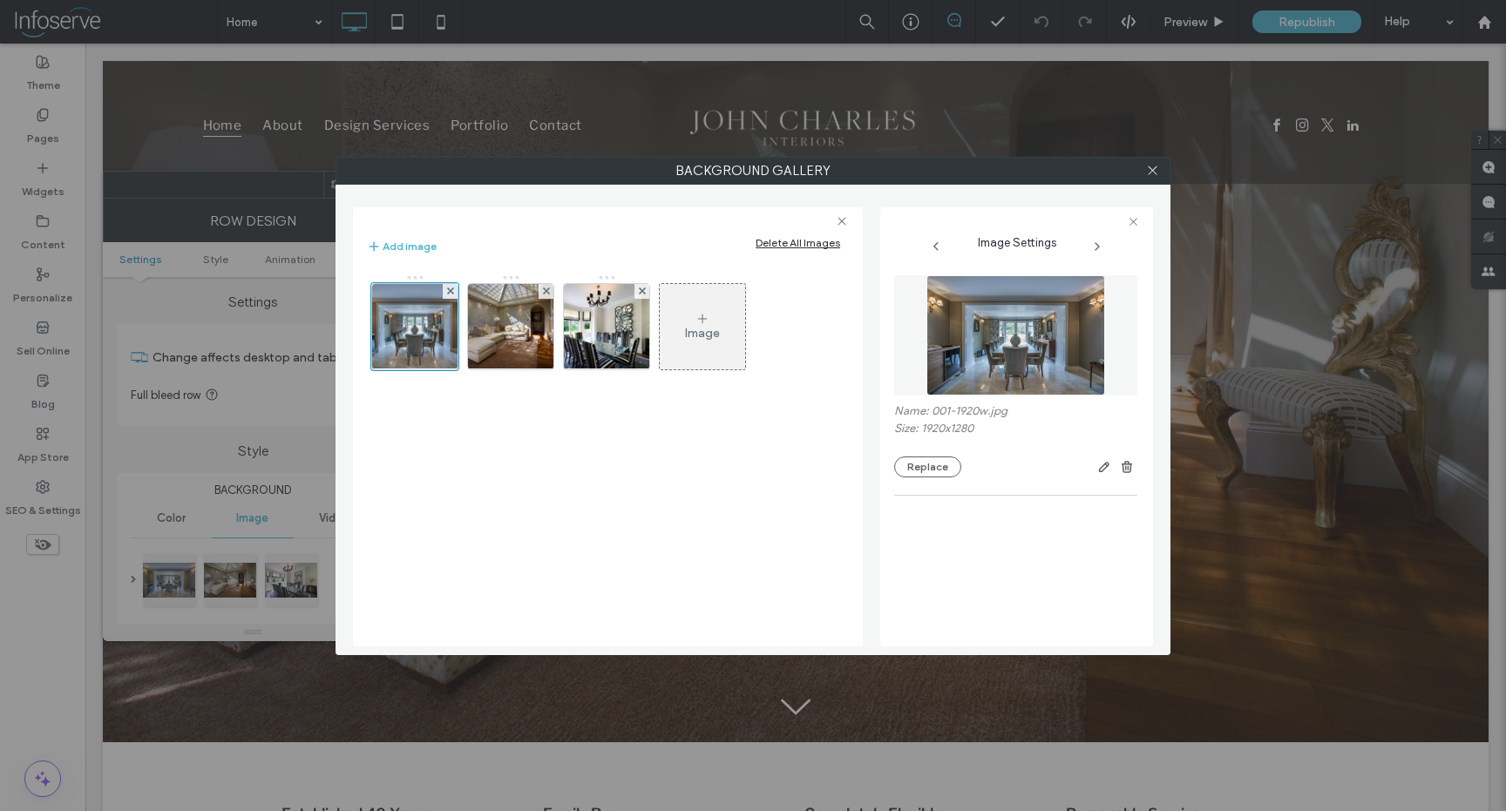
click at [654, 328] on div "Image" at bounding box center [607, 331] width 480 height 113
click at [591, 352] on img at bounding box center [607, 326] width 128 height 85
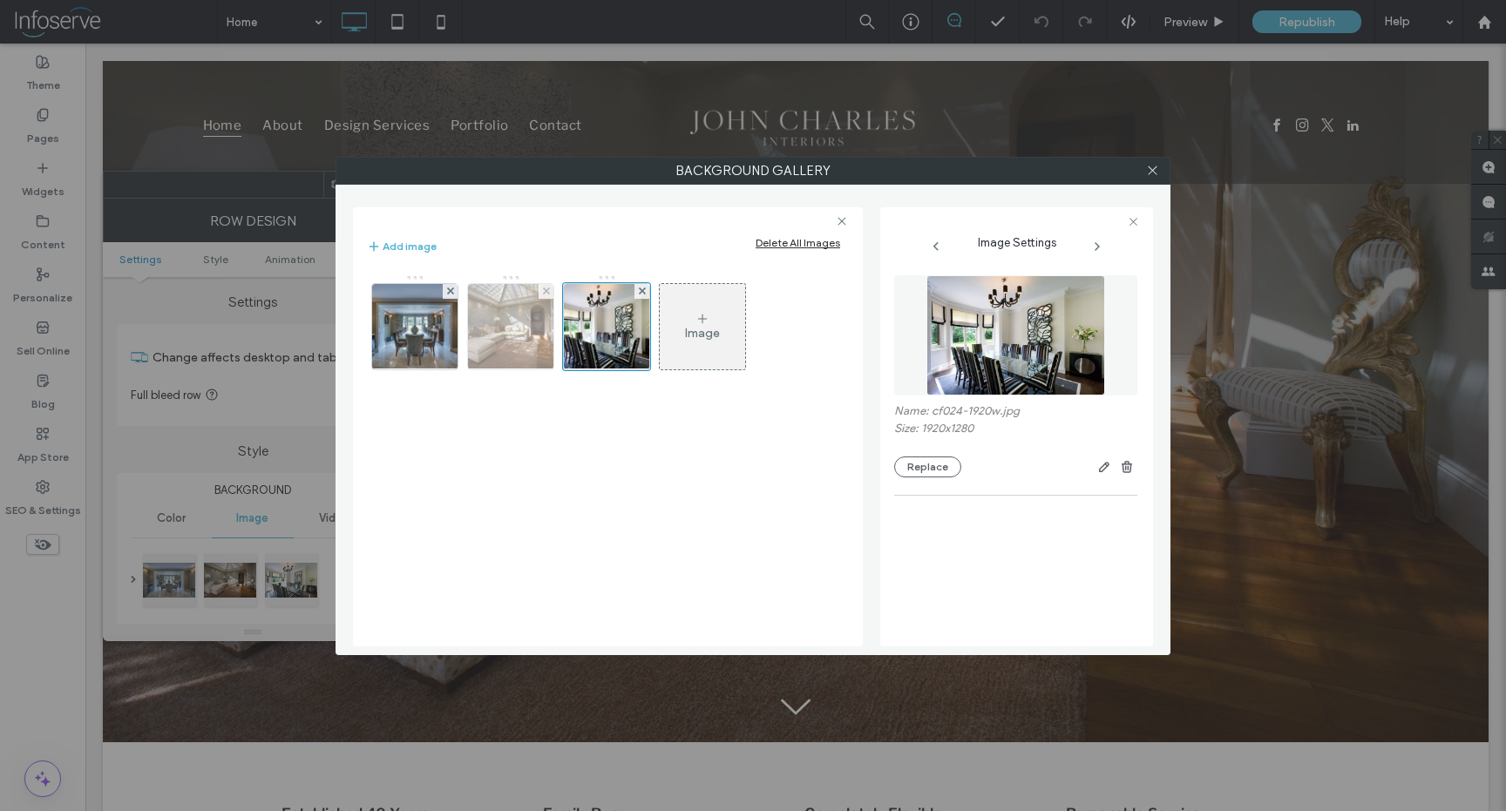
click at [502, 352] on img at bounding box center [511, 326] width 128 height 85
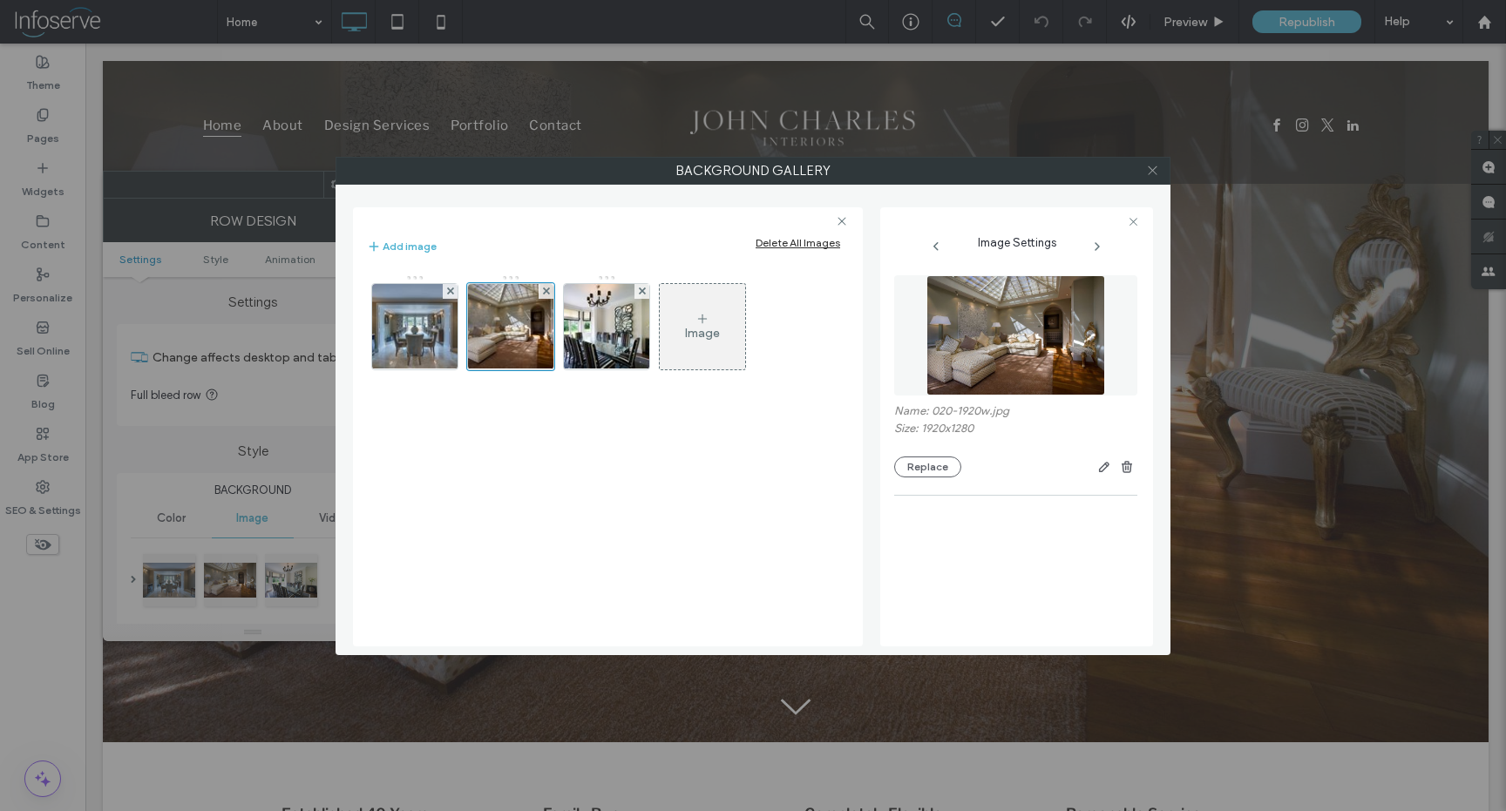
click at [1153, 169] on icon at bounding box center [1152, 170] width 13 height 13
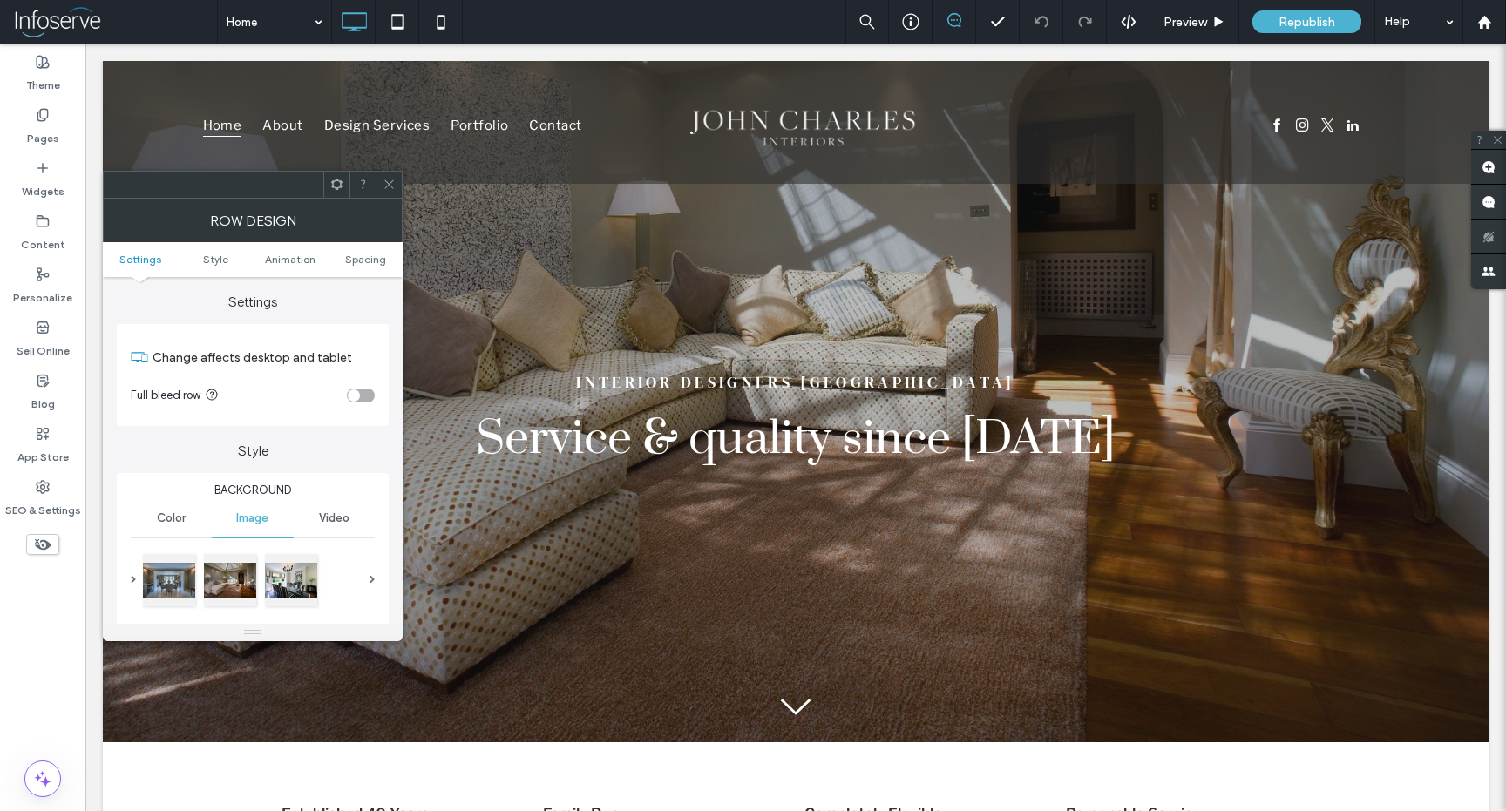
click at [385, 186] on icon at bounding box center [389, 184] width 13 height 13
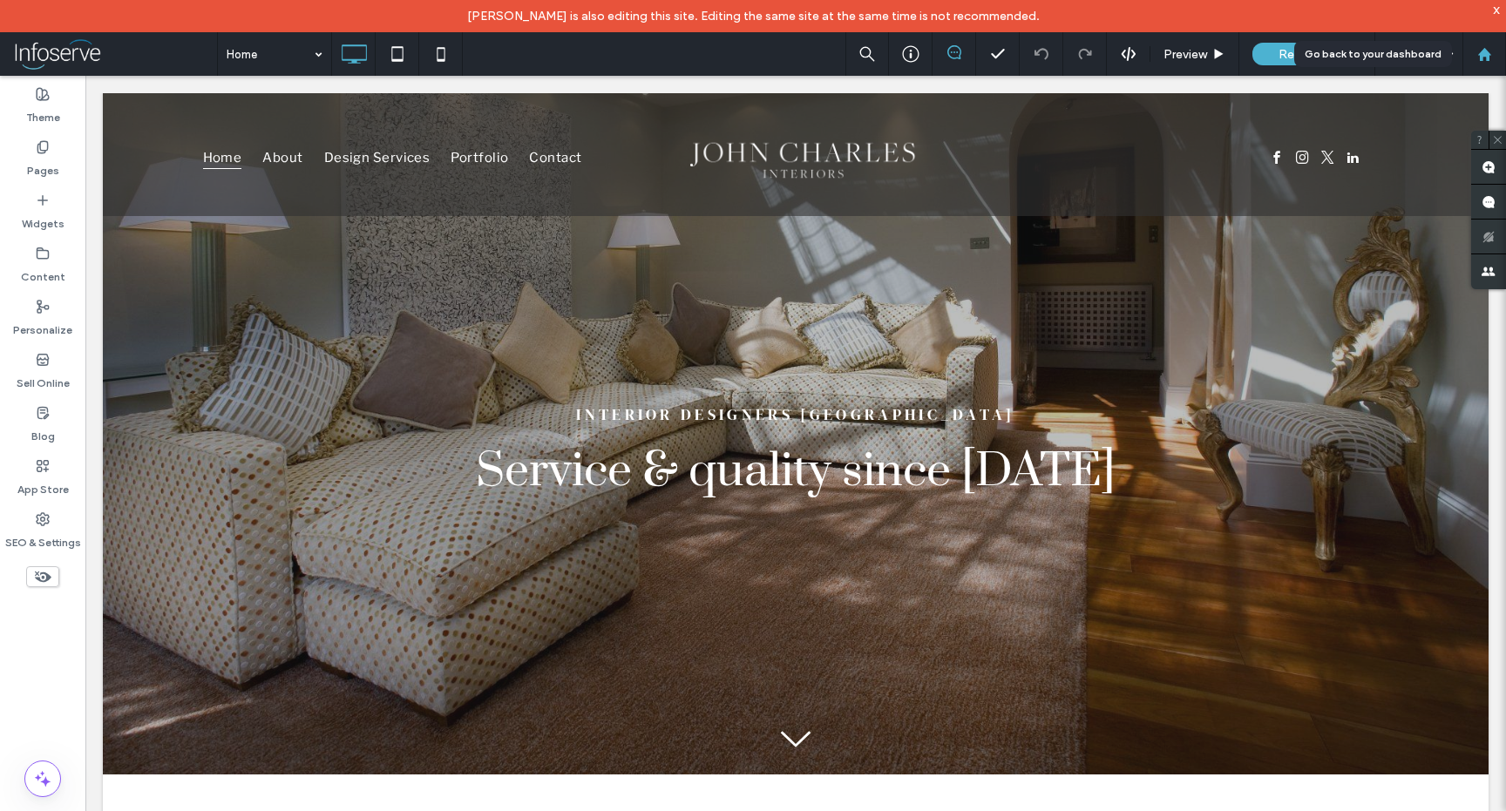
click at [1479, 58] on use at bounding box center [1483, 53] width 13 height 13
